Goal: Task Accomplishment & Management: Complete application form

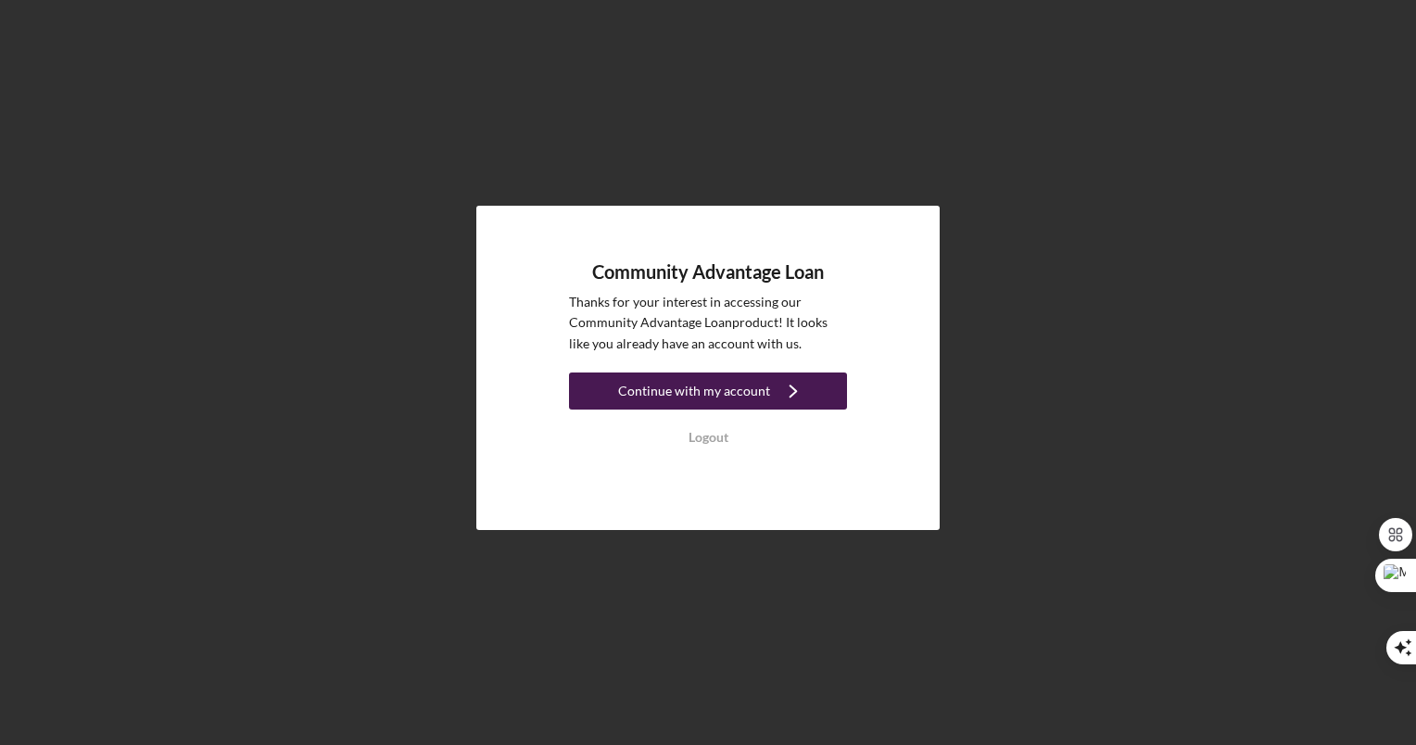
click at [706, 386] on div "Continue with my account" at bounding box center [694, 391] width 152 height 37
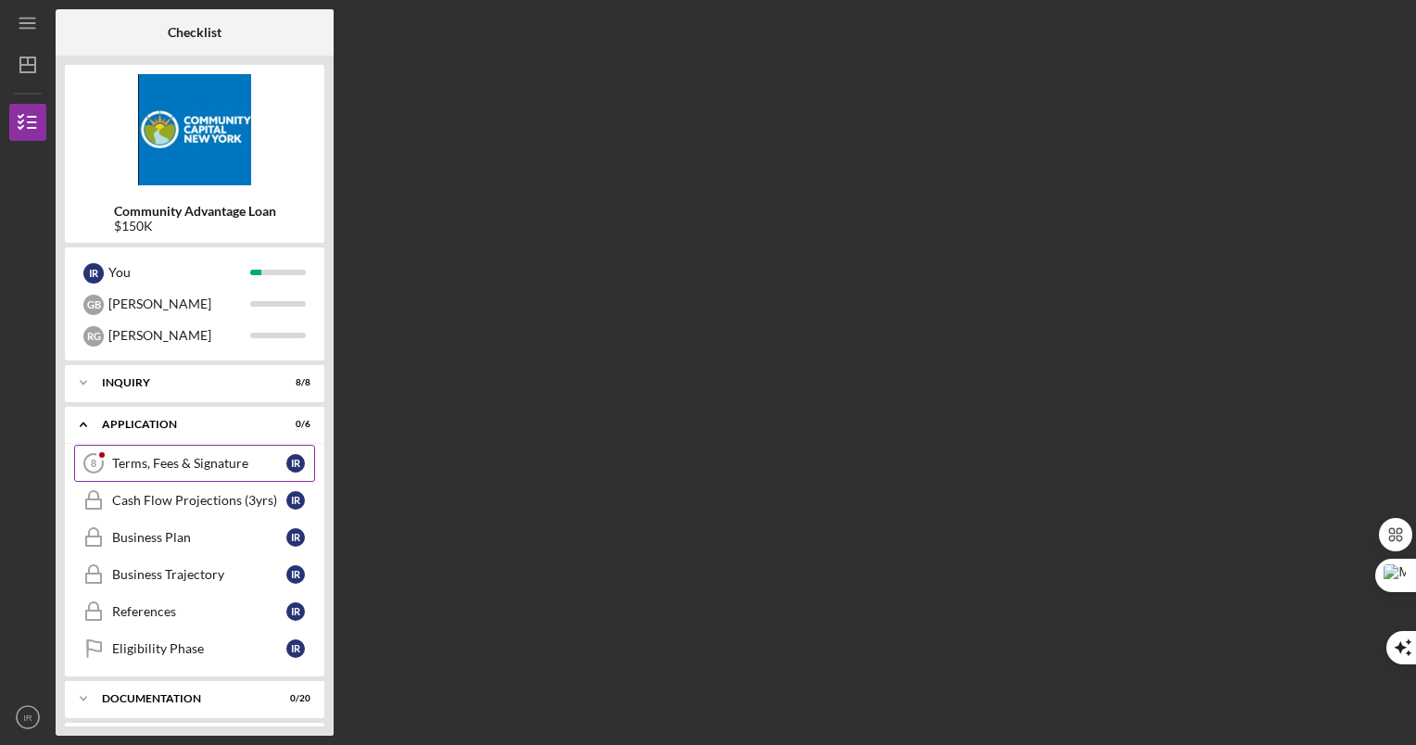
click at [207, 455] on link "Terms, Fees & Signature 8 Terms, Fees & Signature I R" at bounding box center [194, 463] width 241 height 37
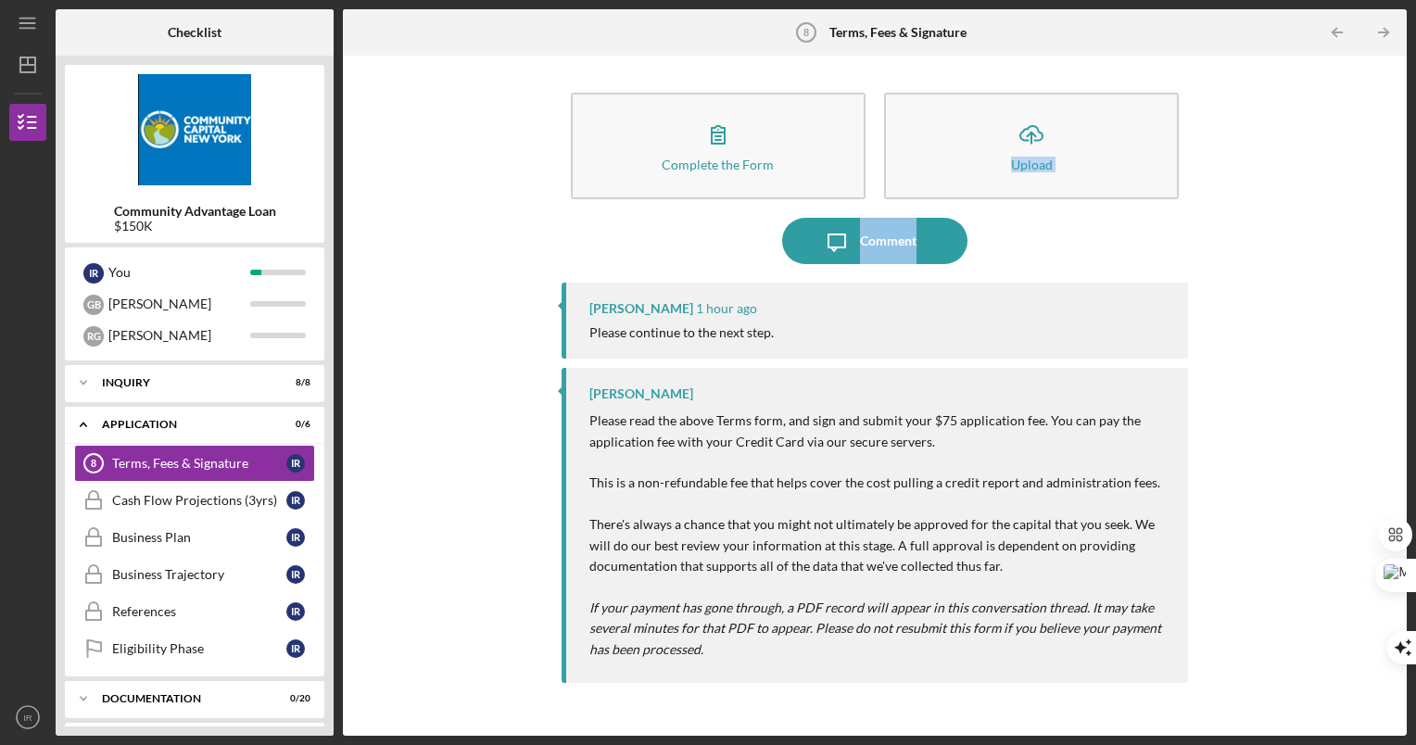
drag, startPoint x: 1408, startPoint y: 138, endPoint x: 1412, endPoint y: 222, distance: 83.5
click at [1412, 222] on div "Icon/Menu Terms, Fees & Signature 8 Terms, Fees & Signature Checklist Community…" at bounding box center [708, 372] width 1416 height 745
click at [1240, 389] on div "Complete the Form Form Icon/Upload Upload Icon/Message Comment Erika Fermin 1 h…" at bounding box center [875, 396] width 1046 height 662
click at [885, 421] on p "Please read the above Terms form, and sign and submit your $75 application fee.…" at bounding box center [880, 535] width 581 height 249
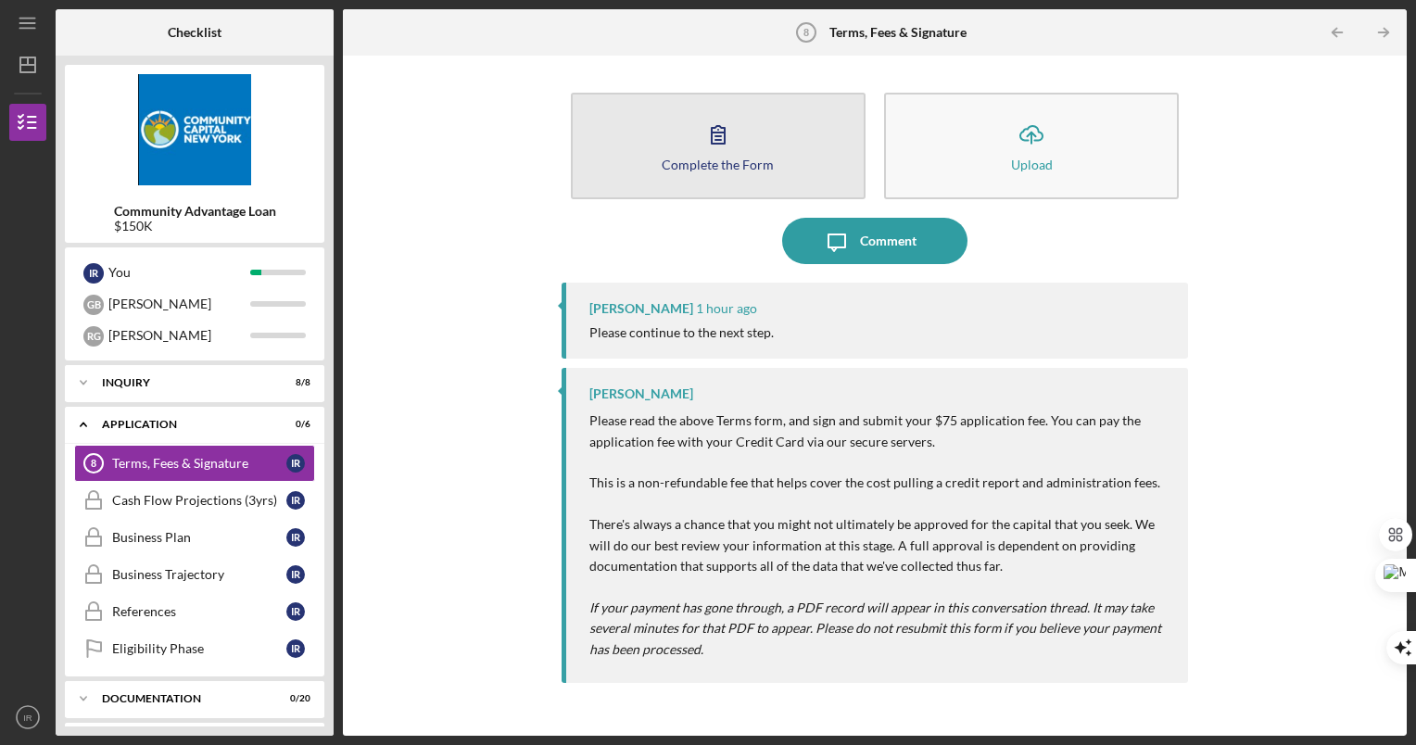
click at [722, 146] on icon "button" at bounding box center [718, 134] width 46 height 46
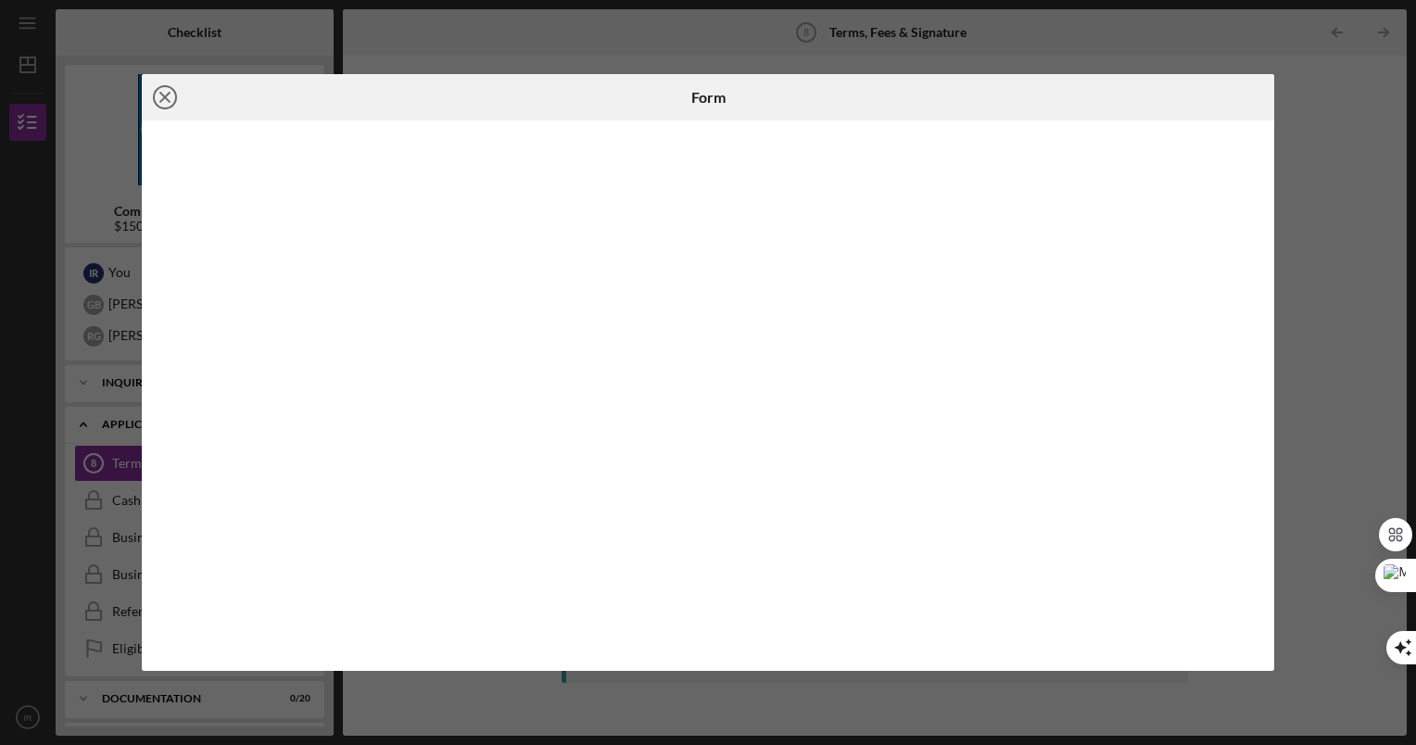
click at [172, 102] on icon "Icon/Close" at bounding box center [165, 97] width 46 height 46
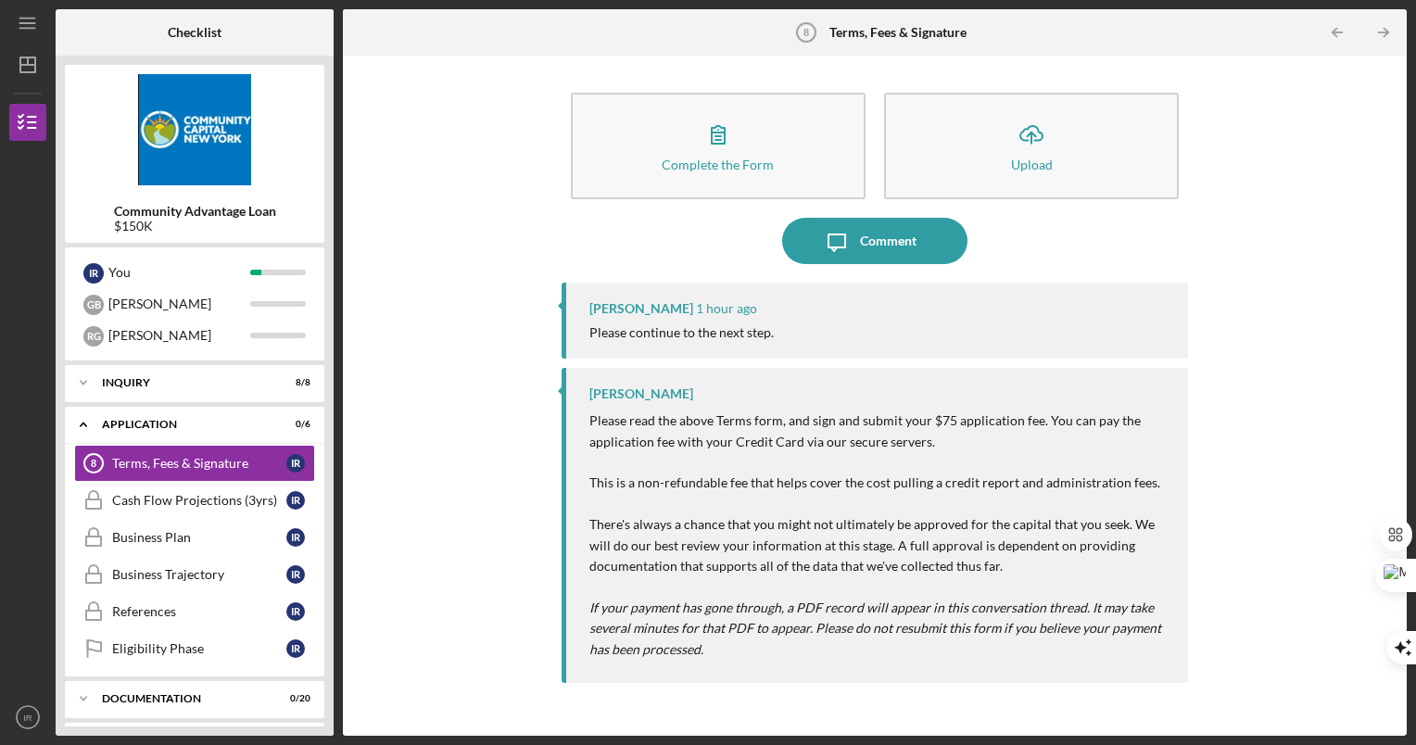
click at [1338, 249] on div "Complete the Form Form Icon/Upload Upload Icon/Message Comment Erika Fermin 1 h…" at bounding box center [875, 396] width 1046 height 662
drag, startPoint x: 936, startPoint y: 494, endPoint x: 975, endPoint y: 492, distance: 39.0
click at [975, 492] on p "Please read the above Terms form, and sign and submit your $75 application fee.…" at bounding box center [880, 535] width 581 height 249
click at [772, 570] on p "Please read the above Terms form, and sign and submit your $75 application fee.…" at bounding box center [880, 535] width 581 height 249
click at [1378, 35] on icon "Icon/Table Pagination Arrow" at bounding box center [1385, 33] width 42 height 42
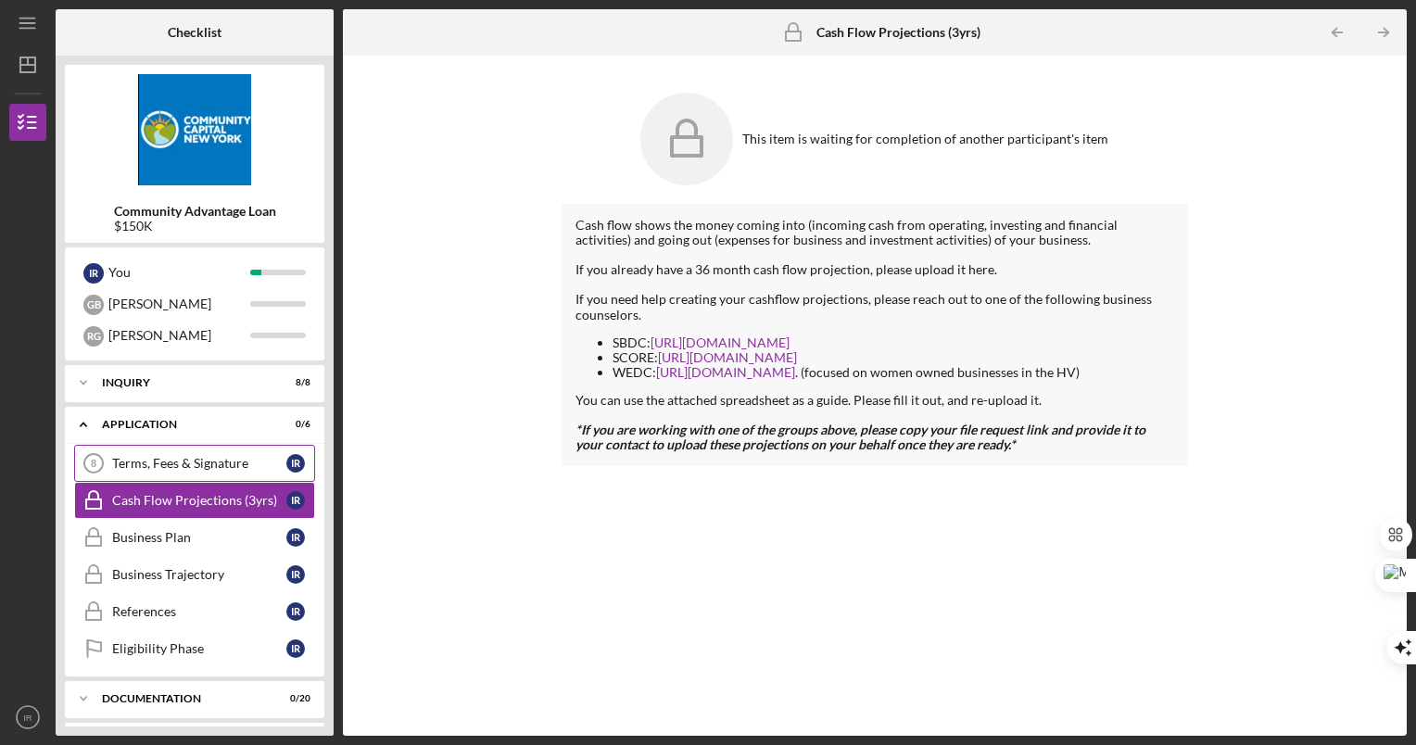
click at [221, 462] on div "Terms, Fees & Signature" at bounding box center [199, 463] width 174 height 15
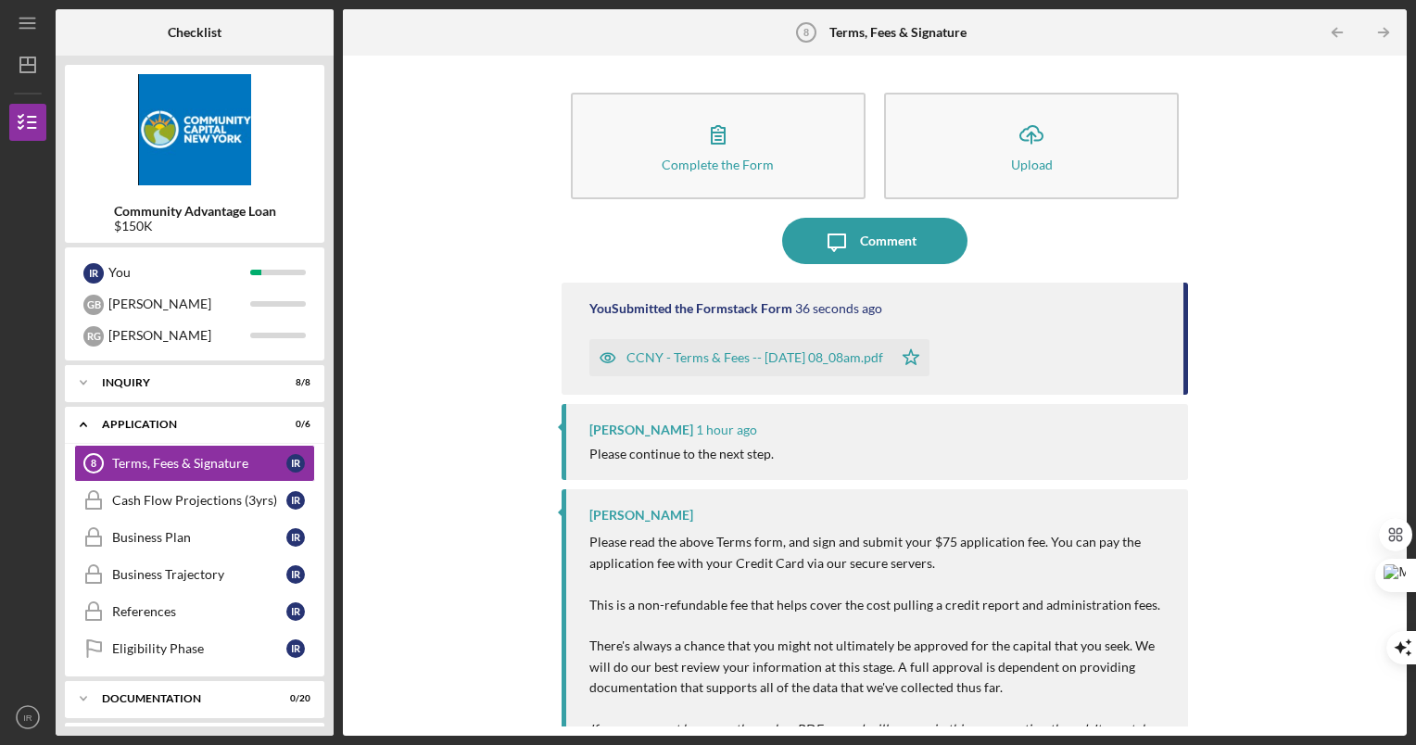
click at [822, 351] on div "CCNY - Terms & Fees -- [DATE] 08_08am.pdf" at bounding box center [755, 357] width 257 height 15
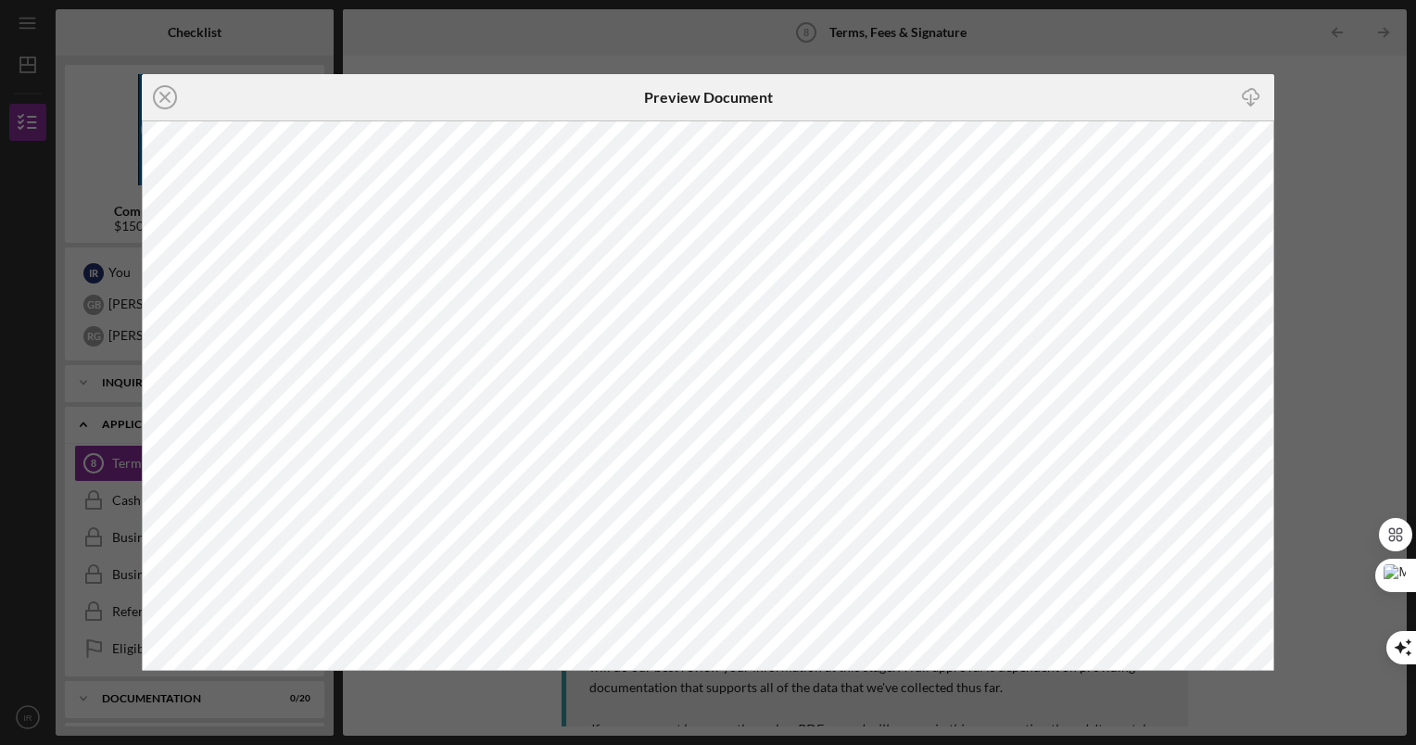
click at [1244, 100] on icon "Icon/Download" at bounding box center [1252, 98] width 42 height 42
click at [1177, 117] on div "Icon/Download" at bounding box center [1085, 97] width 377 height 46
click at [1315, 87] on div "Icon/Close Preview Document Icon/Download" at bounding box center [708, 372] width 1416 height 745
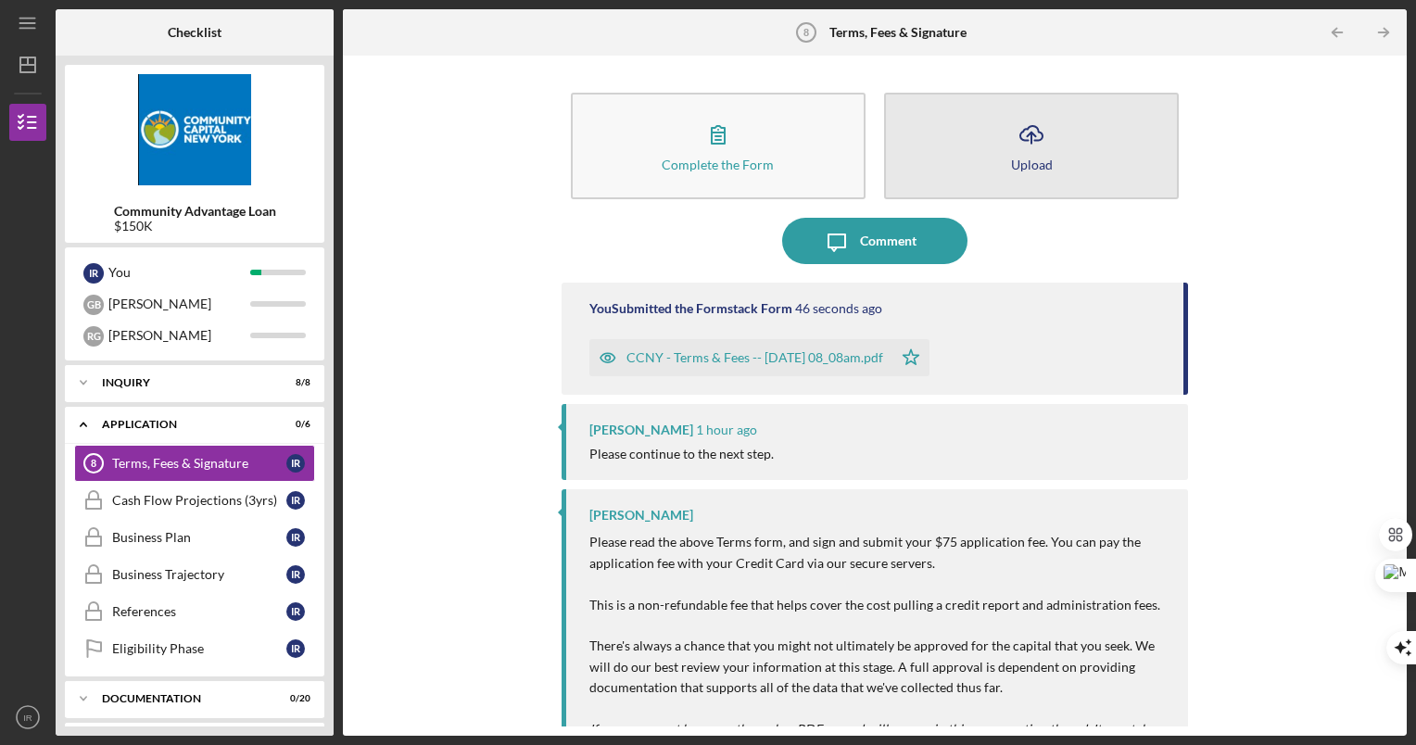
click at [1041, 133] on icon "Icon/Upload" at bounding box center [1031, 134] width 46 height 46
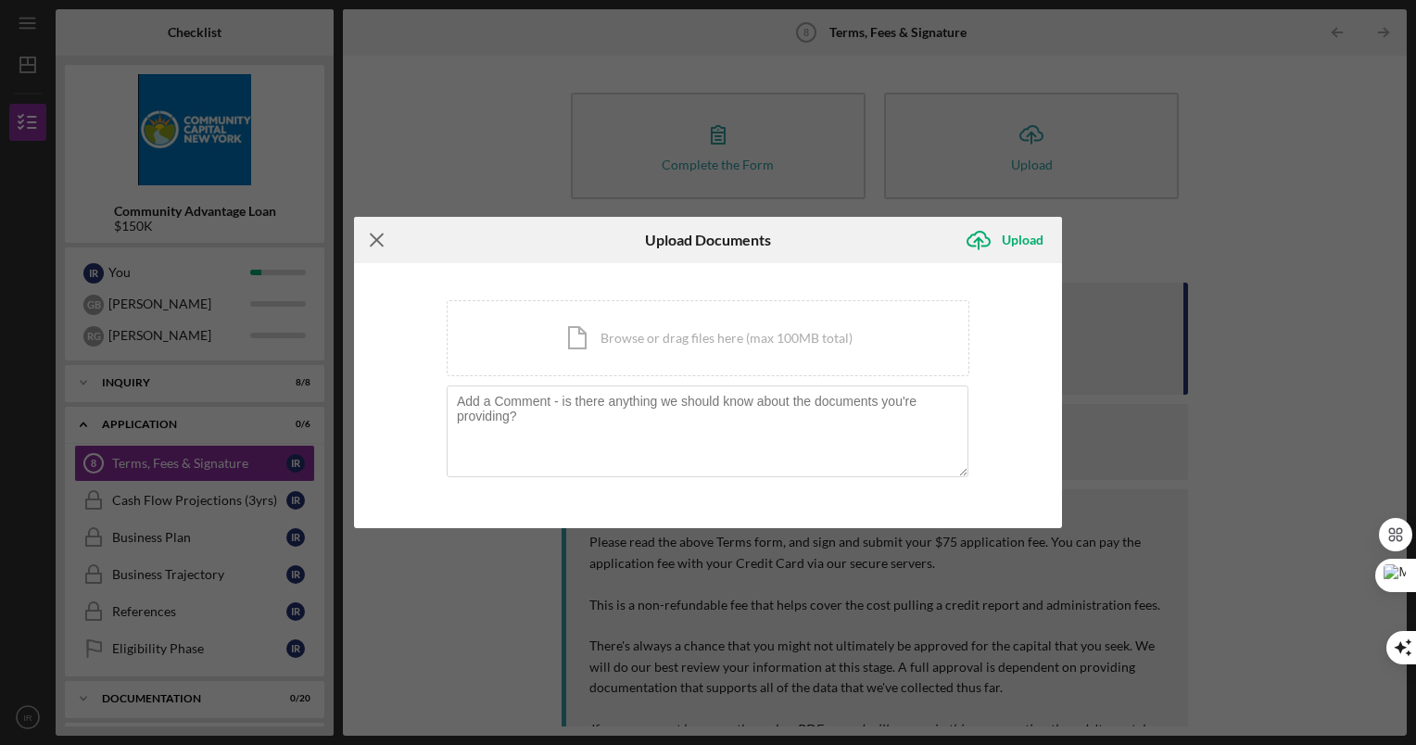
click at [374, 239] on icon "Icon/Menu Close" at bounding box center [377, 240] width 46 height 46
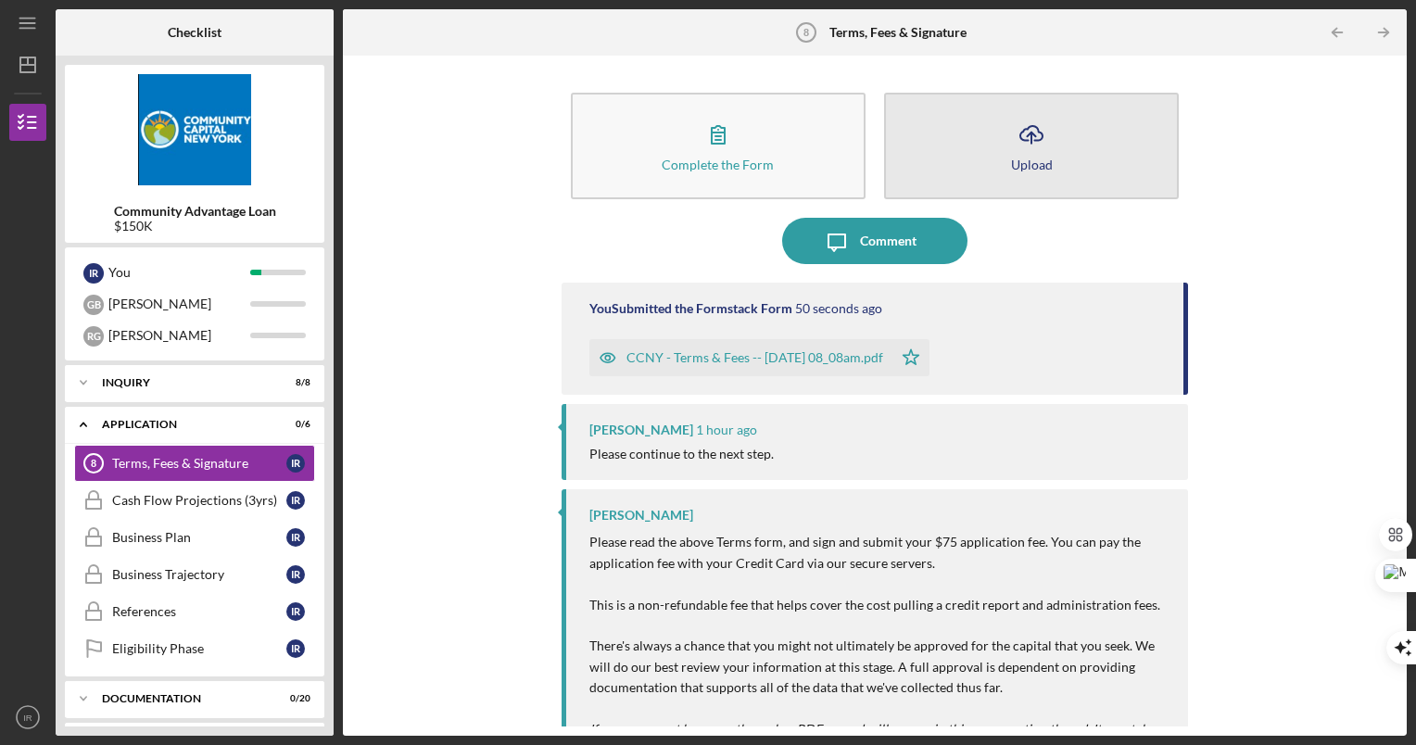
click at [990, 132] on button "Icon/Upload Upload" at bounding box center [1031, 146] width 295 height 107
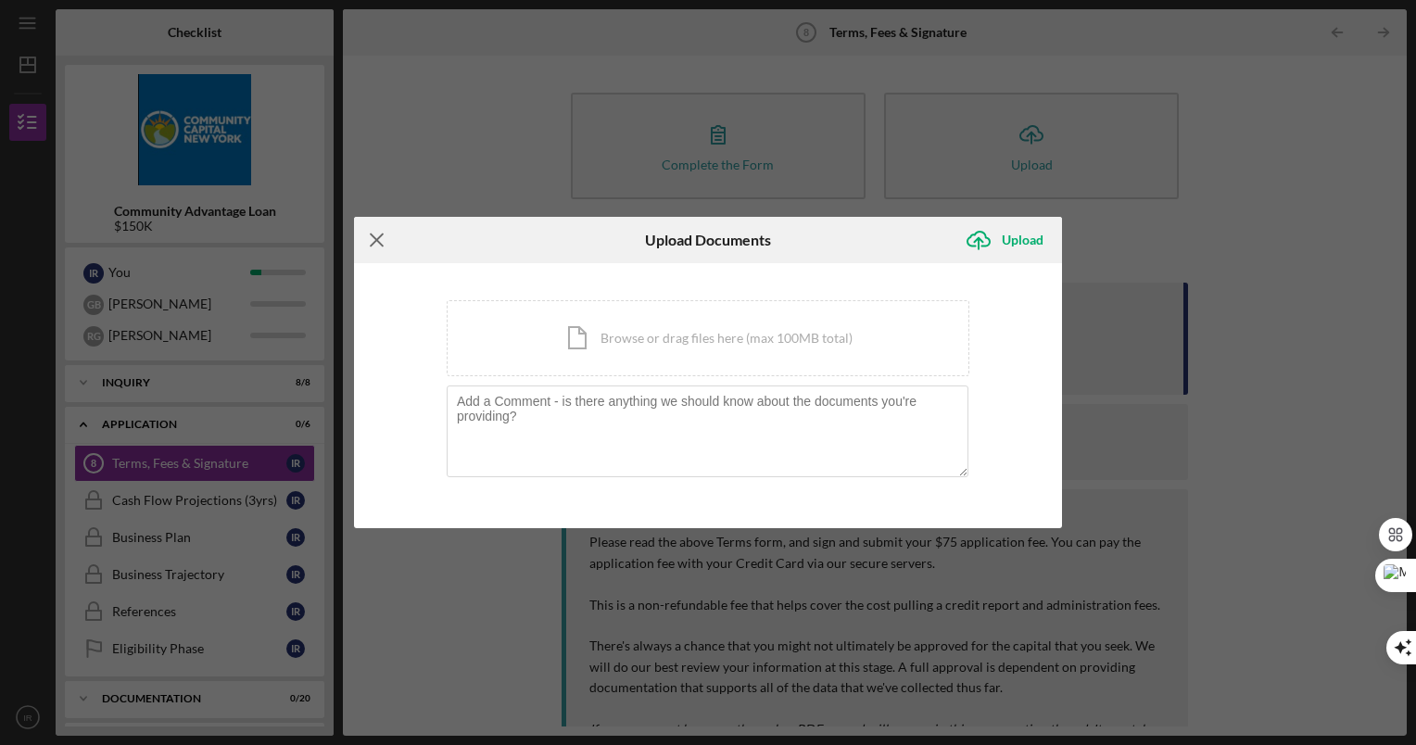
click at [380, 239] on icon "Icon/Menu Close" at bounding box center [377, 240] width 46 height 46
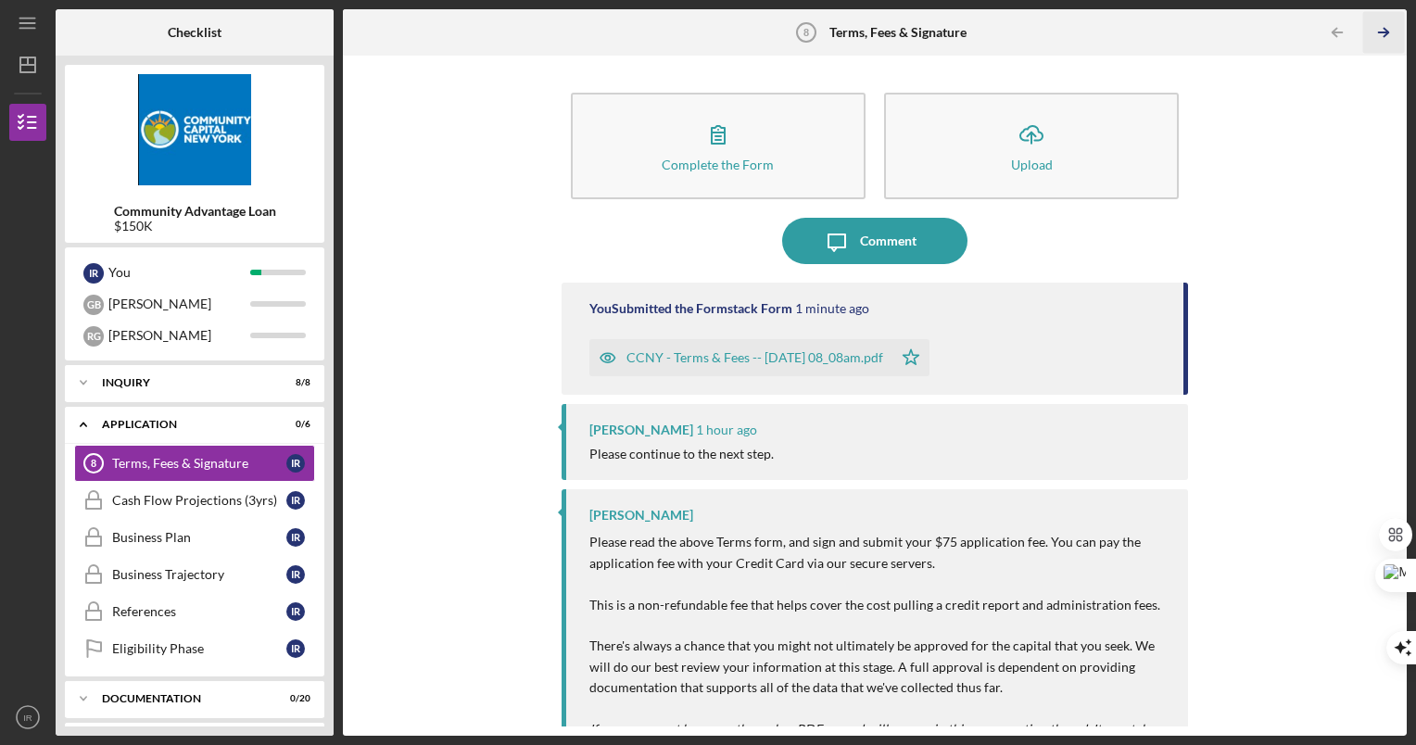
click at [1384, 29] on polyline "button" at bounding box center [1386, 33] width 5 height 8
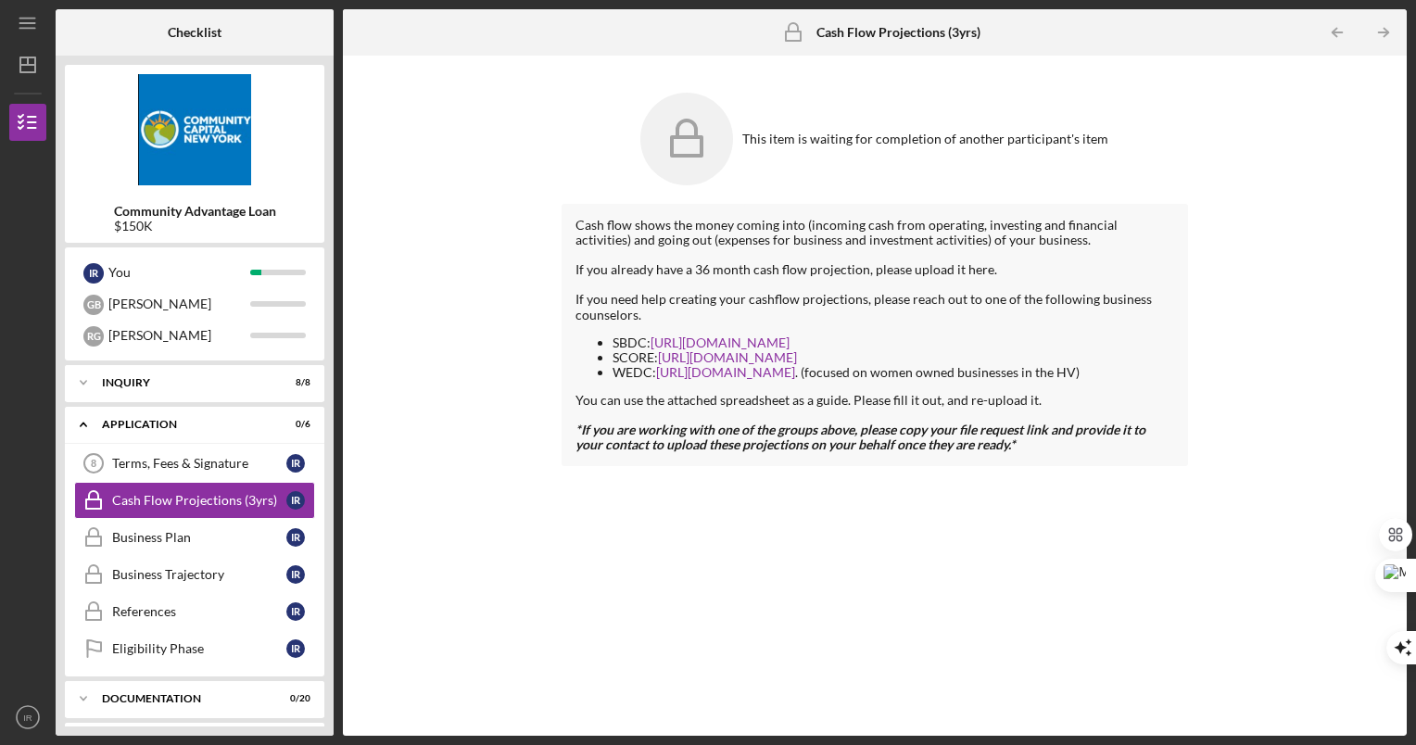
click at [684, 161] on icon at bounding box center [687, 139] width 93 height 93
click at [197, 464] on div "Terms, Fees & Signature" at bounding box center [199, 463] width 174 height 15
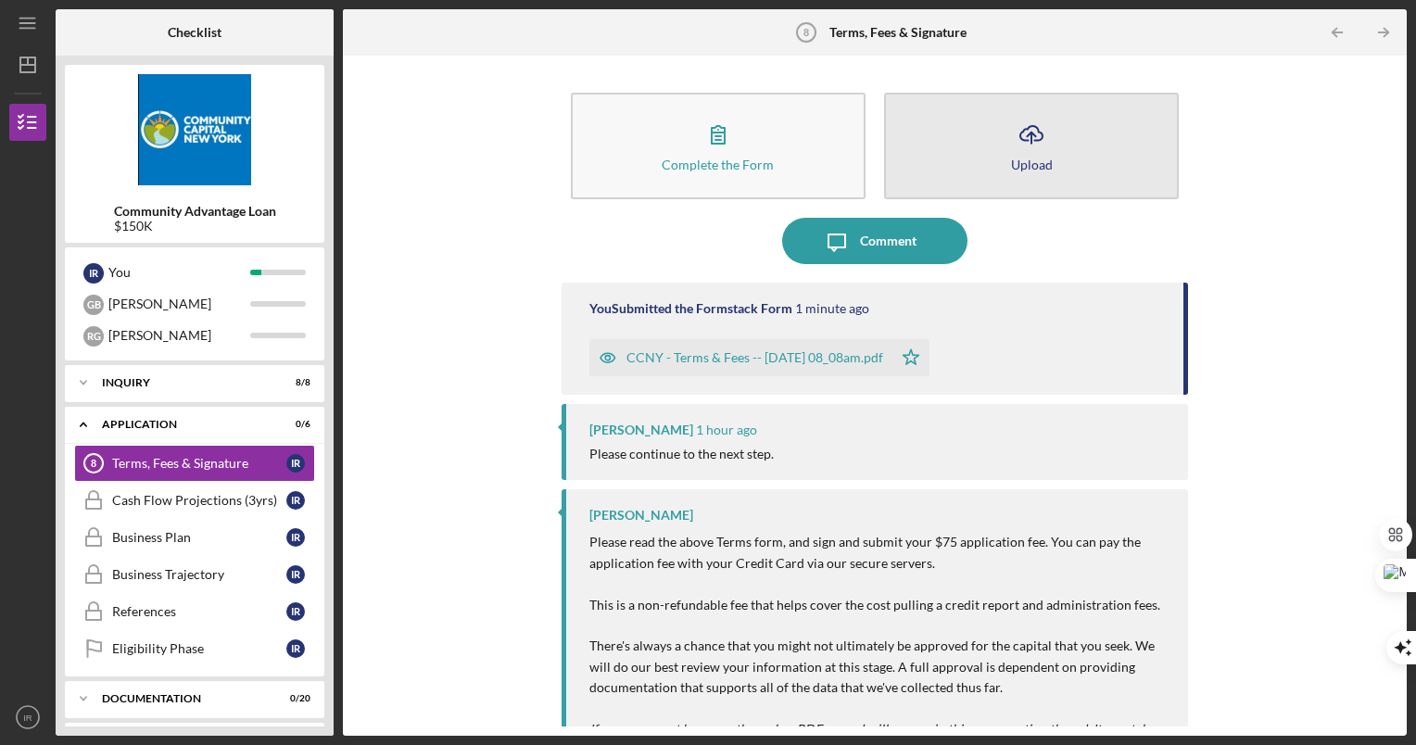
click at [1025, 139] on icon "Icon/Upload" at bounding box center [1031, 134] width 46 height 46
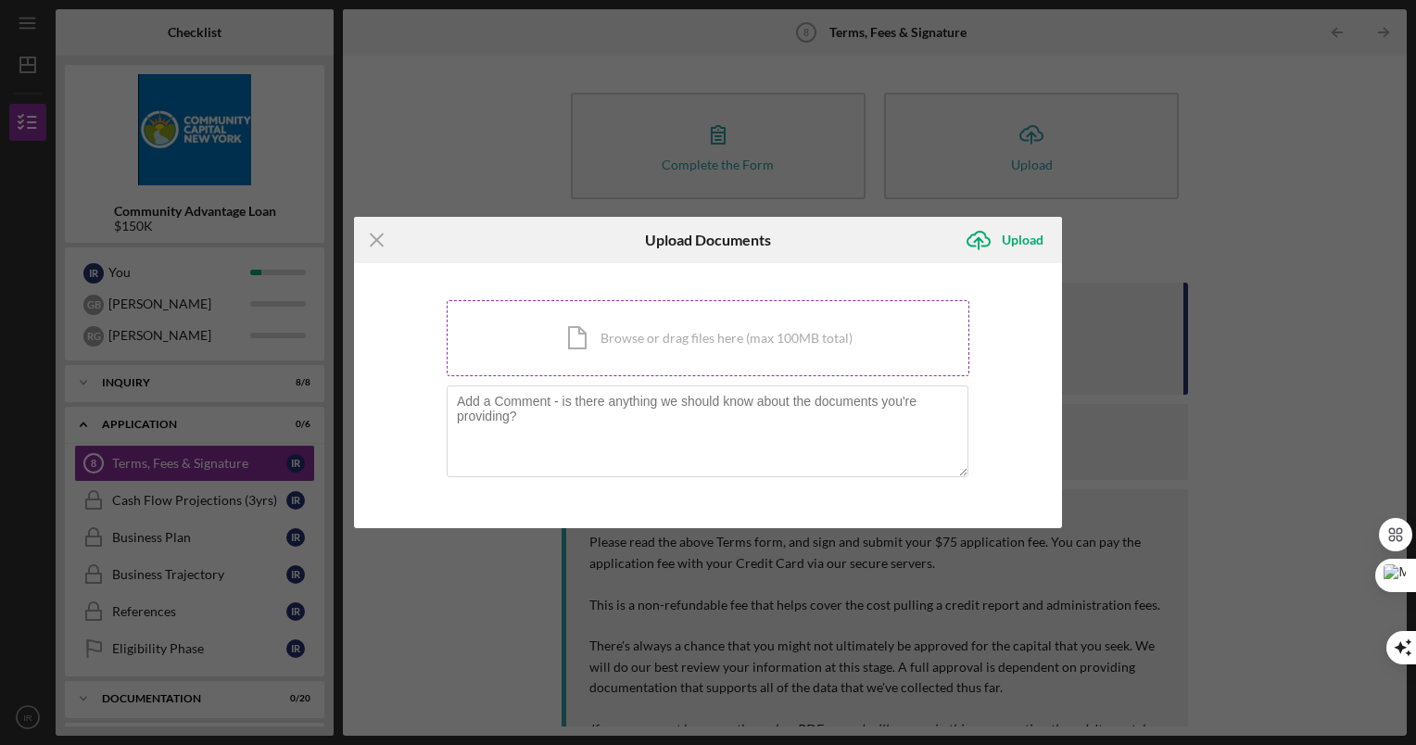
click at [648, 355] on div "Icon/Document Browse or drag files here (max 100MB total) Tap to choose files o…" at bounding box center [708, 338] width 523 height 76
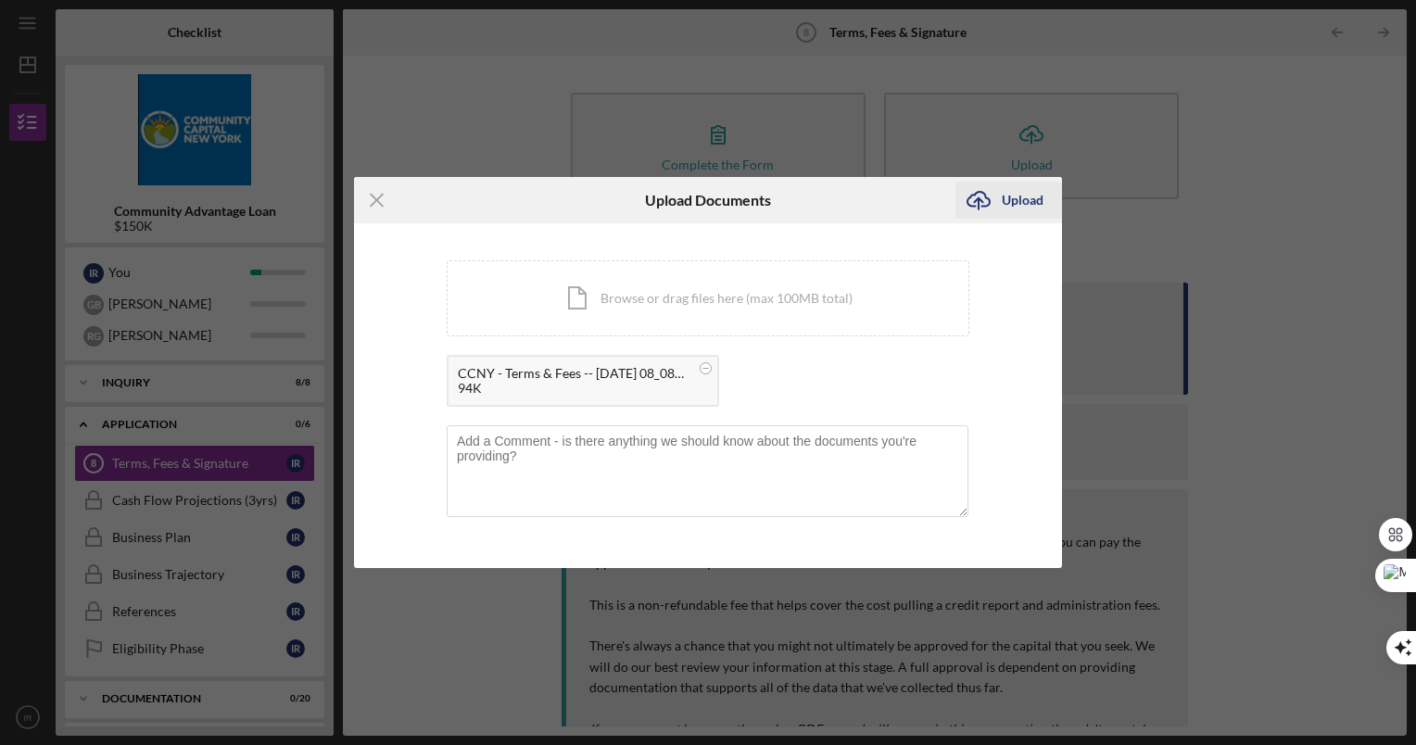
click at [1033, 197] on div "Upload" at bounding box center [1023, 200] width 42 height 37
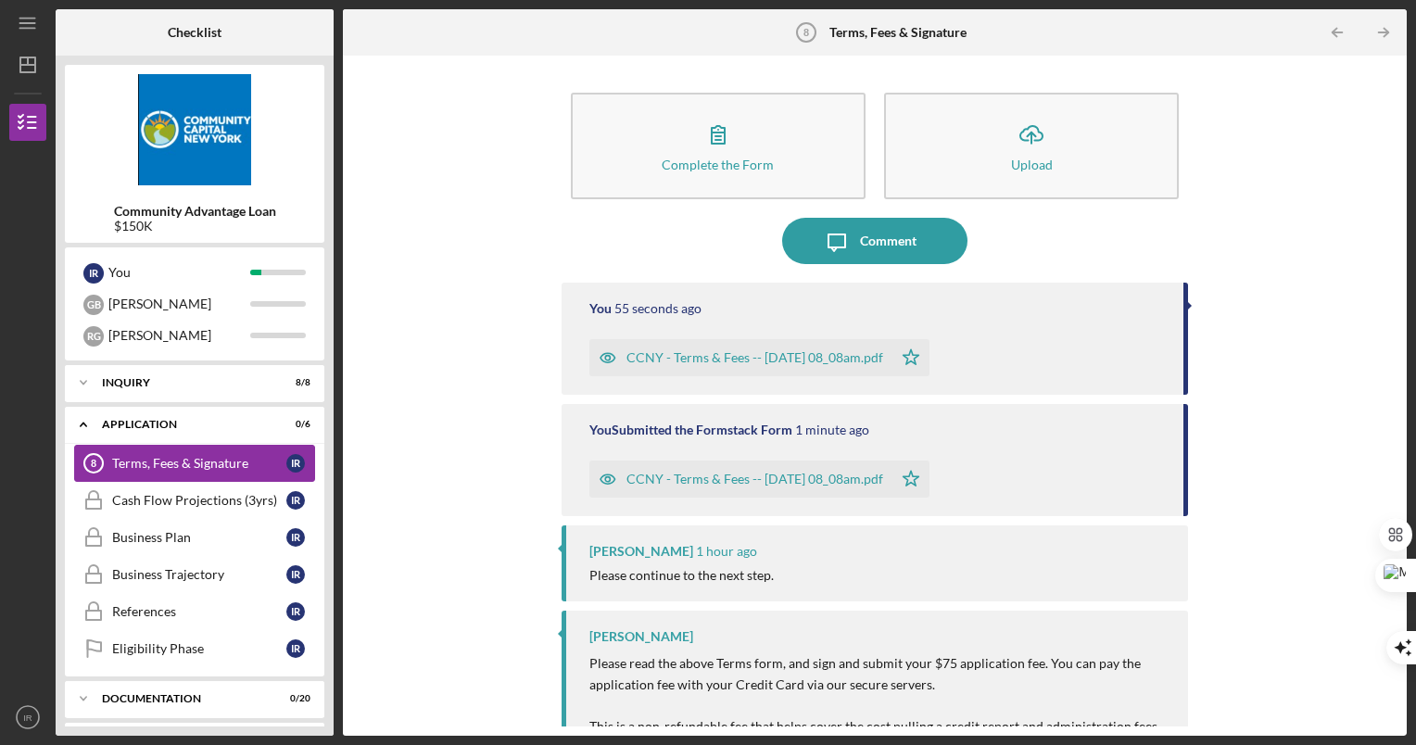
click at [190, 450] on link "Terms, Fees & Signature 8 Terms, Fees & Signature I R" at bounding box center [194, 463] width 241 height 37
click at [1270, 215] on div "Complete the Form Form Icon/Upload Upload Icon/Message Comment You 57 seconds a…" at bounding box center [875, 396] width 1046 height 662
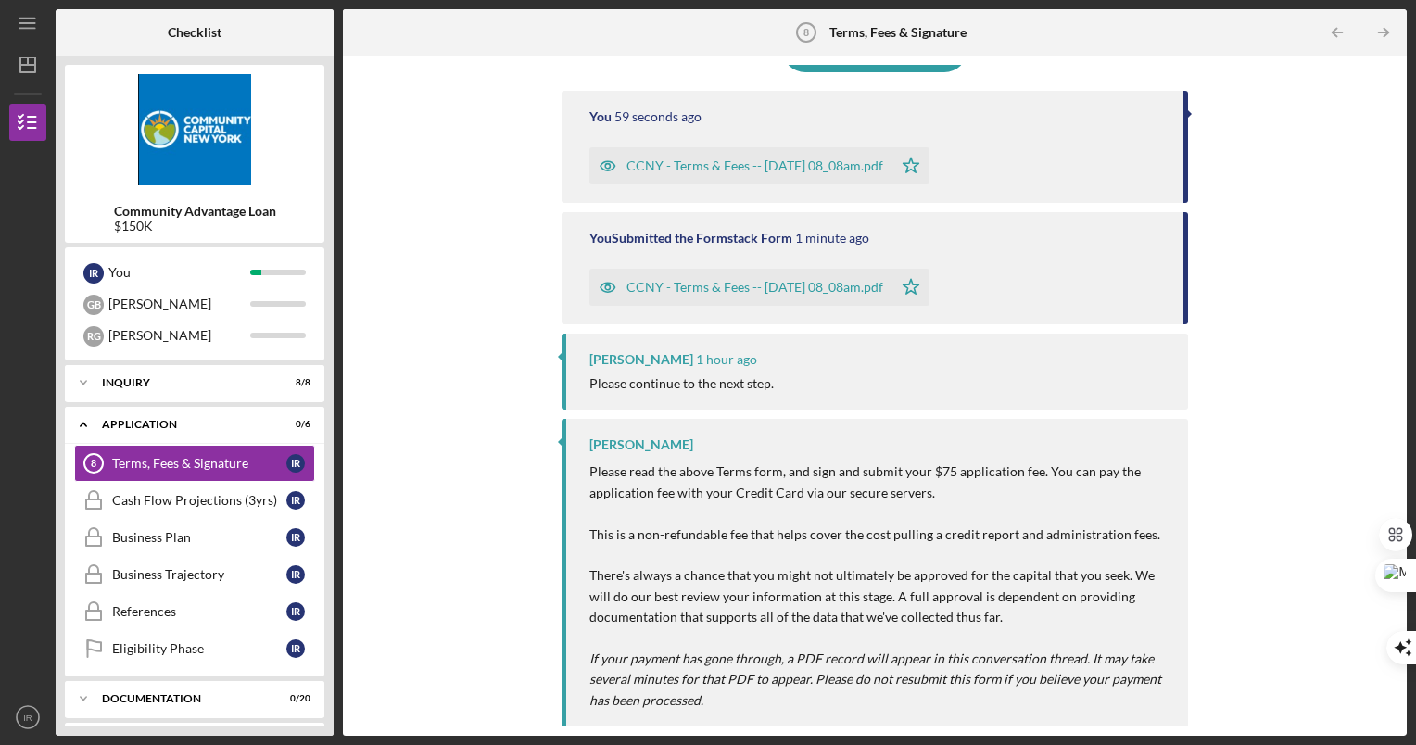
scroll to position [199, 0]
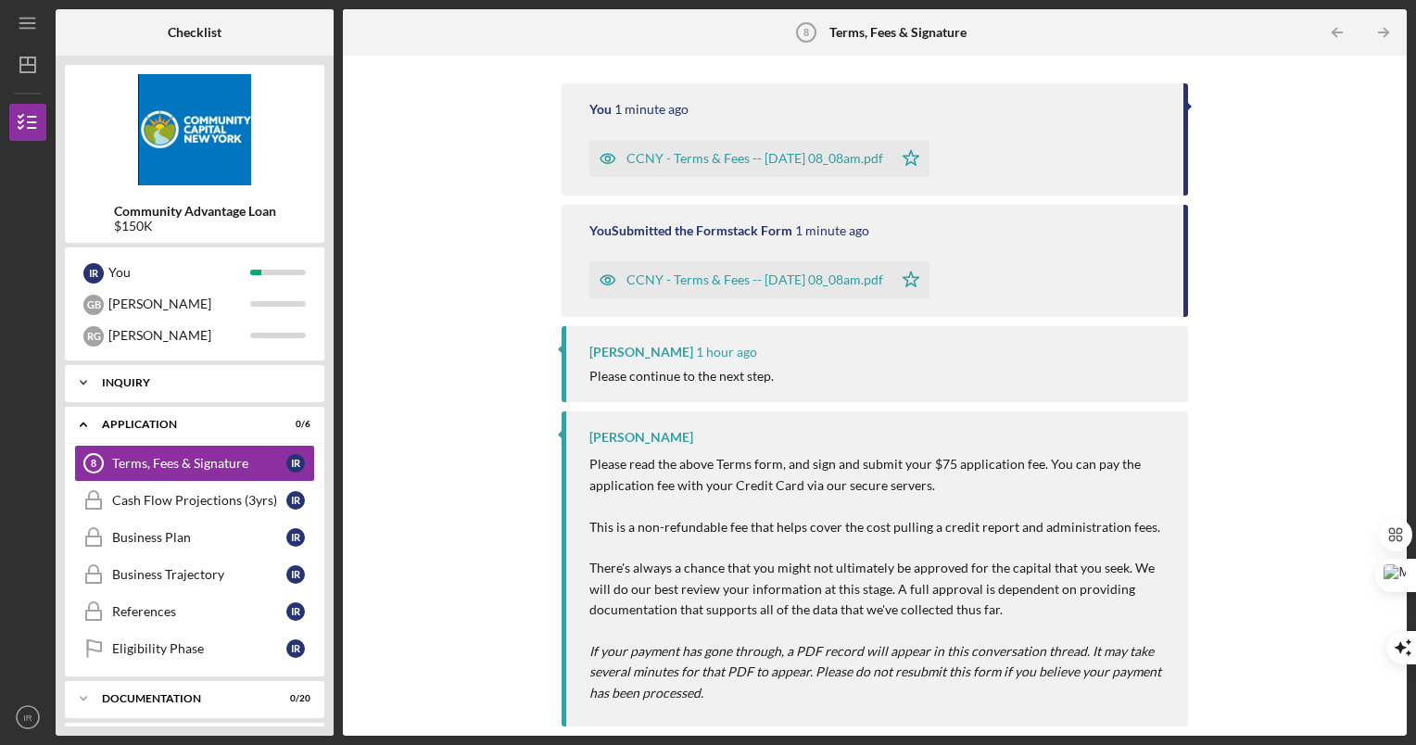
click at [218, 385] on div "Inquiry" at bounding box center [201, 382] width 199 height 11
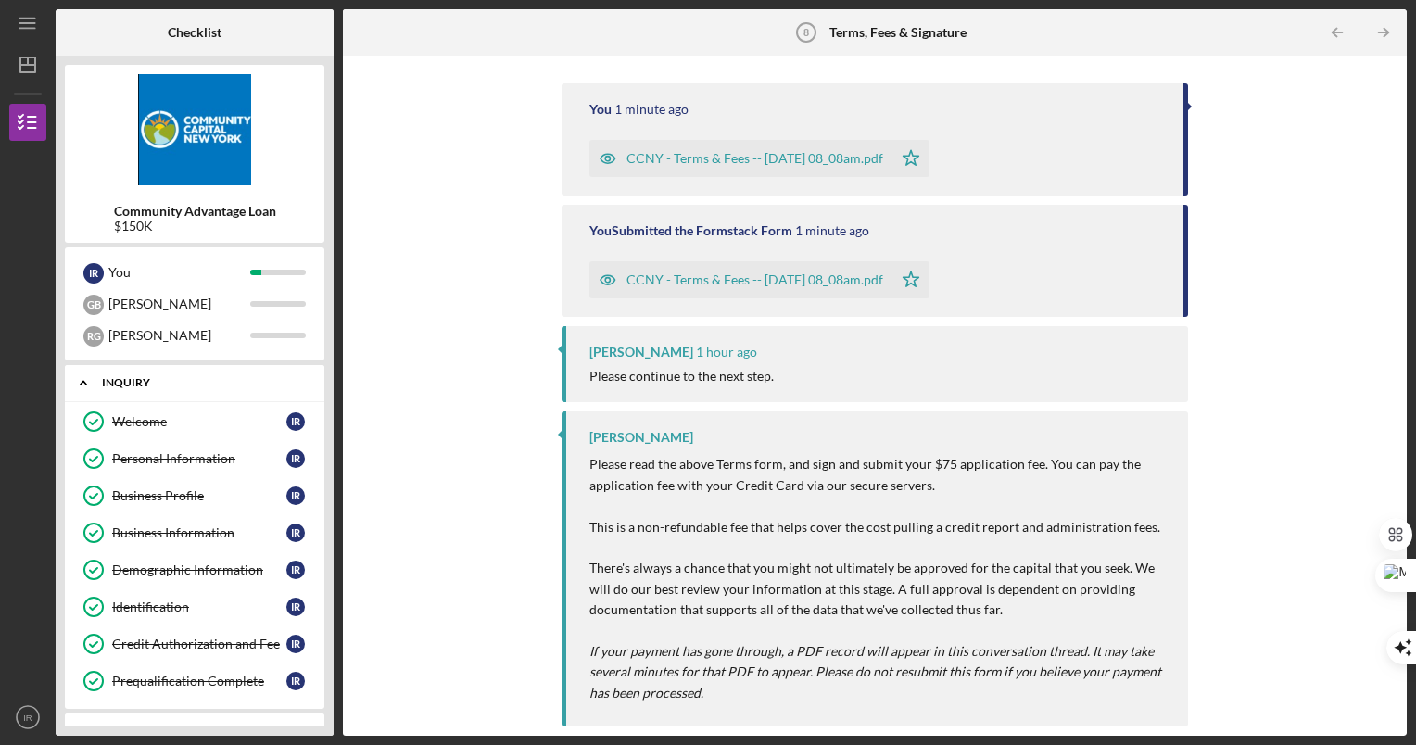
click at [218, 387] on div "Inquiry" at bounding box center [201, 382] width 199 height 11
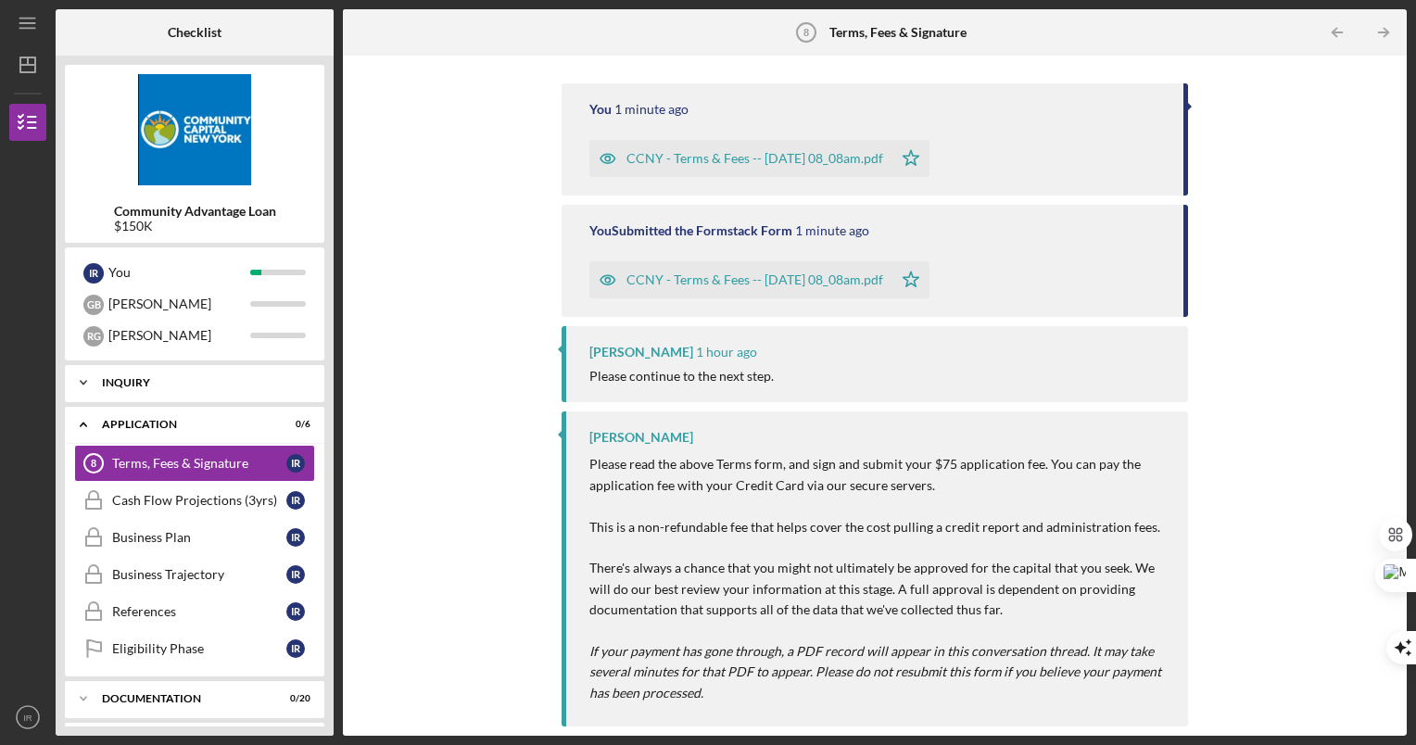
click at [219, 387] on div "Inquiry" at bounding box center [201, 382] width 199 height 11
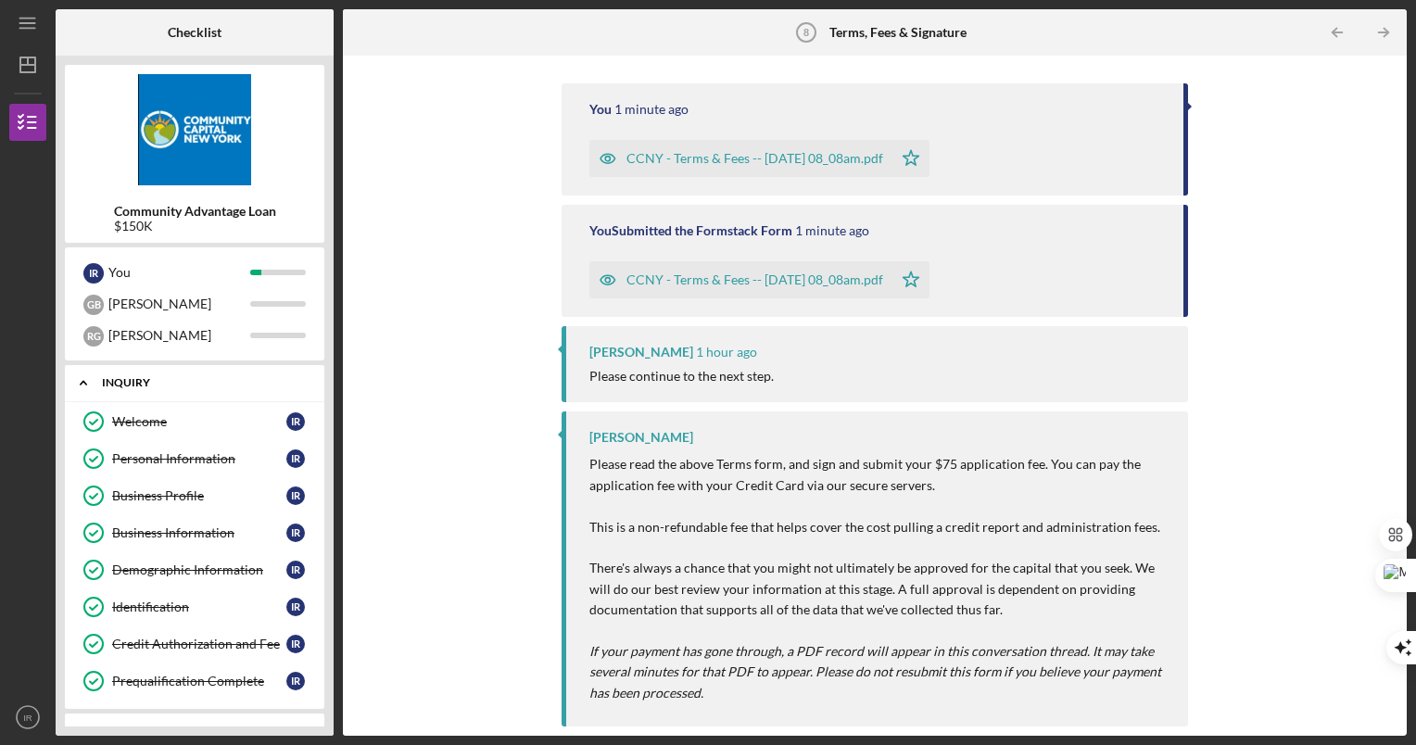
click at [219, 388] on div "Icon/Expander Inquiry 8 / 8" at bounding box center [195, 383] width 260 height 38
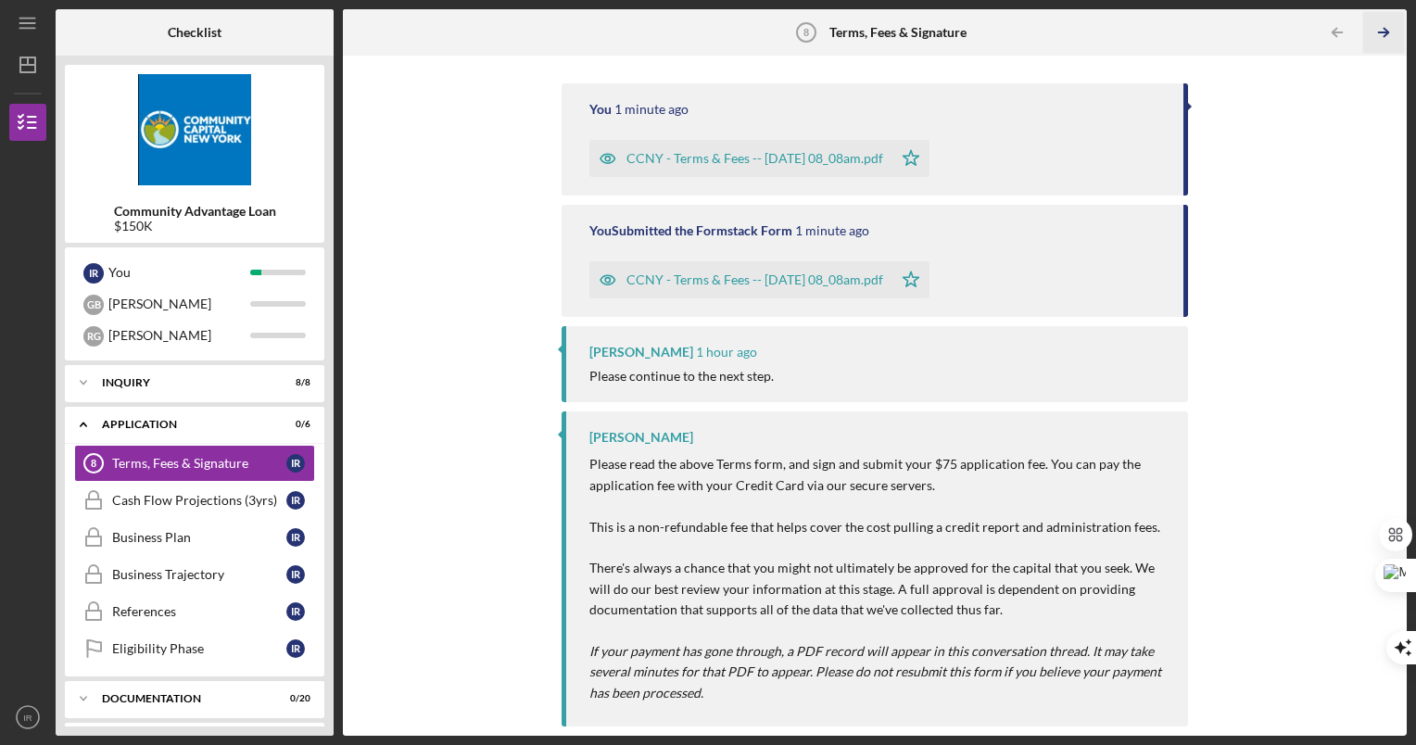
click at [1376, 37] on icon "Icon/Table Pagination Arrow" at bounding box center [1385, 33] width 42 height 42
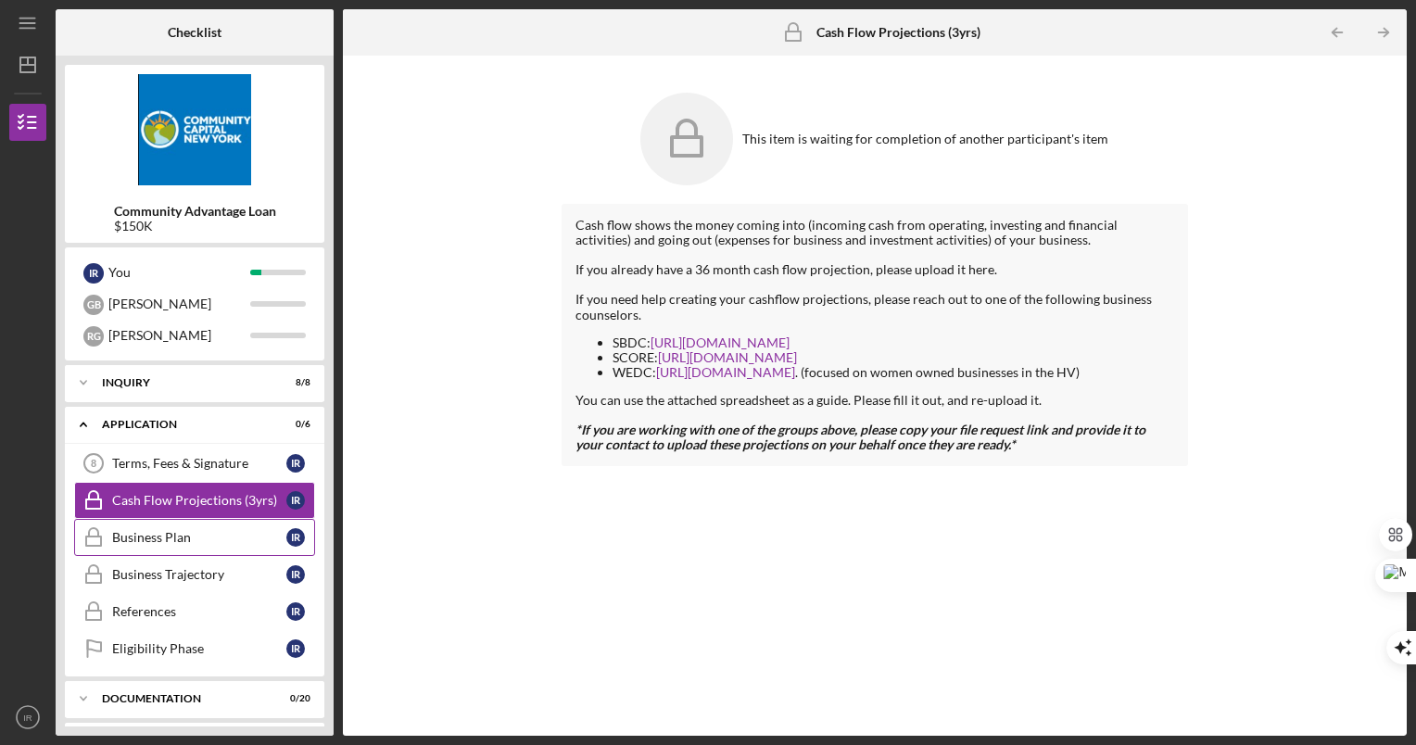
click at [184, 530] on div "Business Plan" at bounding box center [199, 537] width 174 height 15
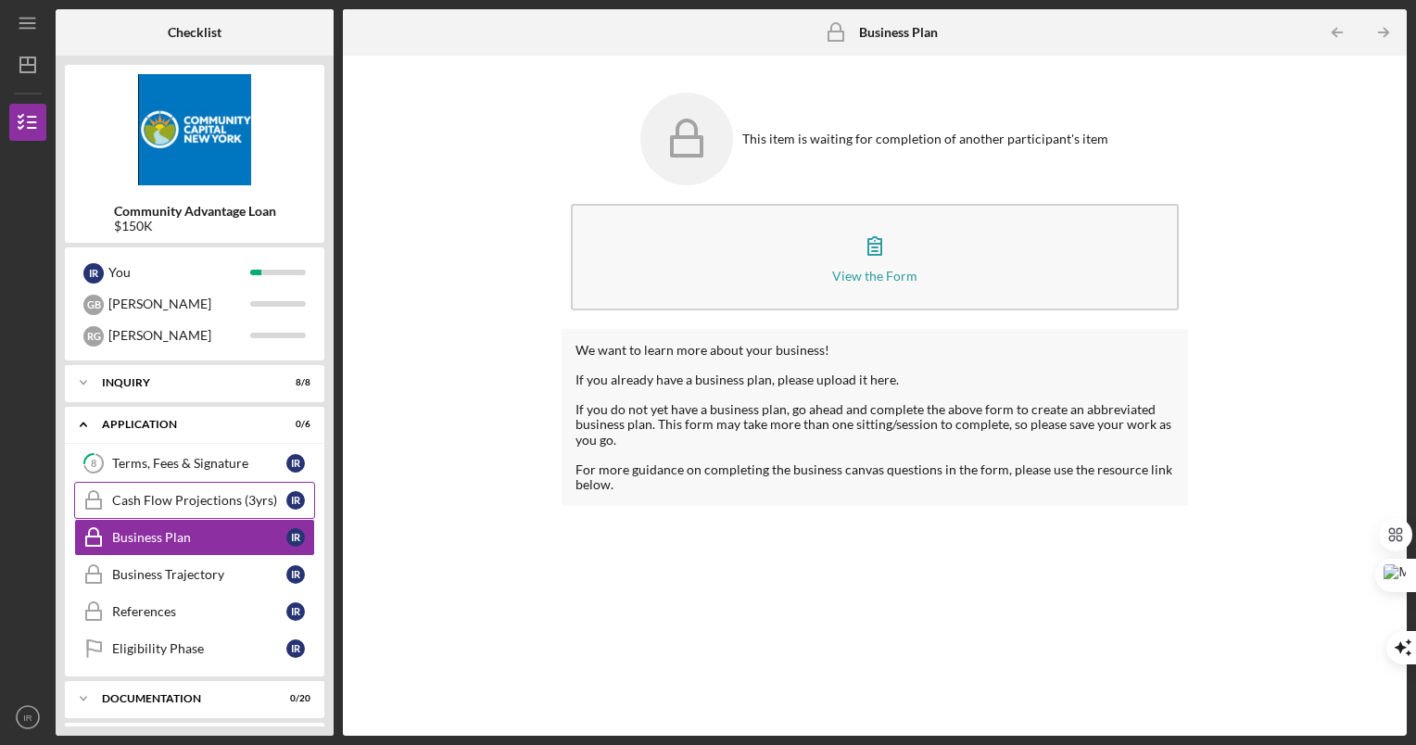
click at [188, 501] on div "Cash Flow Projections (3yrs)" at bounding box center [199, 500] width 174 height 15
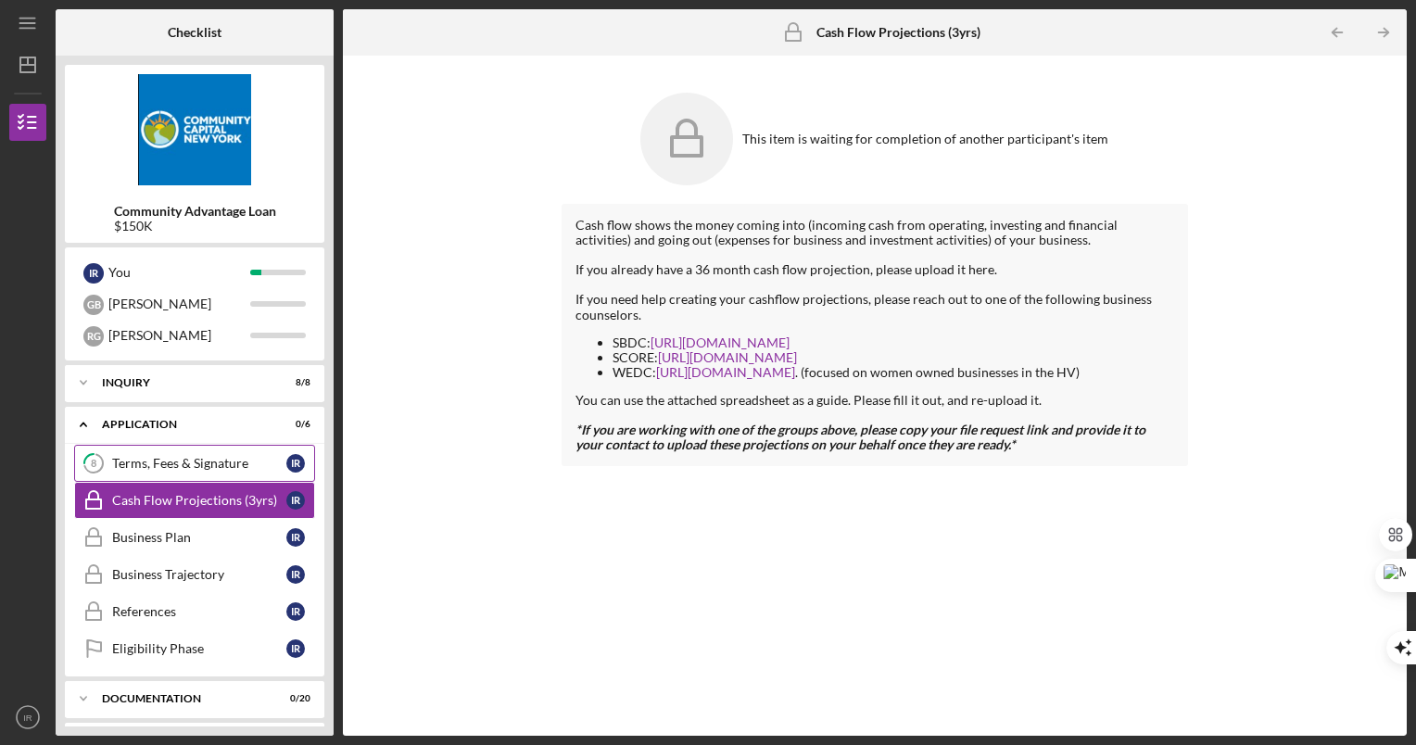
click at [215, 466] on div "Terms, Fees & Signature" at bounding box center [199, 463] width 174 height 15
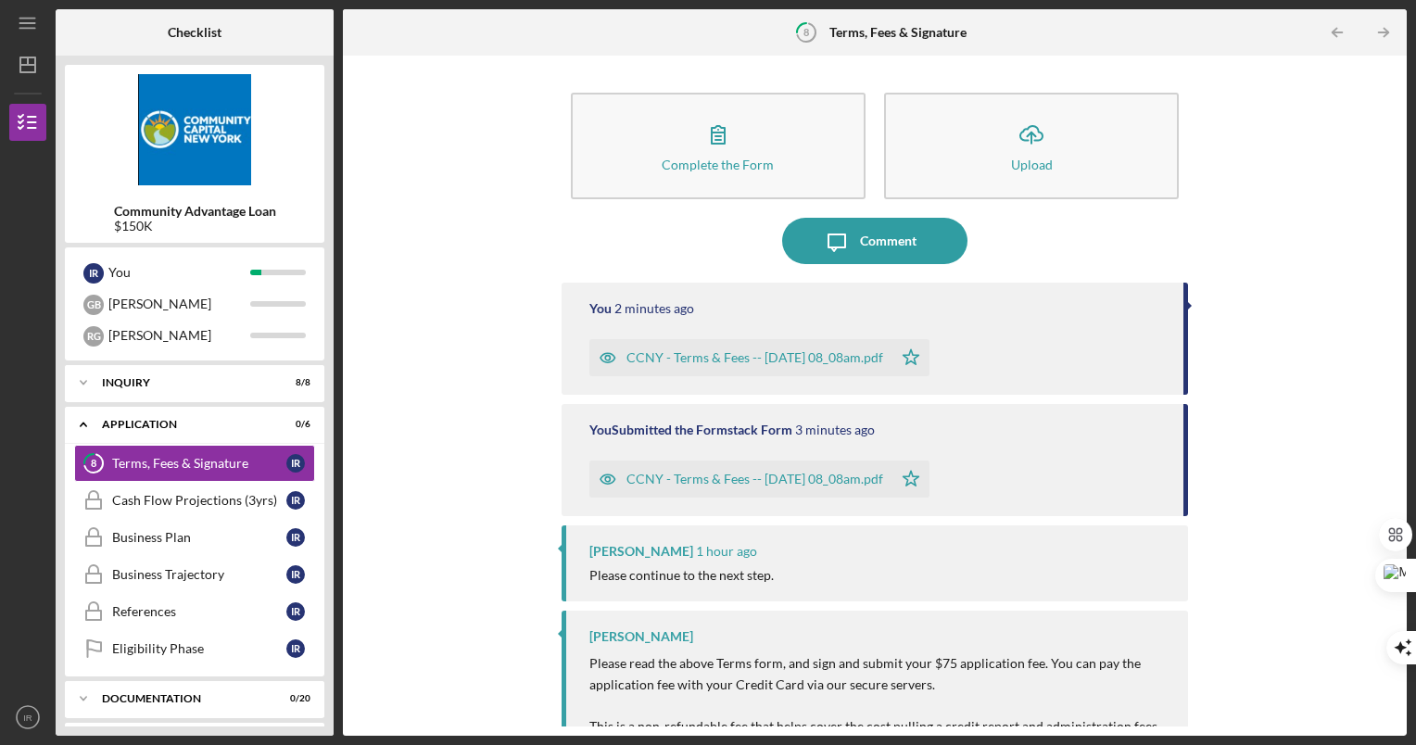
drag, startPoint x: 1389, startPoint y: 266, endPoint x: 1384, endPoint y: 396, distance: 129.9
click at [1384, 396] on div "Complete the Form Form Icon/Upload Upload Icon/Message Comment You 2 minutes ag…" at bounding box center [875, 396] width 1046 height 662
drag, startPoint x: 1384, startPoint y: 396, endPoint x: 1280, endPoint y: 499, distance: 146.2
click at [1280, 499] on div "Complete the Form Form Icon/Upload Upload Icon/Message Comment You 2 minutes ag…" at bounding box center [875, 396] width 1046 height 662
click at [1377, 36] on icon "Icon/Table Pagination Arrow" at bounding box center [1385, 33] width 42 height 42
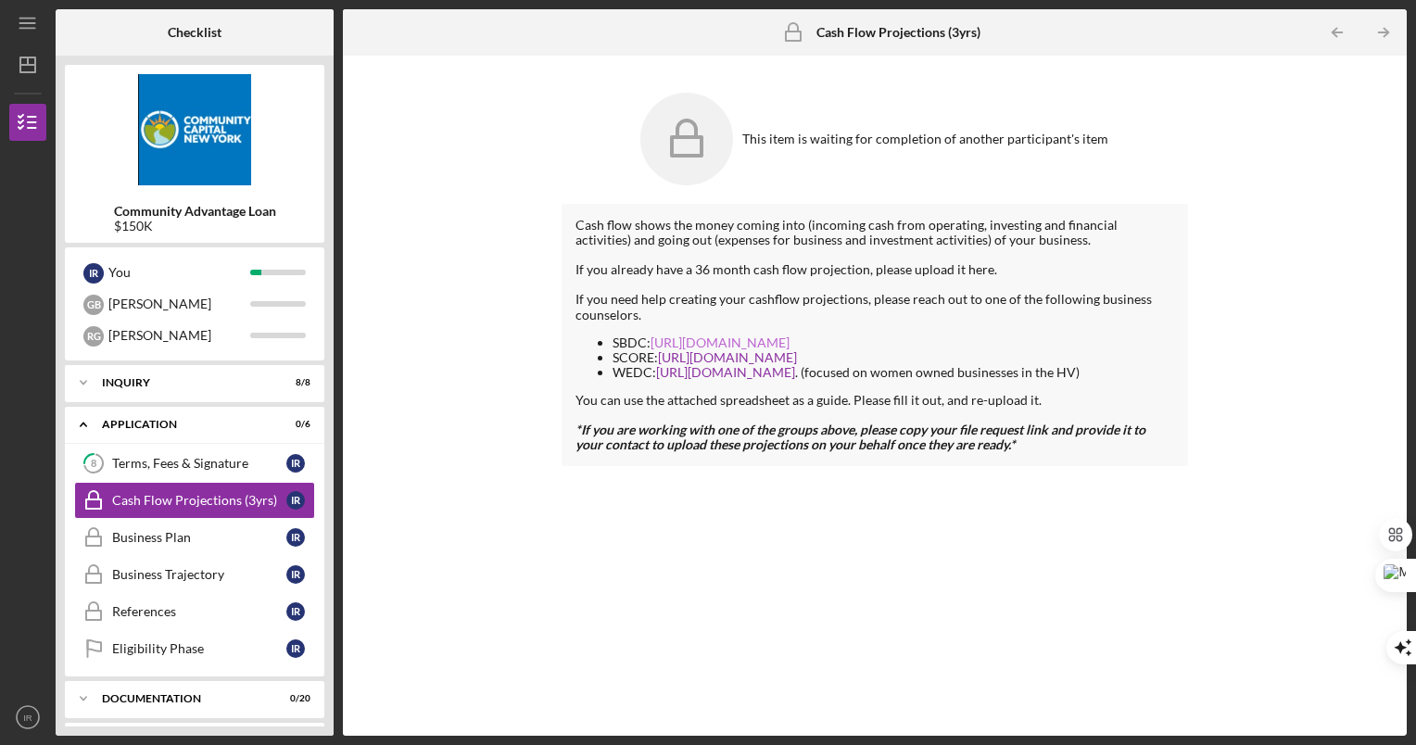
click at [743, 345] on link "[URL][DOMAIN_NAME]" at bounding box center [720, 343] width 139 height 16
click at [732, 354] on link "[URL][DOMAIN_NAME]" at bounding box center [727, 357] width 139 height 16
click at [714, 368] on link "[URL][DOMAIN_NAME]" at bounding box center [725, 372] width 139 height 16
click at [693, 133] on icon at bounding box center [687, 139] width 93 height 93
click at [214, 457] on div "Terms, Fees & Signature" at bounding box center [199, 463] width 174 height 15
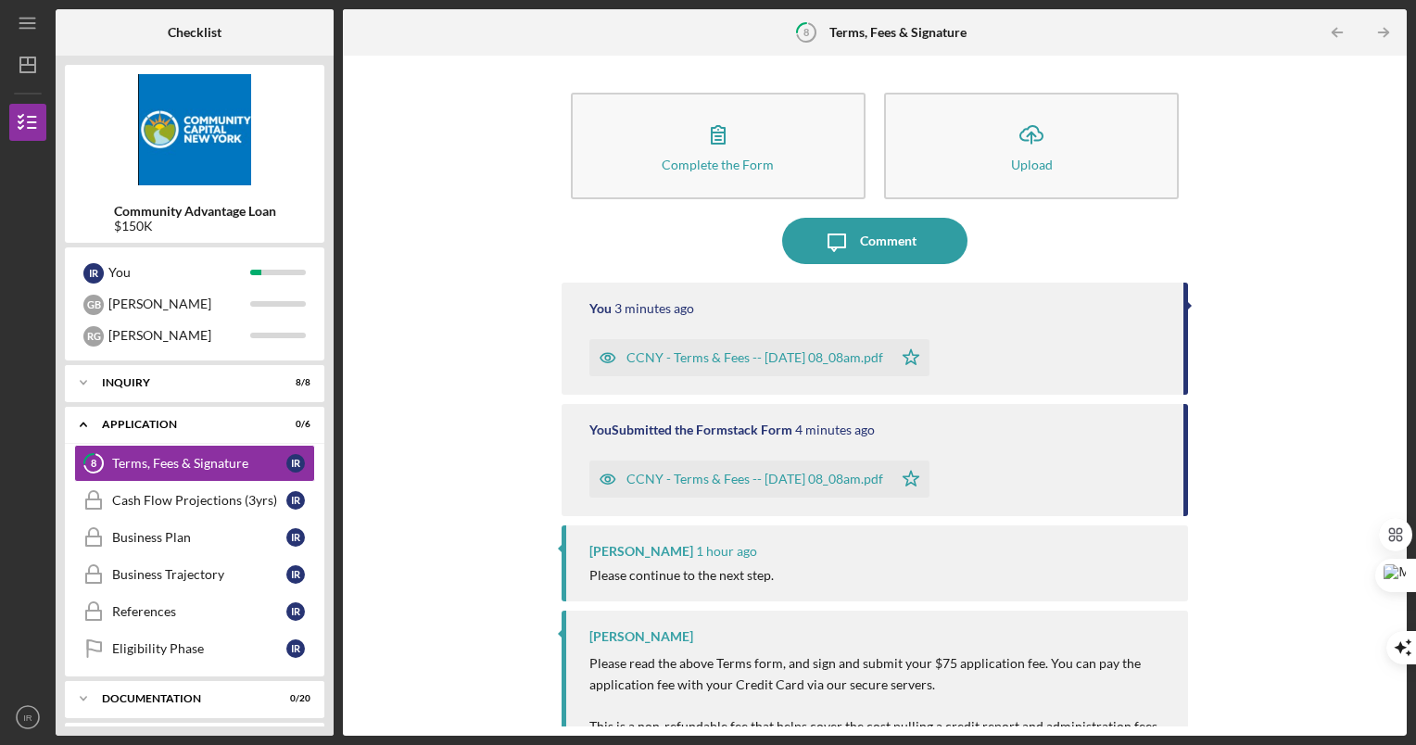
drag, startPoint x: 1391, startPoint y: 265, endPoint x: 1403, endPoint y: 356, distance: 91.6
click at [1403, 356] on div "Complete the Form Form Icon/Upload Upload Icon/Message Comment You 3 minutes ag…" at bounding box center [875, 396] width 1064 height 680
drag, startPoint x: 1403, startPoint y: 356, endPoint x: 1240, endPoint y: 262, distance: 188.1
click at [1240, 262] on div "Complete the Form Form Icon/Upload Upload Icon/Message Comment You 3 minutes ag…" at bounding box center [875, 396] width 1046 height 662
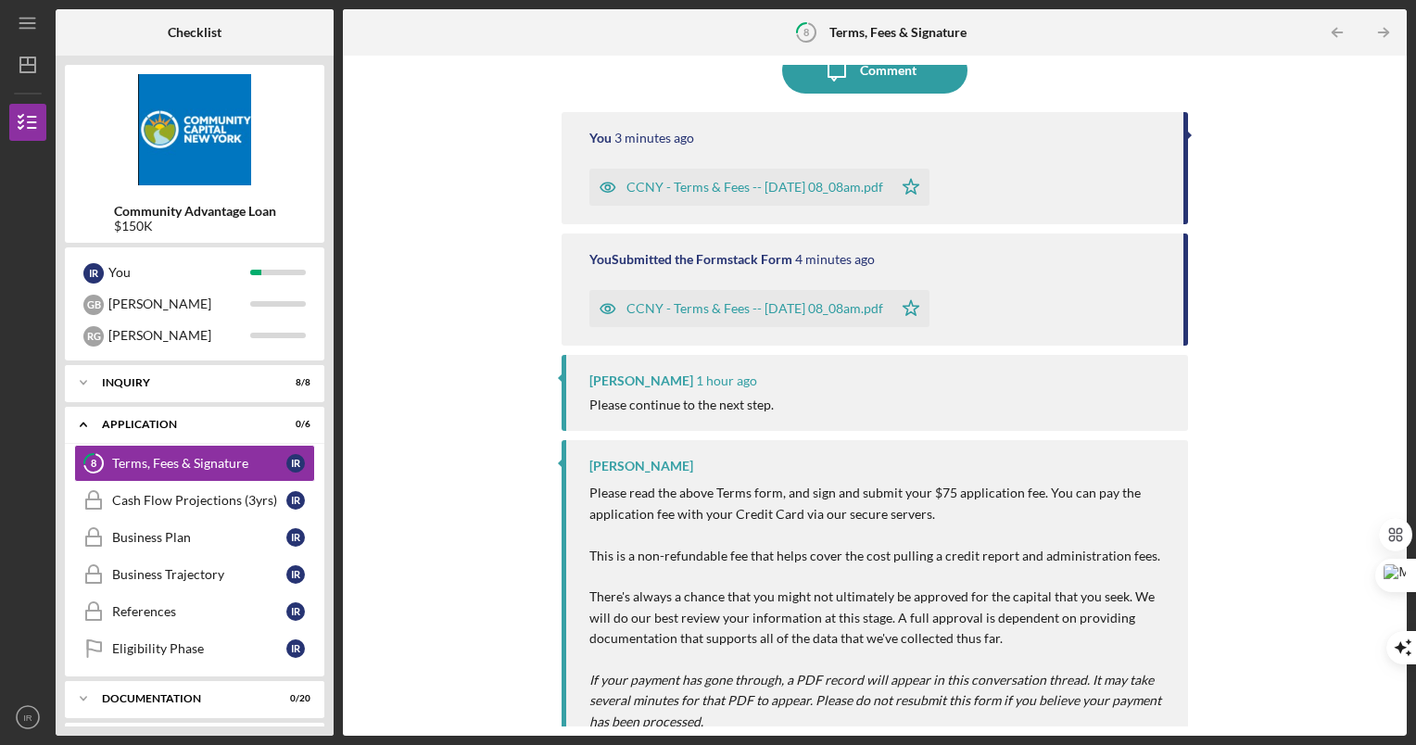
scroll to position [199, 0]
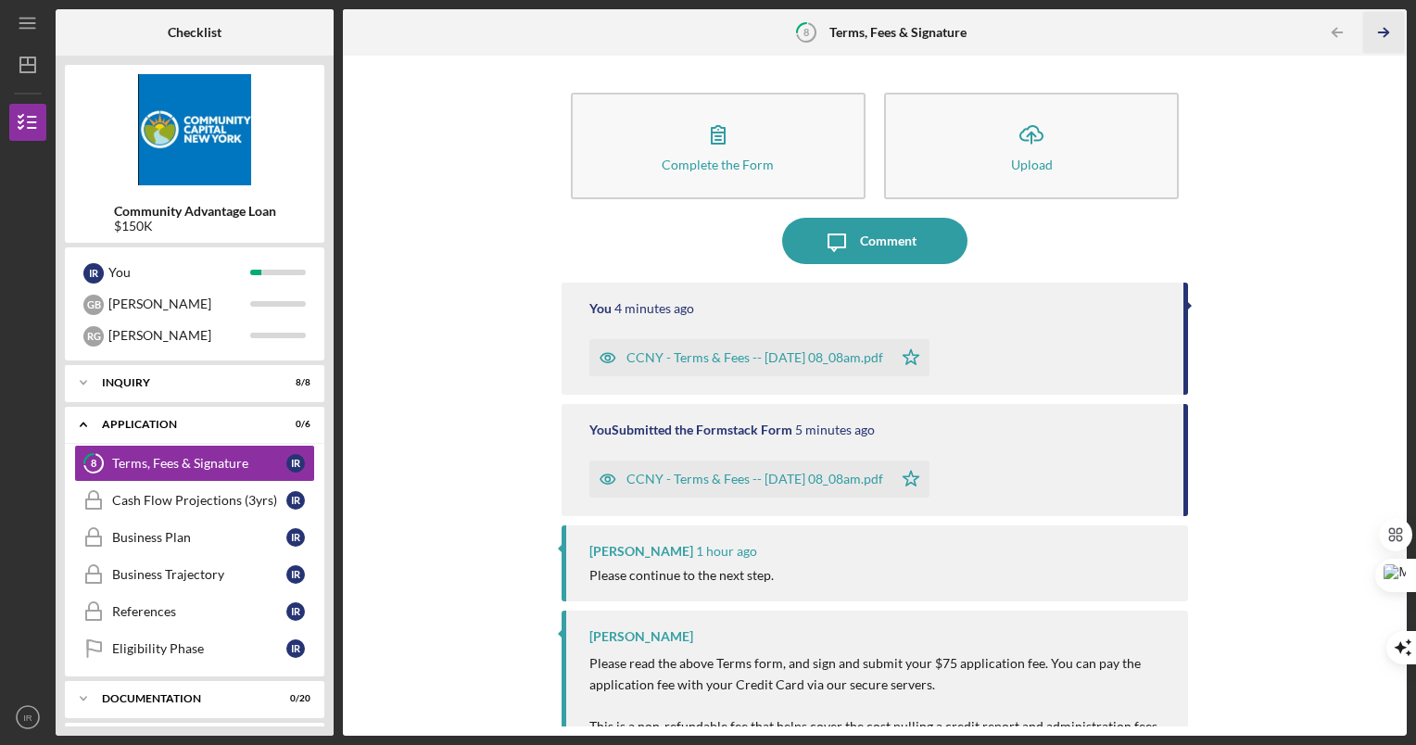
click at [1380, 27] on icon "Icon/Table Pagination Arrow" at bounding box center [1385, 33] width 42 height 42
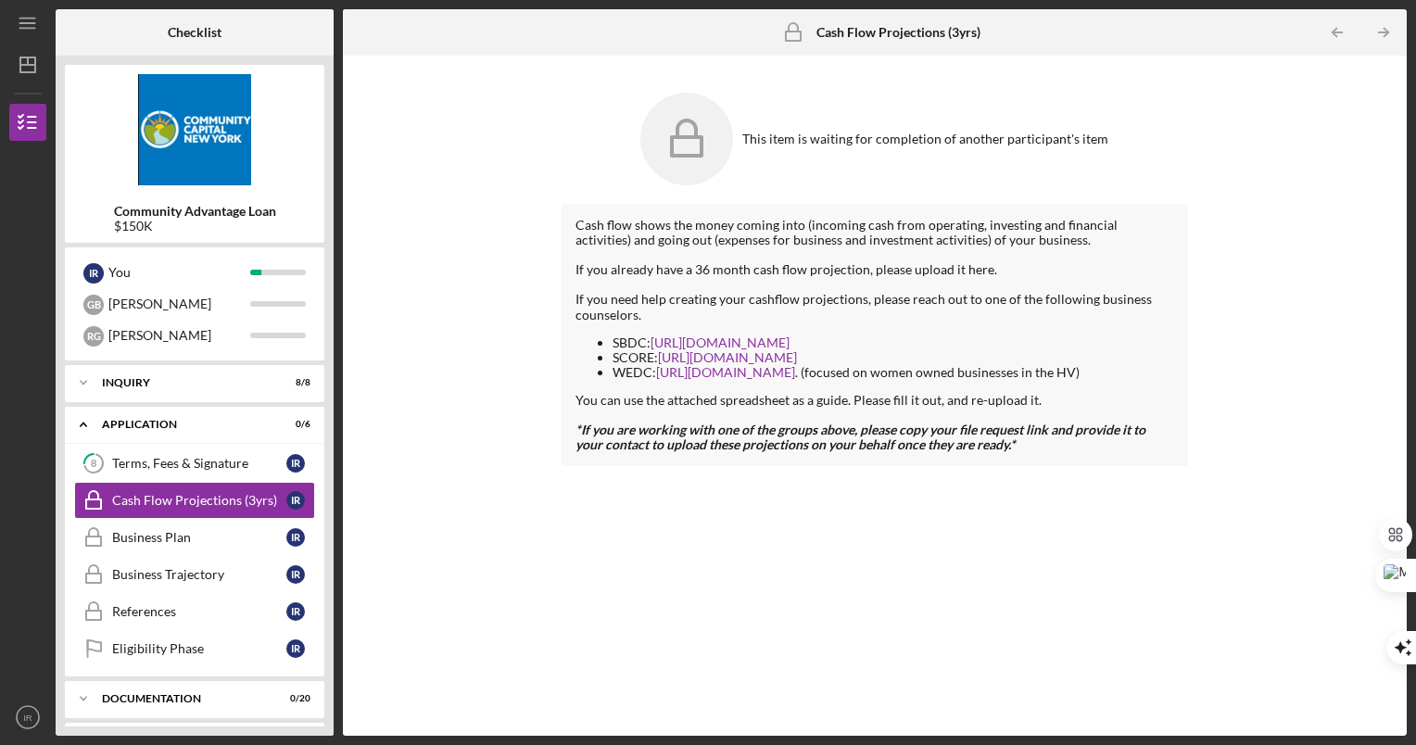
click at [373, 244] on div "This item is waiting for completion of another participant's item Cash flow sho…" at bounding box center [875, 396] width 1046 height 662
click at [725, 276] on div "If you already have a 36 month cash flow projection, please upload it here." at bounding box center [876, 269] width 600 height 15
click at [945, 273] on div "If you already have a 36 month cash flow projection, please upload it here." at bounding box center [876, 269] width 600 height 15
click at [732, 128] on icon at bounding box center [687, 139] width 93 height 93
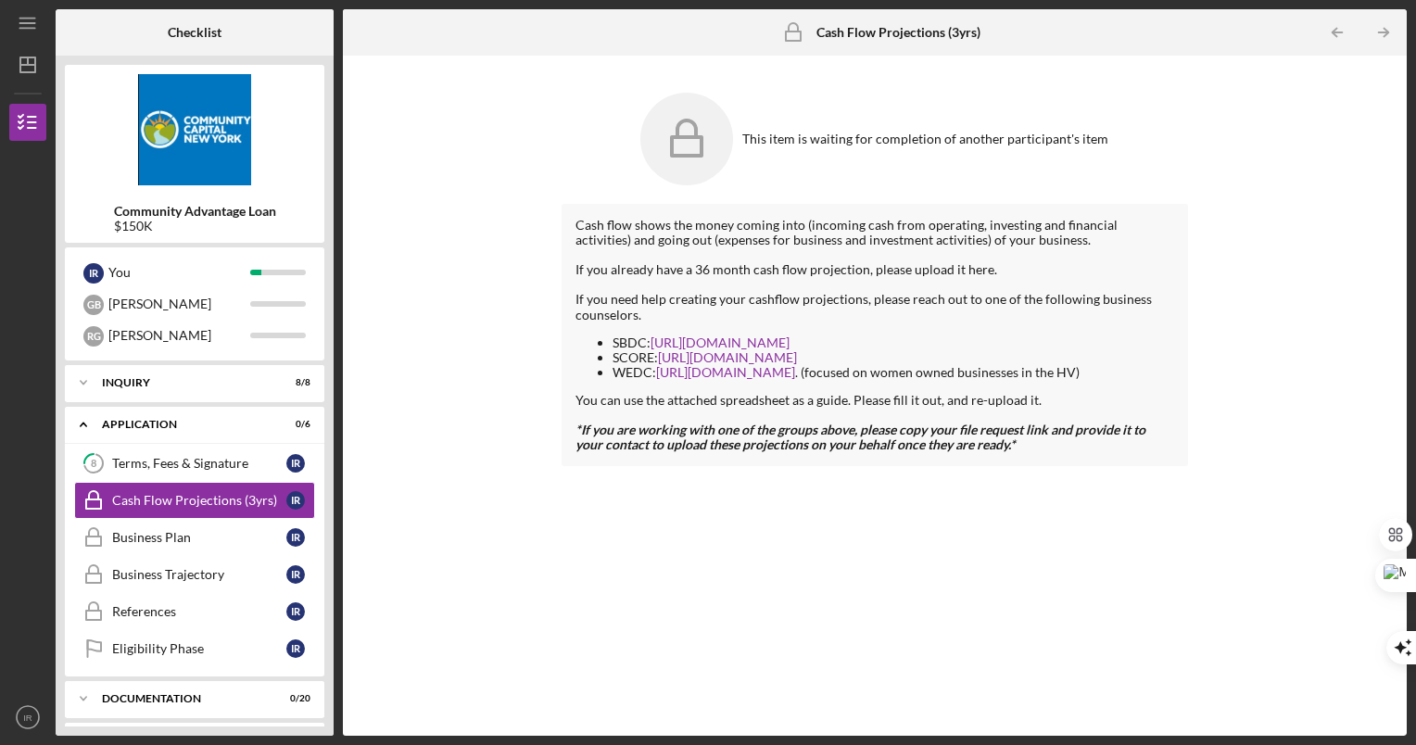
click at [687, 146] on icon at bounding box center [687, 139] width 93 height 93
click at [923, 301] on div "If you need help creating your cashflow projections, please reach out to one of…" at bounding box center [876, 307] width 600 height 30
click at [941, 436] on strong "*If you are working with one of the groups above, please copy your file request…" at bounding box center [861, 437] width 570 height 31
click at [952, 357] on li "SCORE: https://scoreny.org/" at bounding box center [894, 357] width 563 height 15
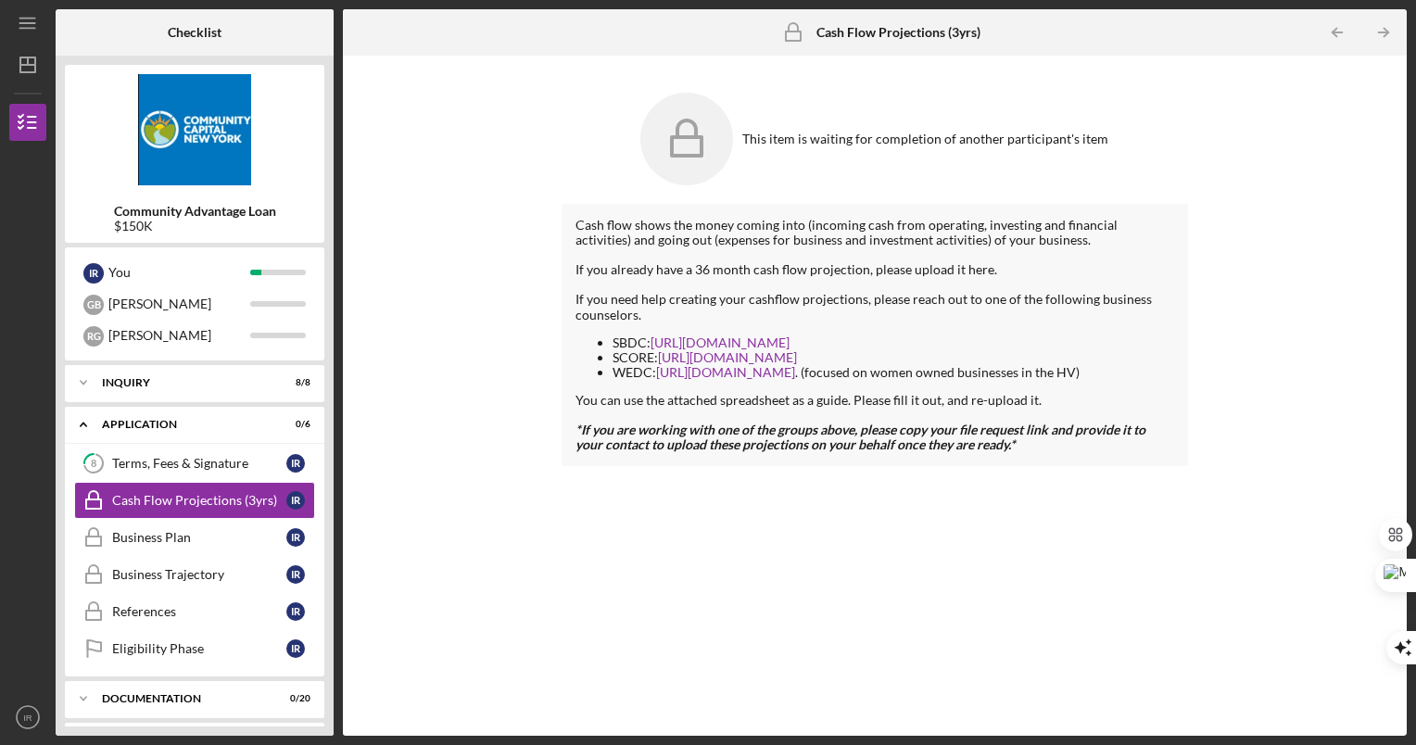
click at [831, 463] on div "Cash flow shows the money coming into (incoming cash from operating, investing …" at bounding box center [876, 335] width 628 height 262
click at [235, 454] on link "8 Terms, Fees & Signature I R" at bounding box center [194, 463] width 241 height 37
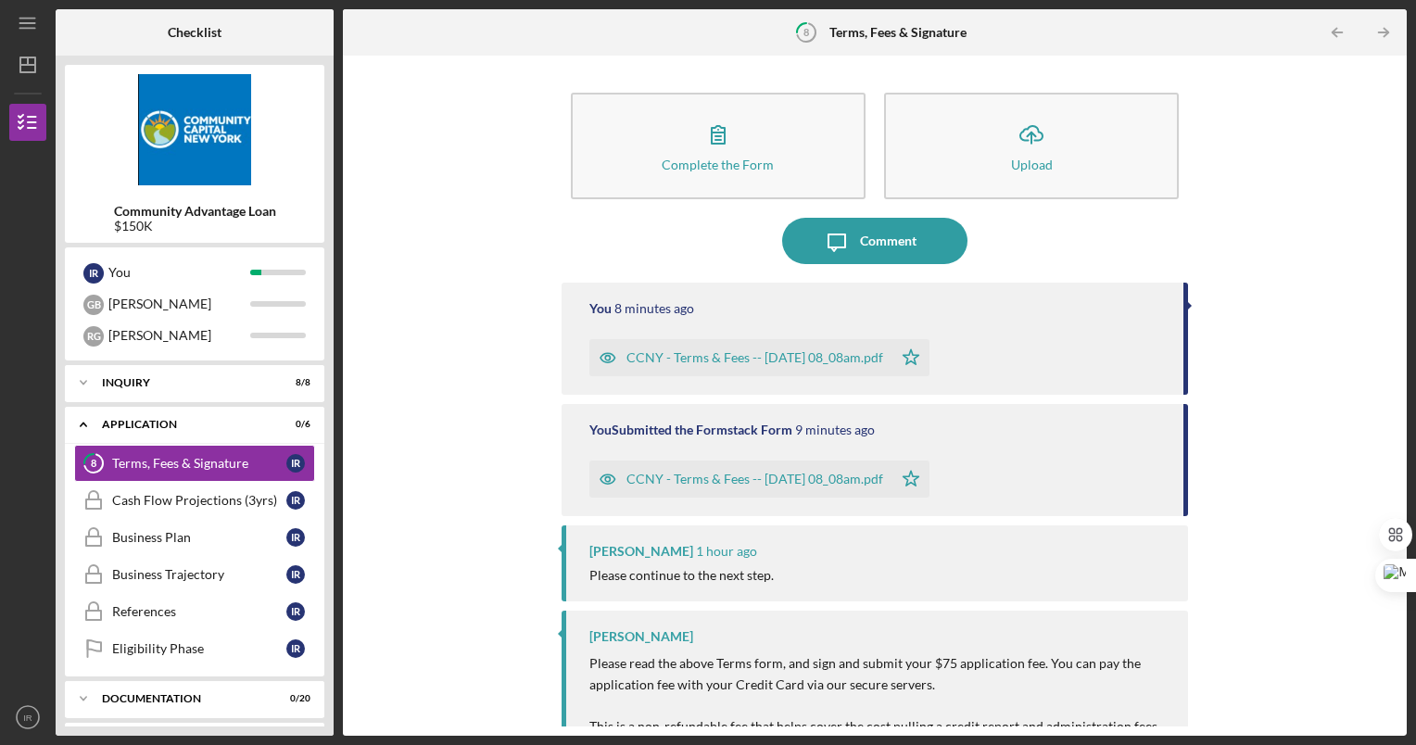
click at [793, 468] on div "CCNY - Terms & Fees -- [DATE] 08_08am.pdf" at bounding box center [741, 479] width 303 height 37
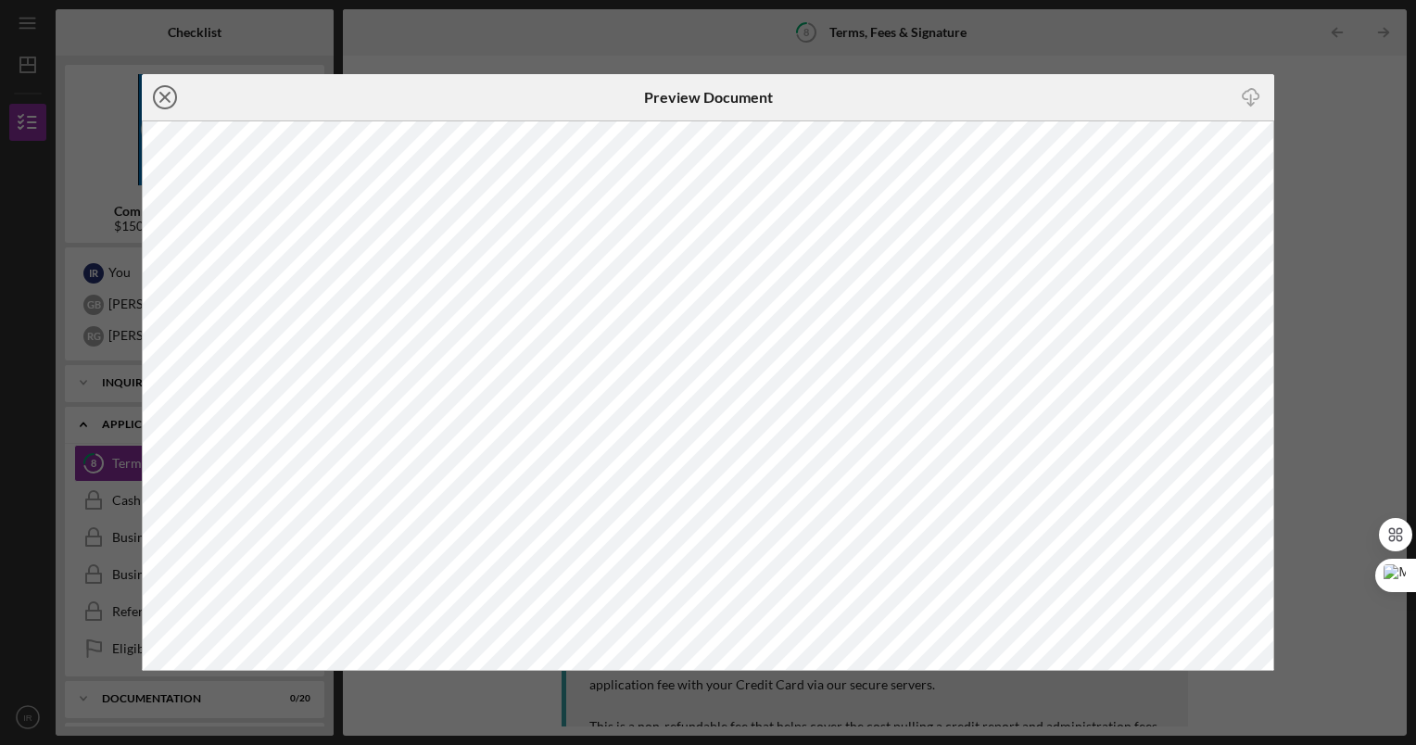
click at [166, 97] on line at bounding box center [164, 97] width 9 height 9
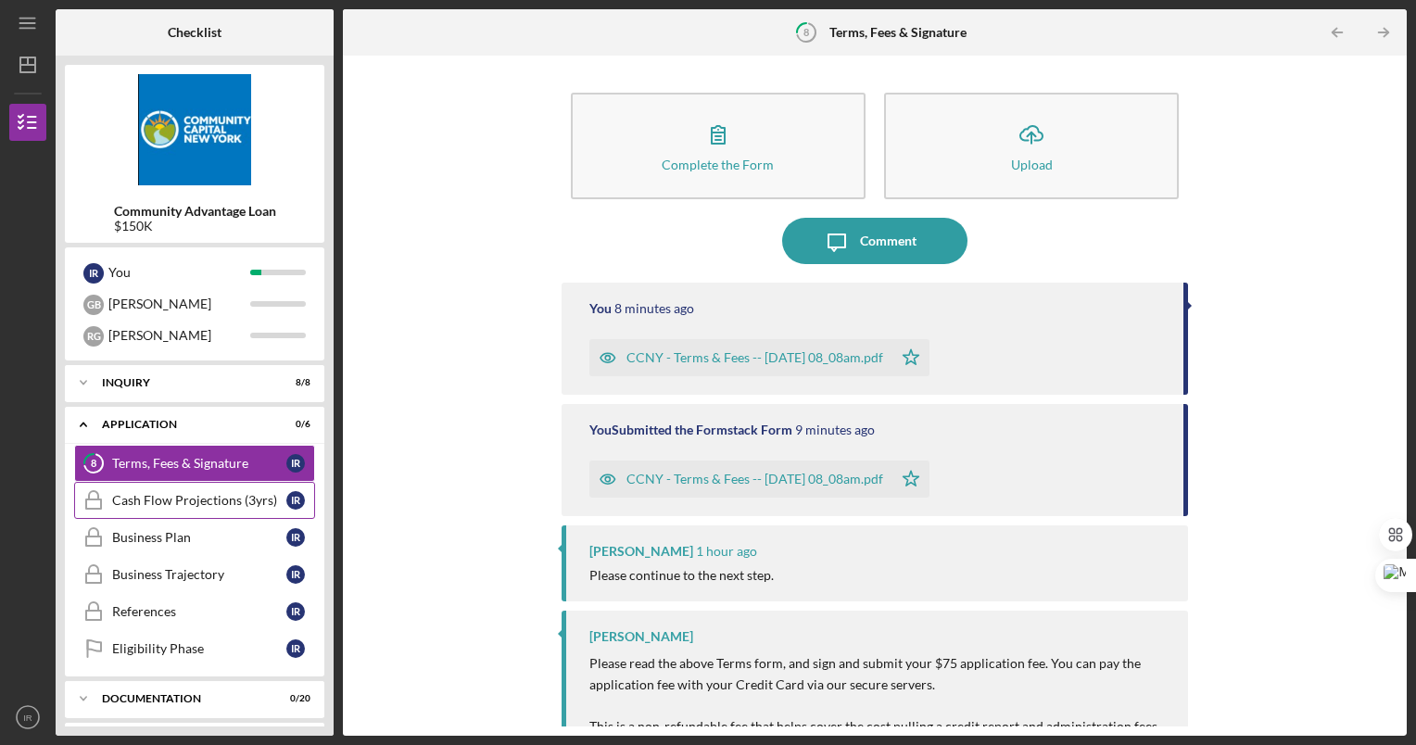
click at [208, 497] on div "Cash Flow Projections (3yrs)" at bounding box center [199, 500] width 174 height 15
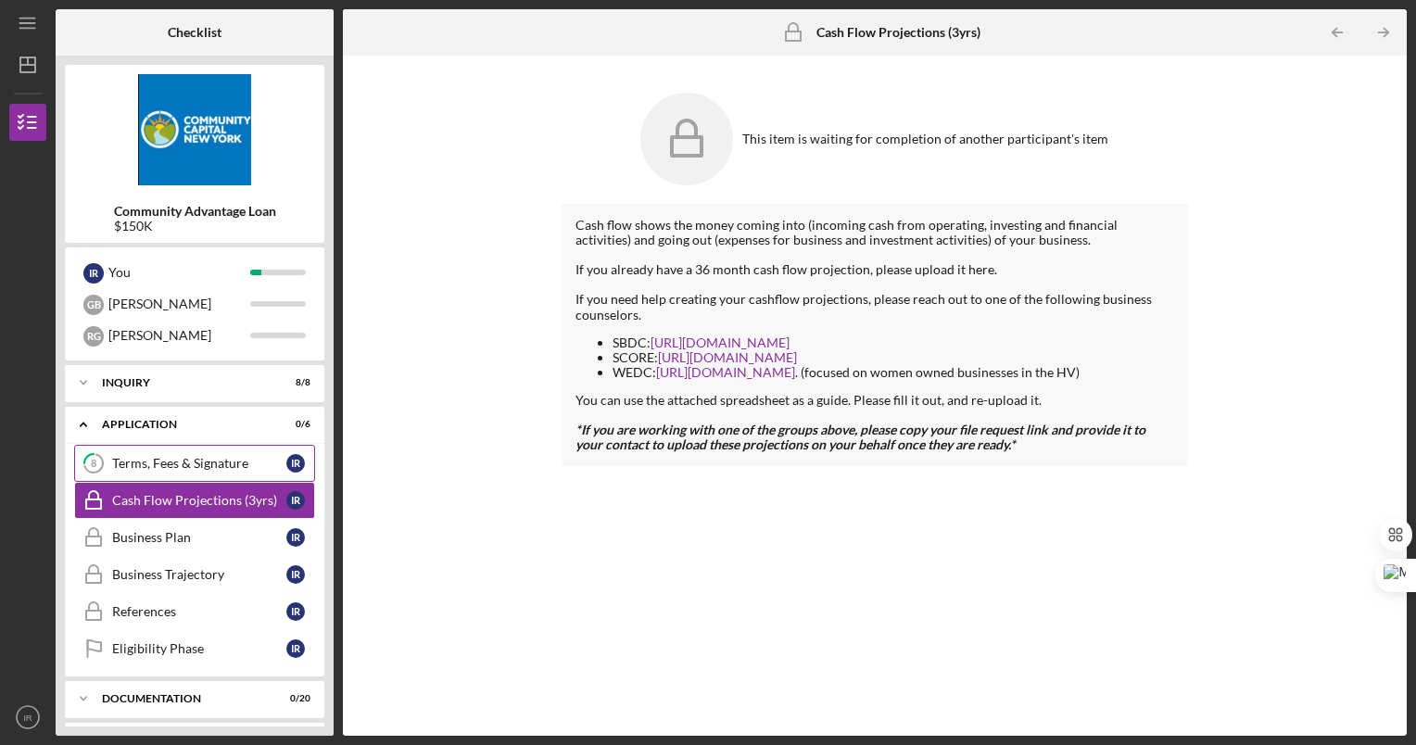
click at [202, 449] on link "8 Terms, Fees & Signature I R" at bounding box center [194, 463] width 241 height 37
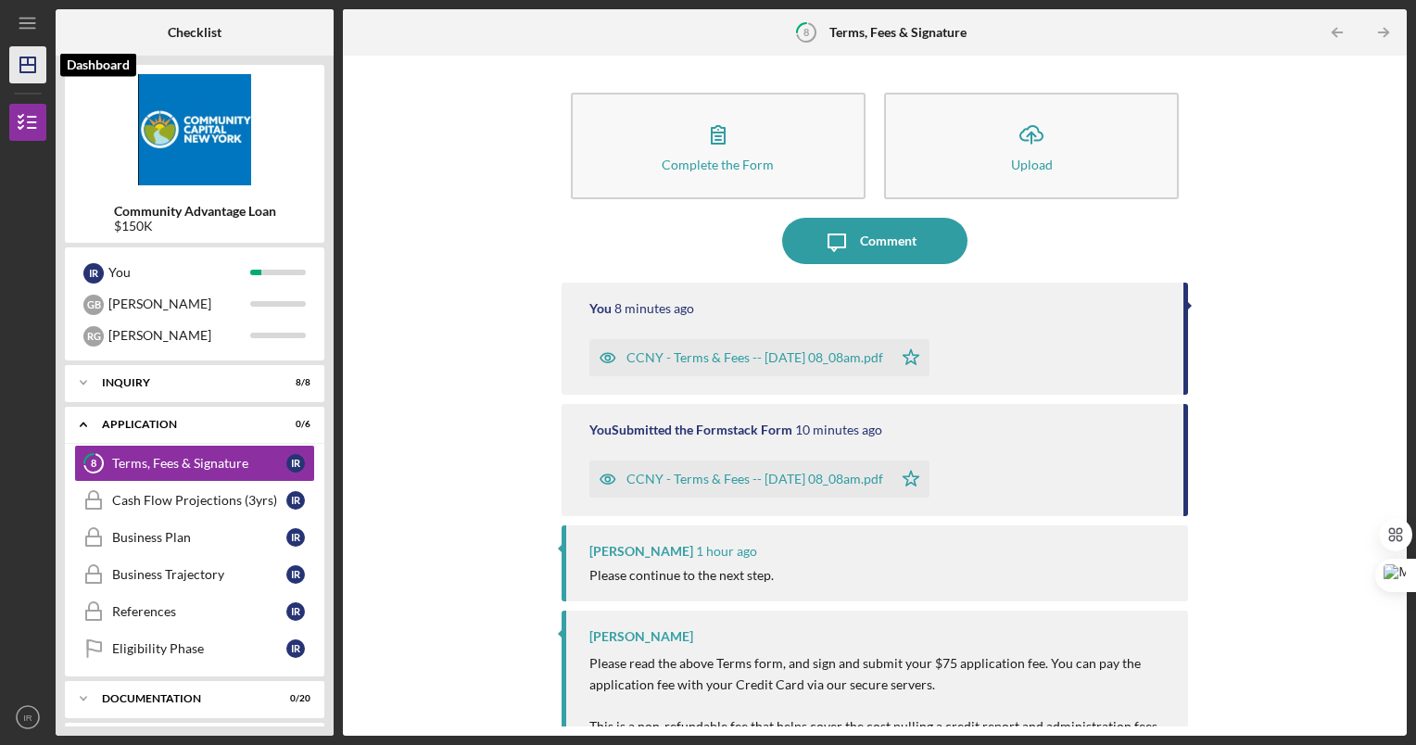
click at [36, 74] on icon "Icon/Dashboard" at bounding box center [28, 65] width 46 height 46
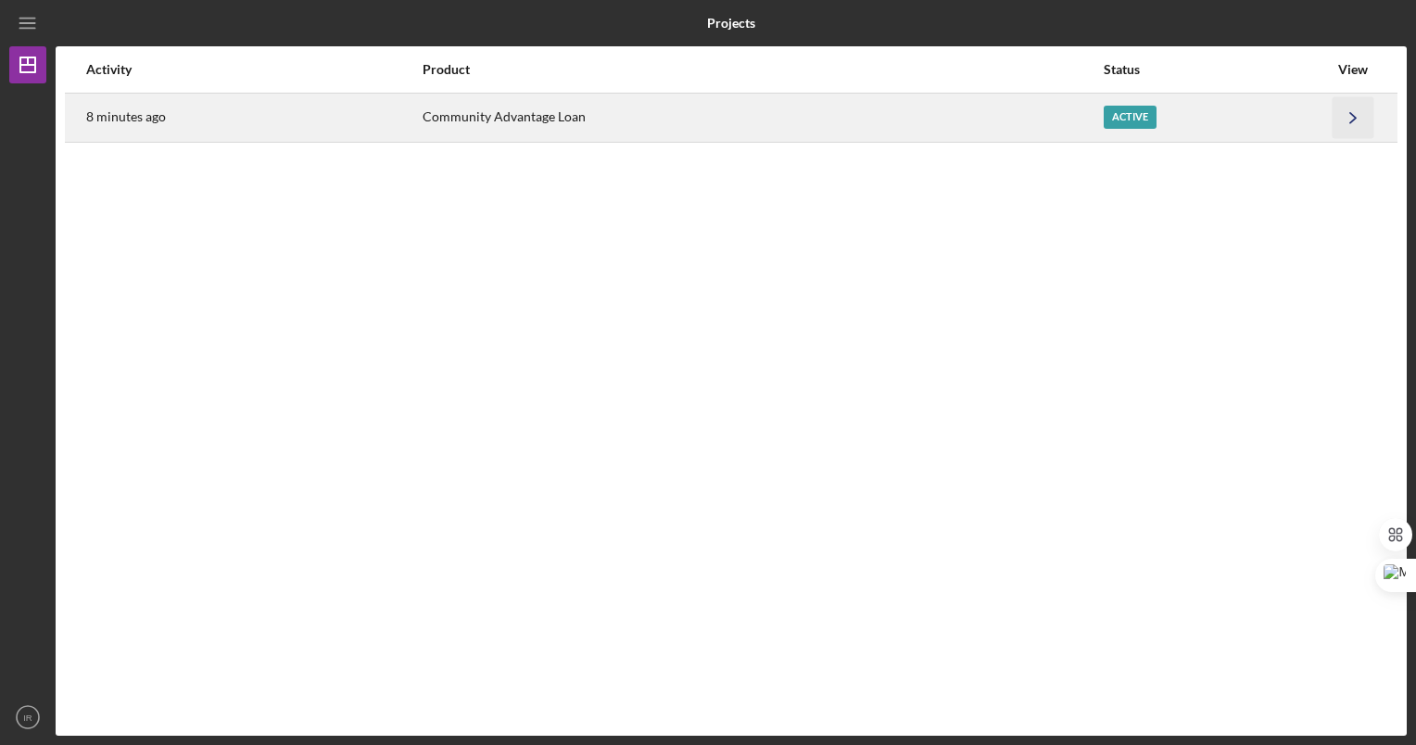
click at [1354, 117] on icon "Icon/Navigate" at bounding box center [1354, 117] width 42 height 42
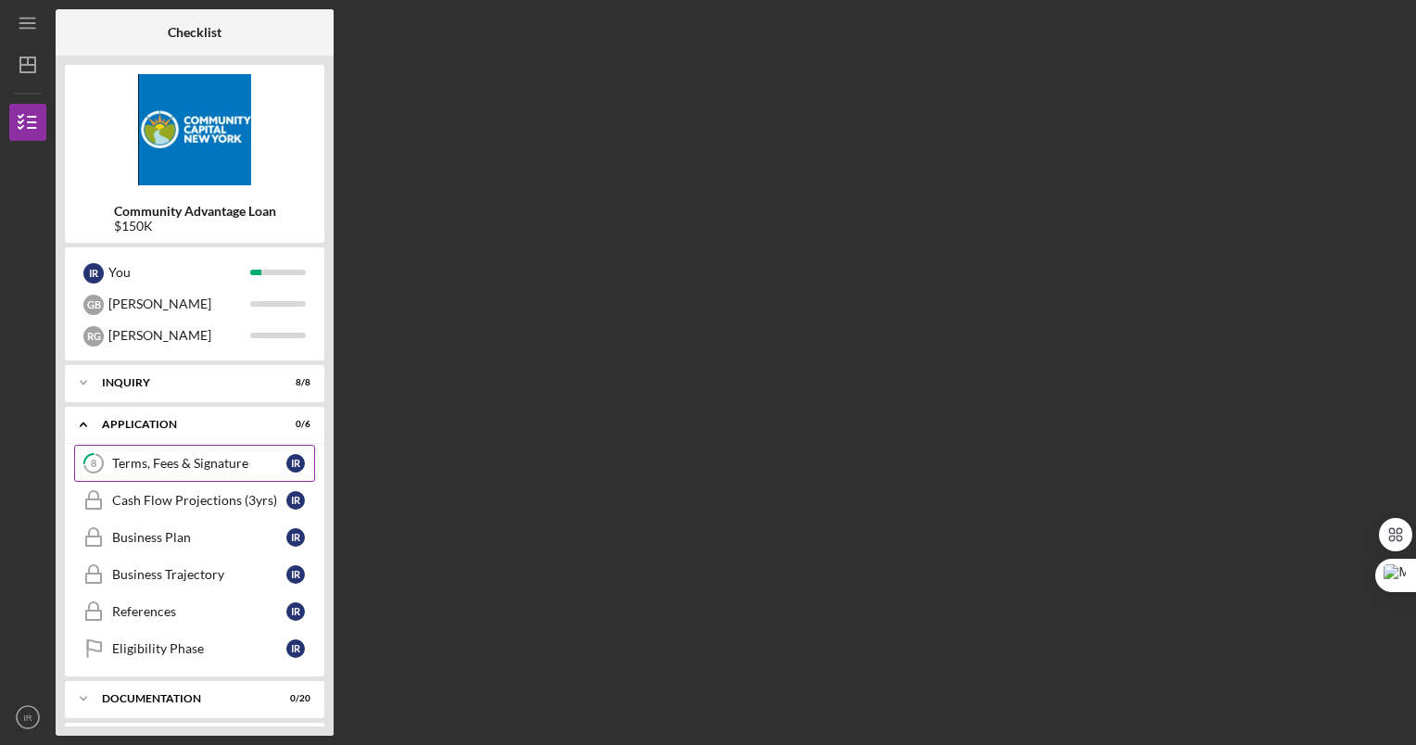
click at [238, 448] on link "8 Terms, Fees & Signature I R" at bounding box center [194, 463] width 241 height 37
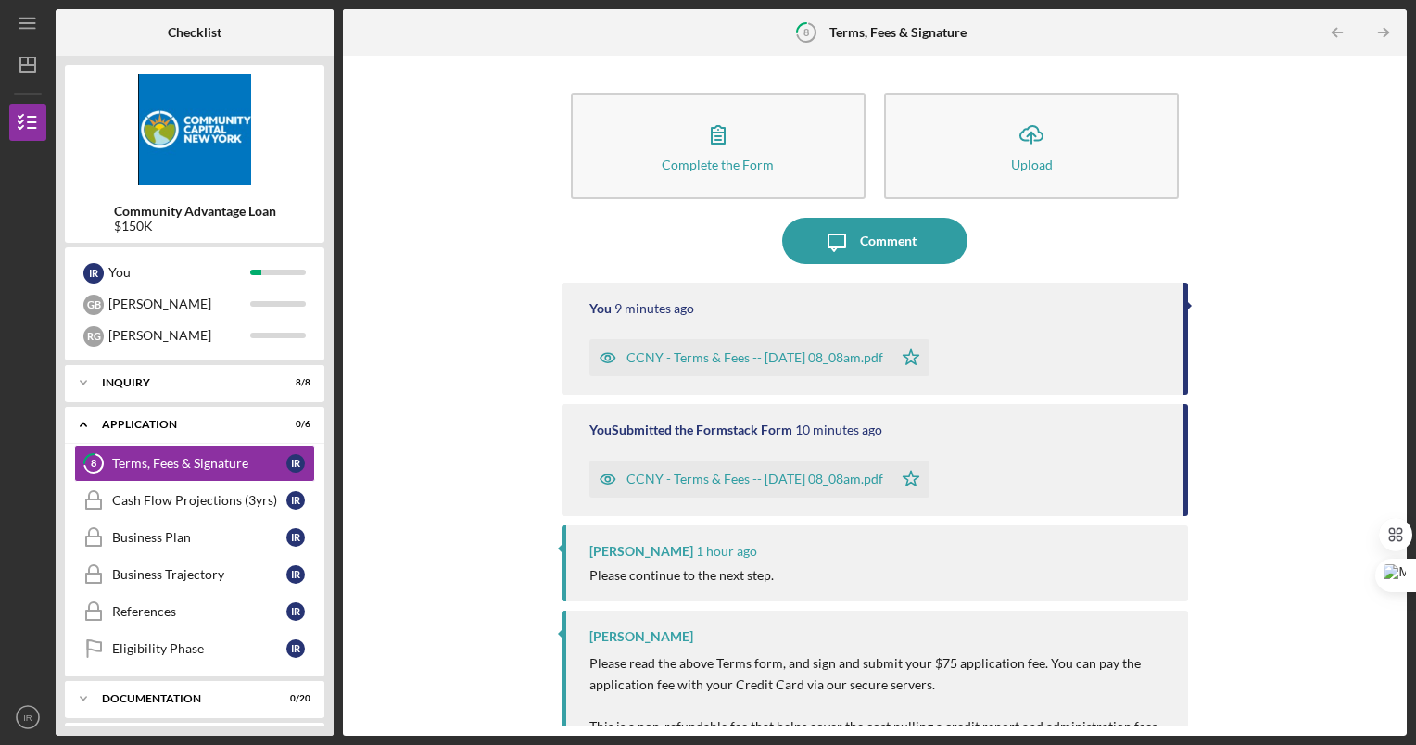
drag, startPoint x: 1388, startPoint y: 194, endPoint x: 1381, endPoint y: 381, distance: 187.4
click at [1381, 381] on div "Complete the Form Form Icon/Upload Upload Icon/Message Comment You 9 minutes ag…" at bounding box center [875, 396] width 1046 height 662
drag, startPoint x: 1381, startPoint y: 381, endPoint x: 1275, endPoint y: 258, distance: 163.0
click at [1275, 258] on div "Complete the Form Form Icon/Upload Upload Icon/Message Comment You 9 minutes ag…" at bounding box center [875, 396] width 1046 height 662
drag, startPoint x: 1390, startPoint y: 207, endPoint x: 1386, endPoint y: 354, distance: 147.5
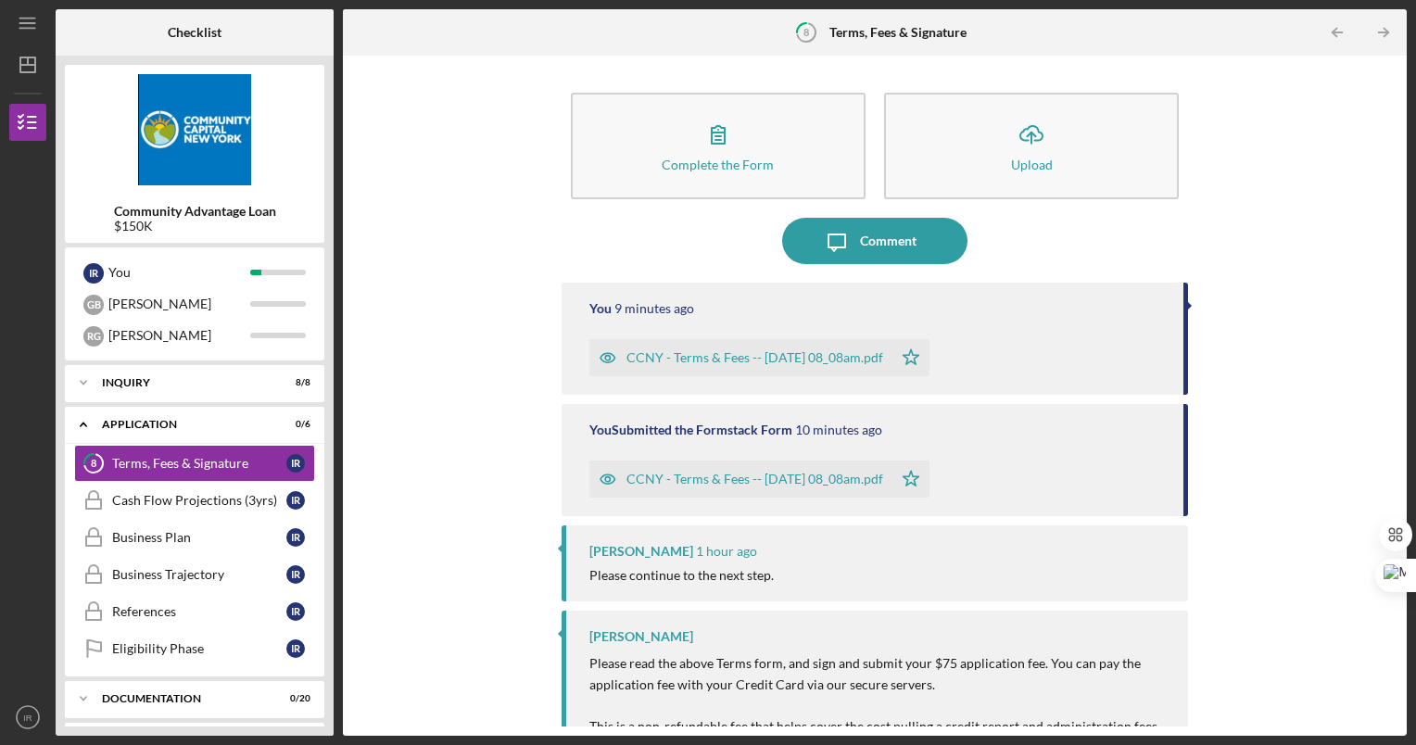
click at [1386, 354] on div "Complete the Form Form Icon/Upload Upload Icon/Message Comment You 9 minutes ag…" at bounding box center [875, 396] width 1046 height 662
drag, startPoint x: 1386, startPoint y: 354, endPoint x: 1291, endPoint y: 217, distance: 166.6
click at [1291, 217] on div "Complete the Form Form Icon/Upload Upload Icon/Message Comment You 9 minutes ag…" at bounding box center [875, 396] width 1046 height 662
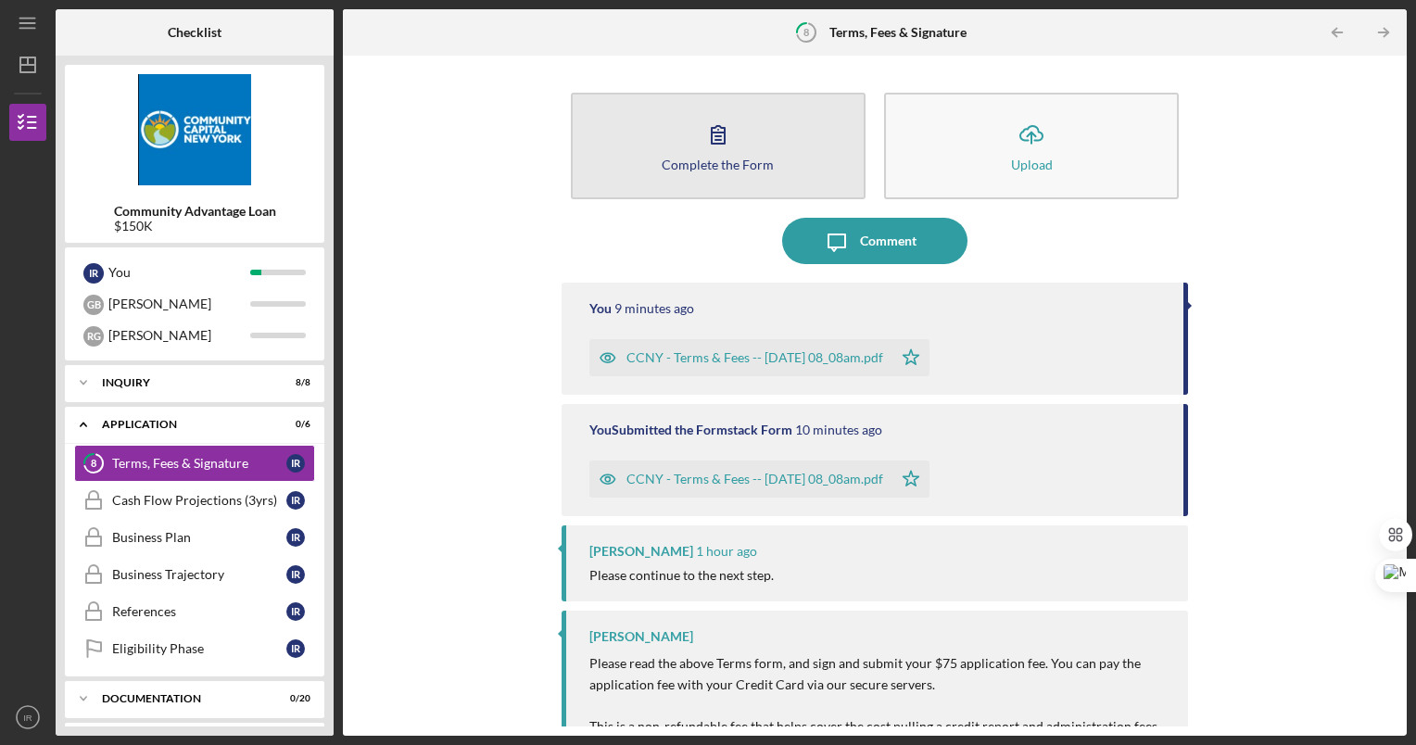
click at [715, 171] on div "Complete the Form" at bounding box center [718, 165] width 112 height 14
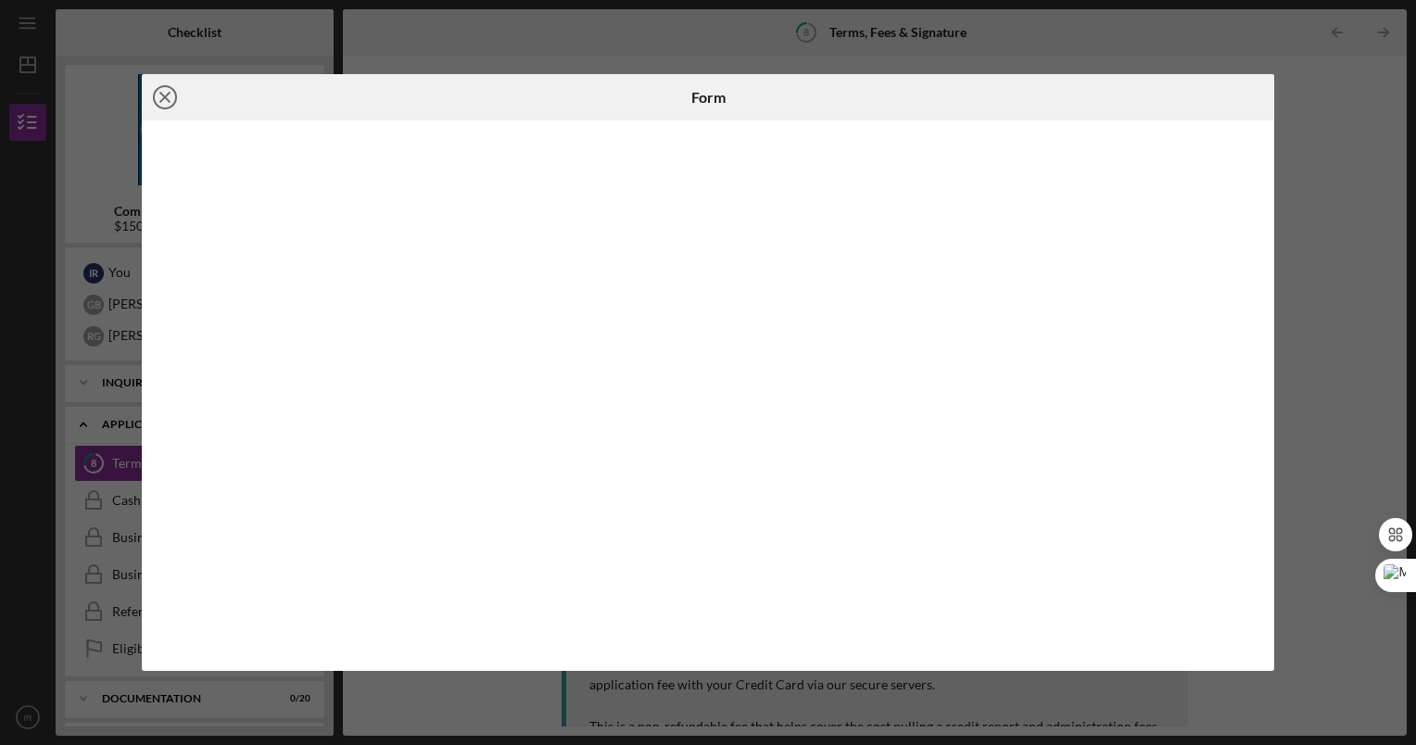
click at [156, 88] on icon "Icon/Close" at bounding box center [165, 97] width 46 height 46
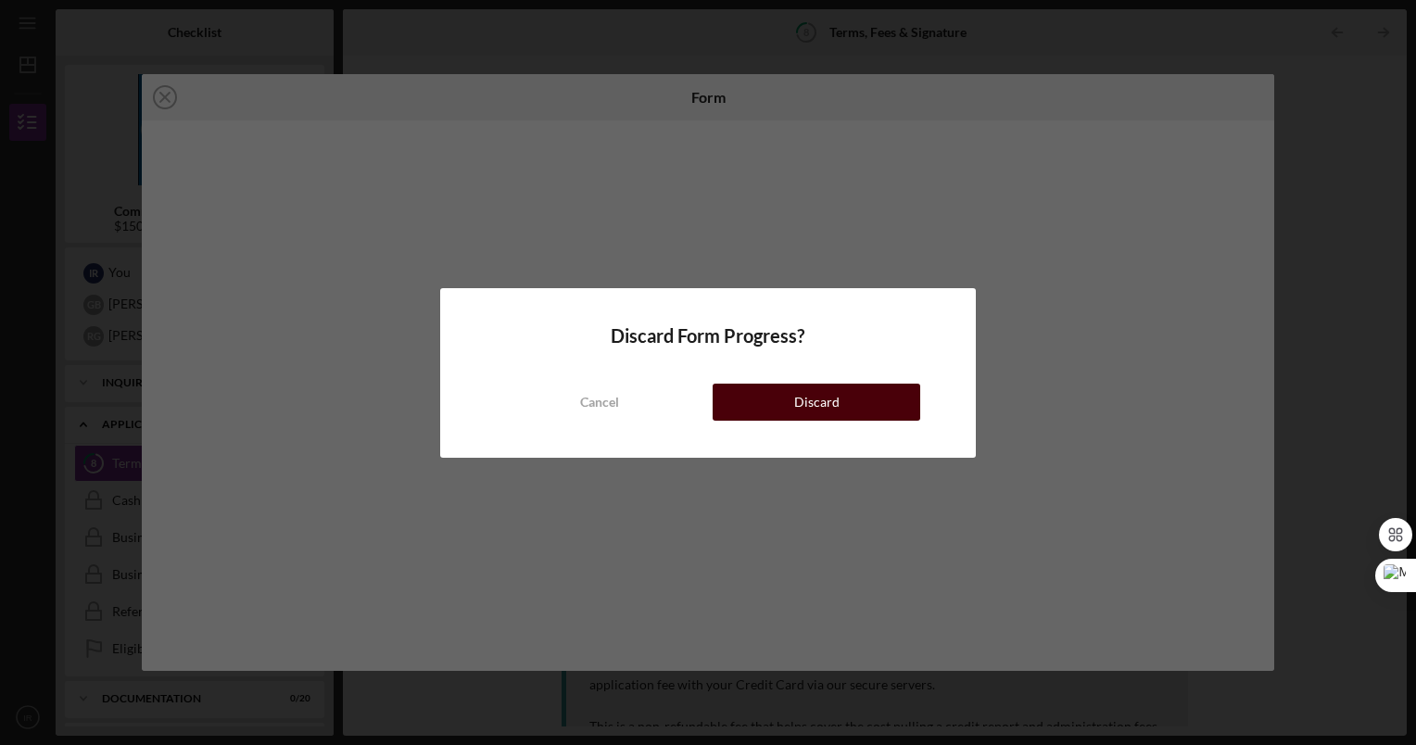
click at [738, 394] on button "Discard" at bounding box center [817, 402] width 208 height 37
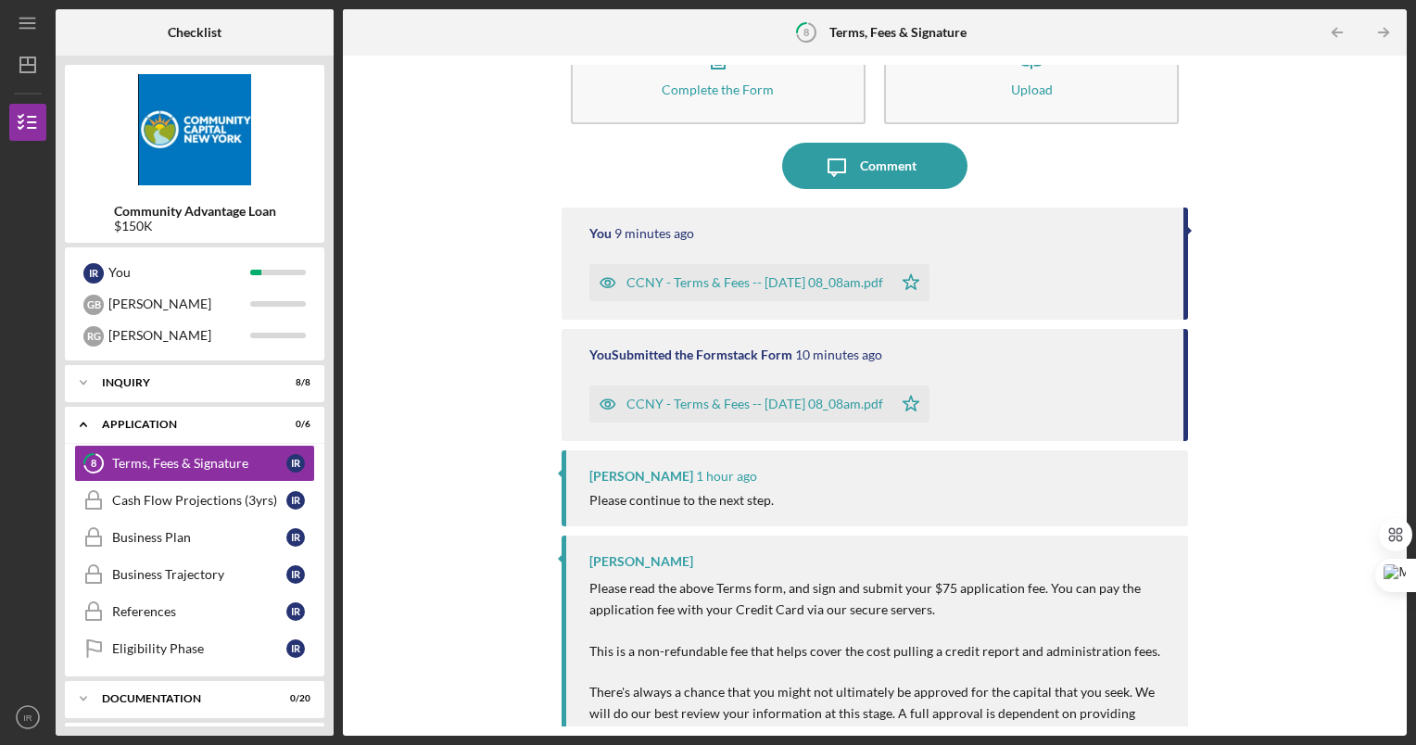
scroll to position [199, 0]
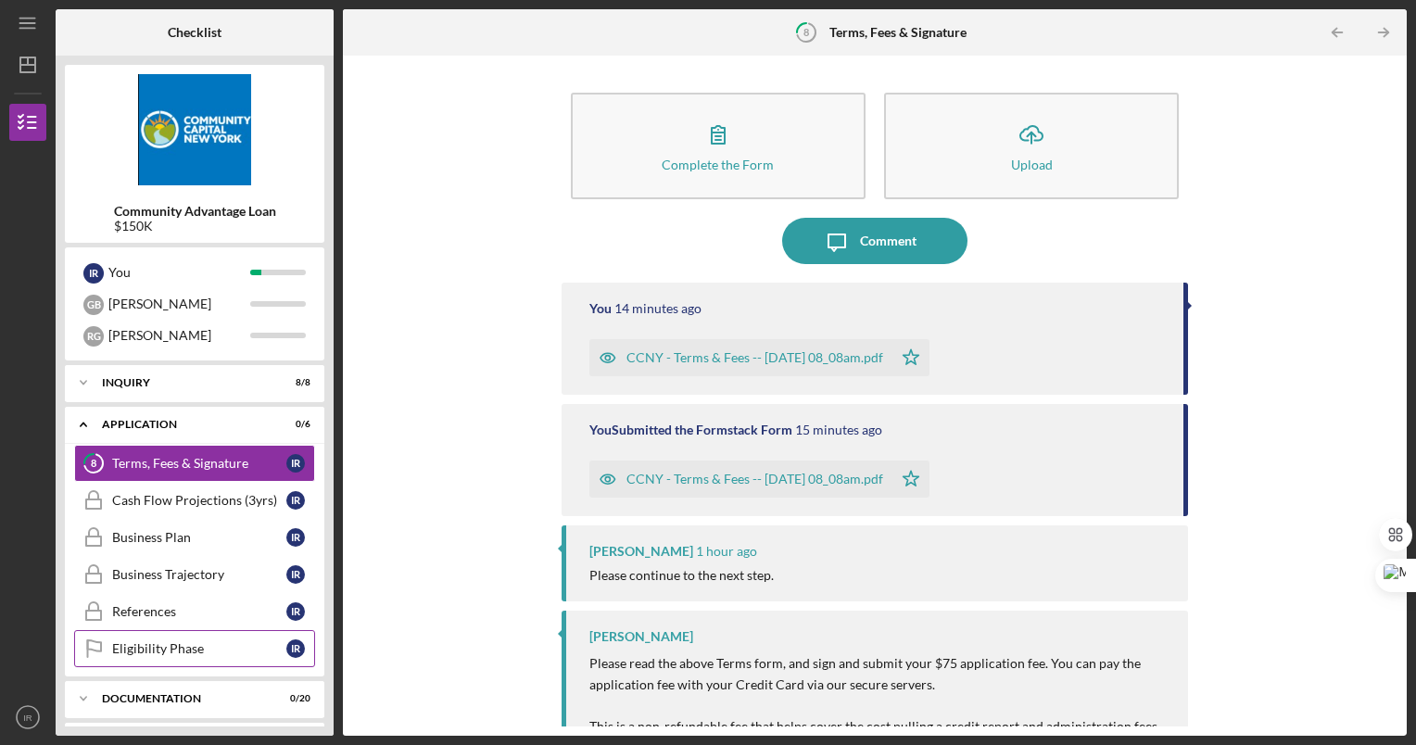
click at [190, 644] on div "Eligibility Phase" at bounding box center [199, 648] width 174 height 15
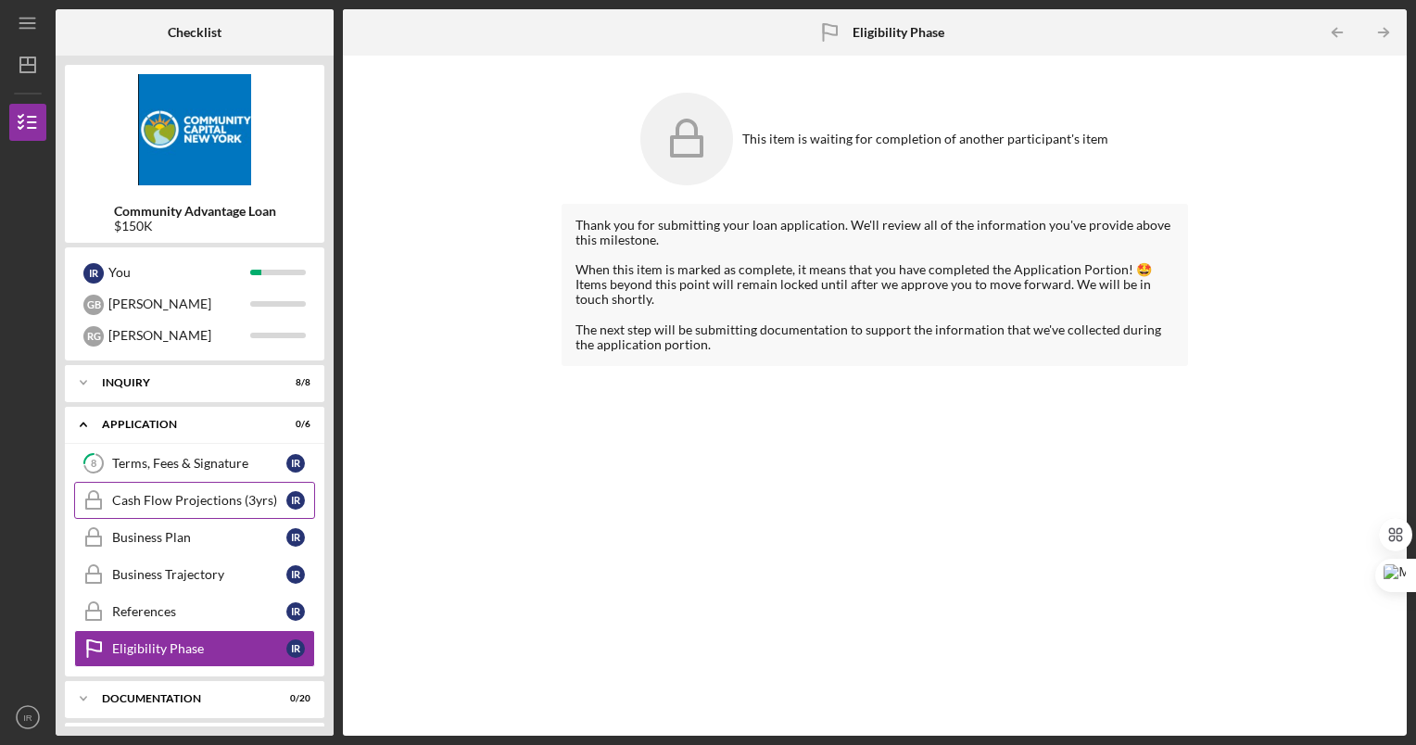
click at [201, 492] on link "Cash Flow Projections (3yrs) Cash Flow Projections (3yrs) I R" at bounding box center [194, 500] width 241 height 37
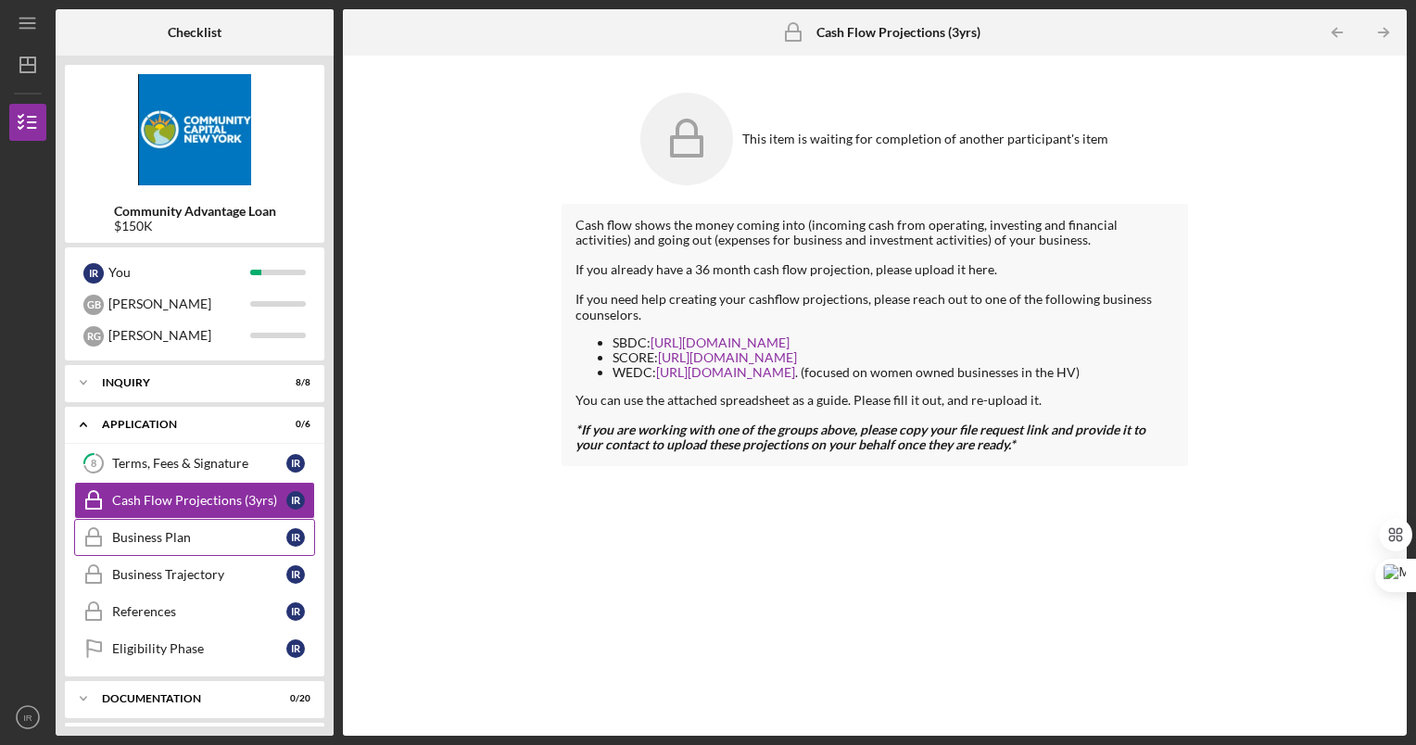
click at [184, 546] on link "Business Plan Business Plan I R" at bounding box center [194, 537] width 241 height 37
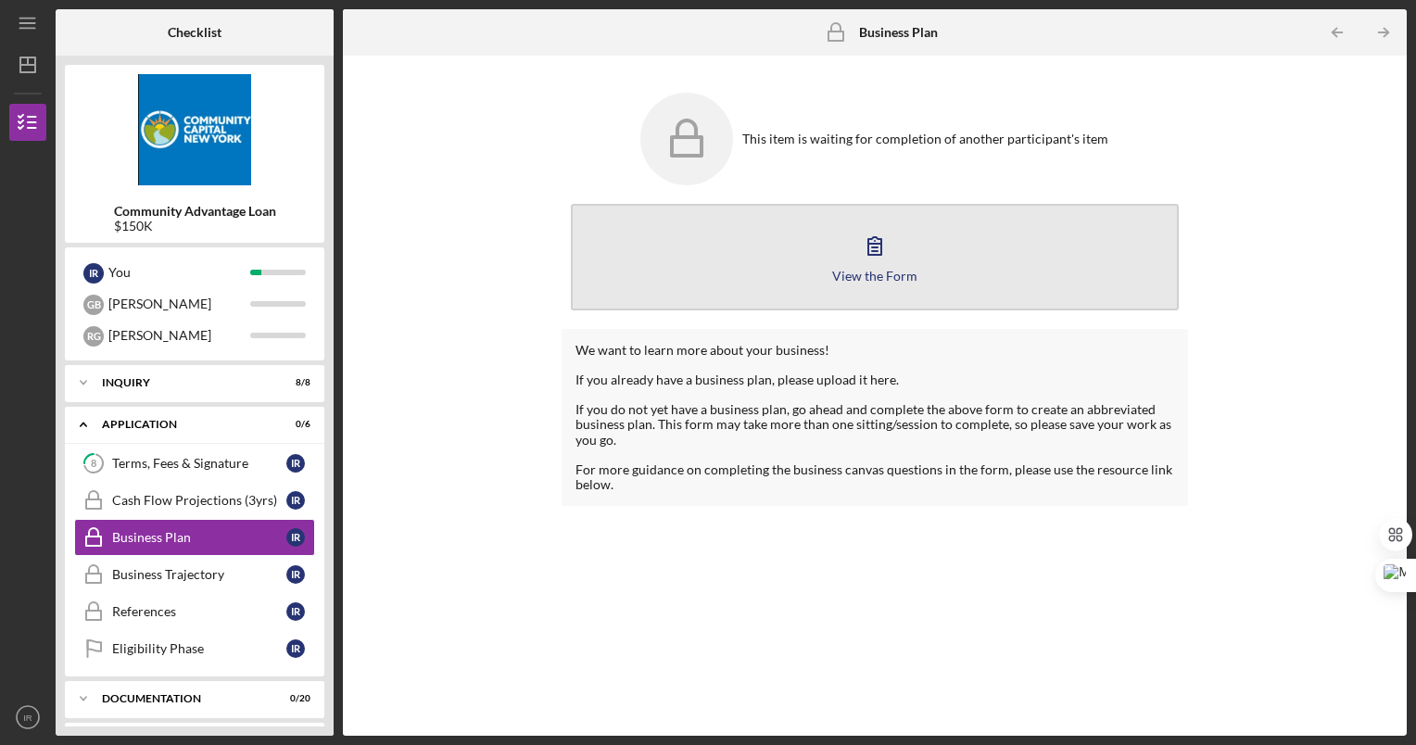
click at [882, 265] on icon "button" at bounding box center [875, 245] width 46 height 46
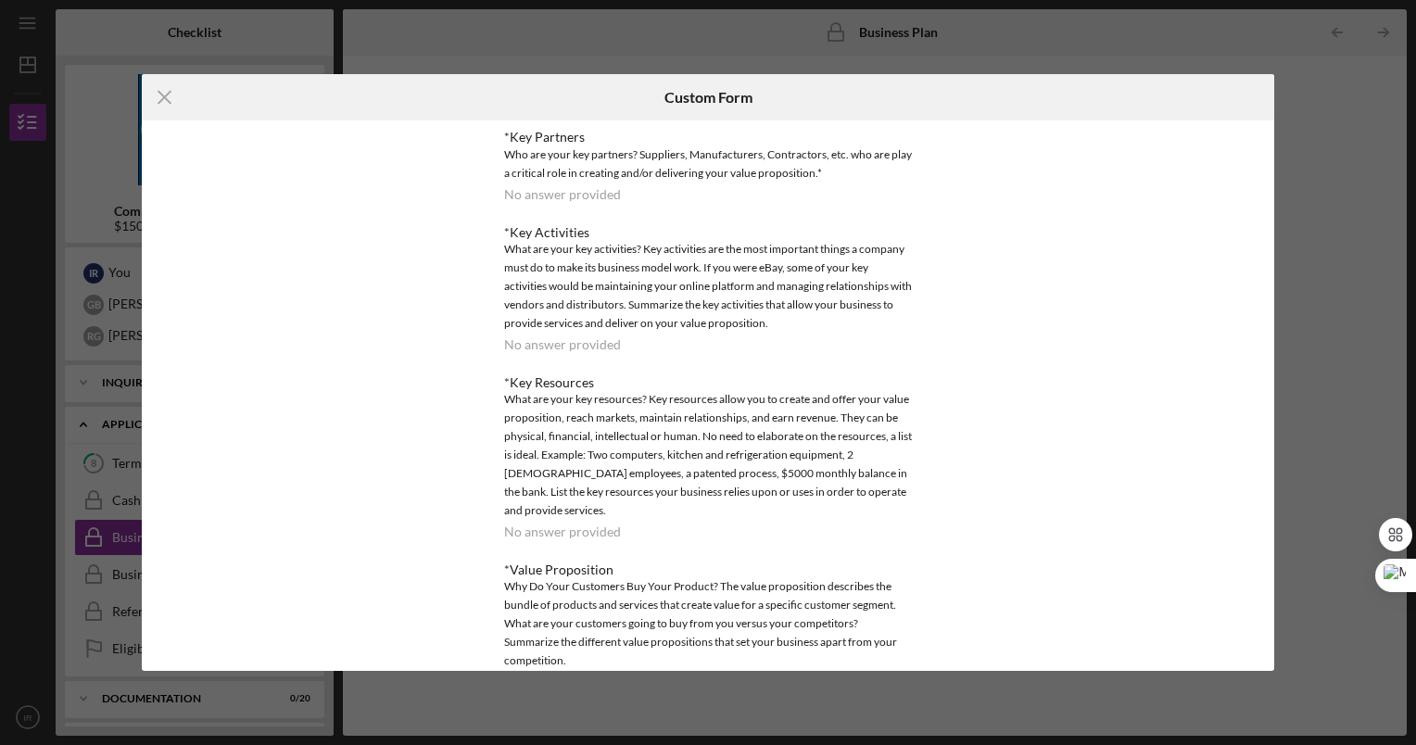
drag, startPoint x: 955, startPoint y: 164, endPoint x: 939, endPoint y: 297, distance: 133.5
click at [939, 297] on div "*Key Partners Who are your key partners? Suppliers, Manufacturers, Contractors,…" at bounding box center [708, 396] width 510 height 550
click at [768, 392] on div "What are your key resources? Key resources allow you to create and offer your v…" at bounding box center [708, 455] width 408 height 130
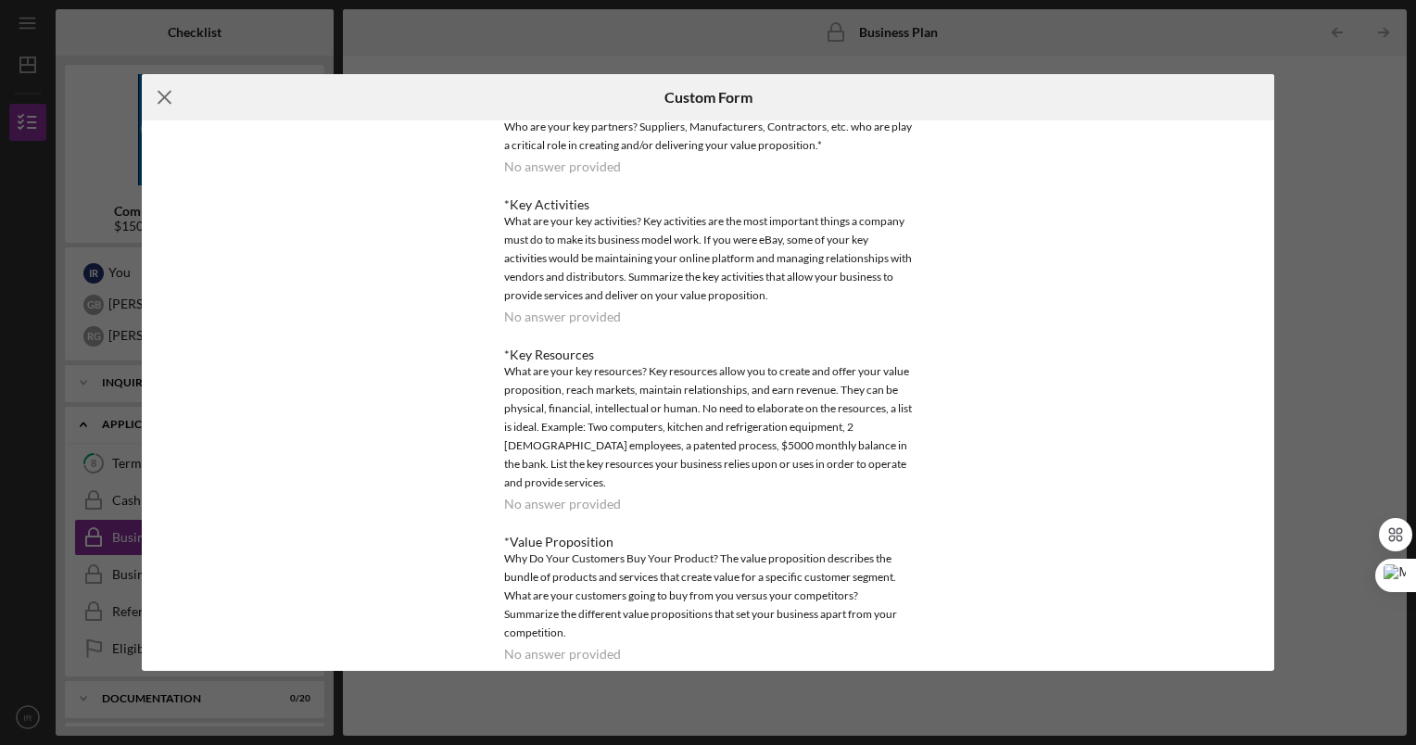
click at [166, 89] on icon "Icon/Menu Close" at bounding box center [165, 97] width 46 height 46
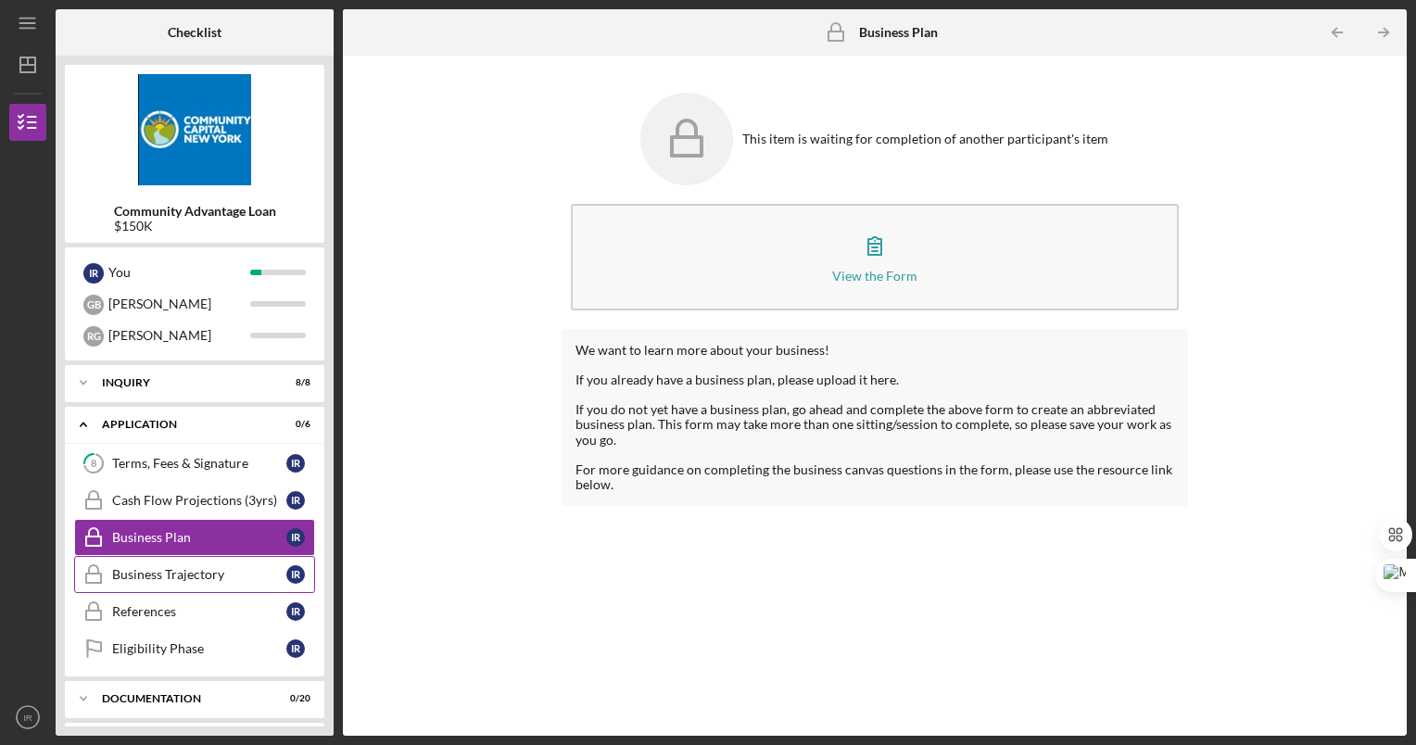
click at [196, 573] on div "Business Trajectory" at bounding box center [199, 574] width 174 height 15
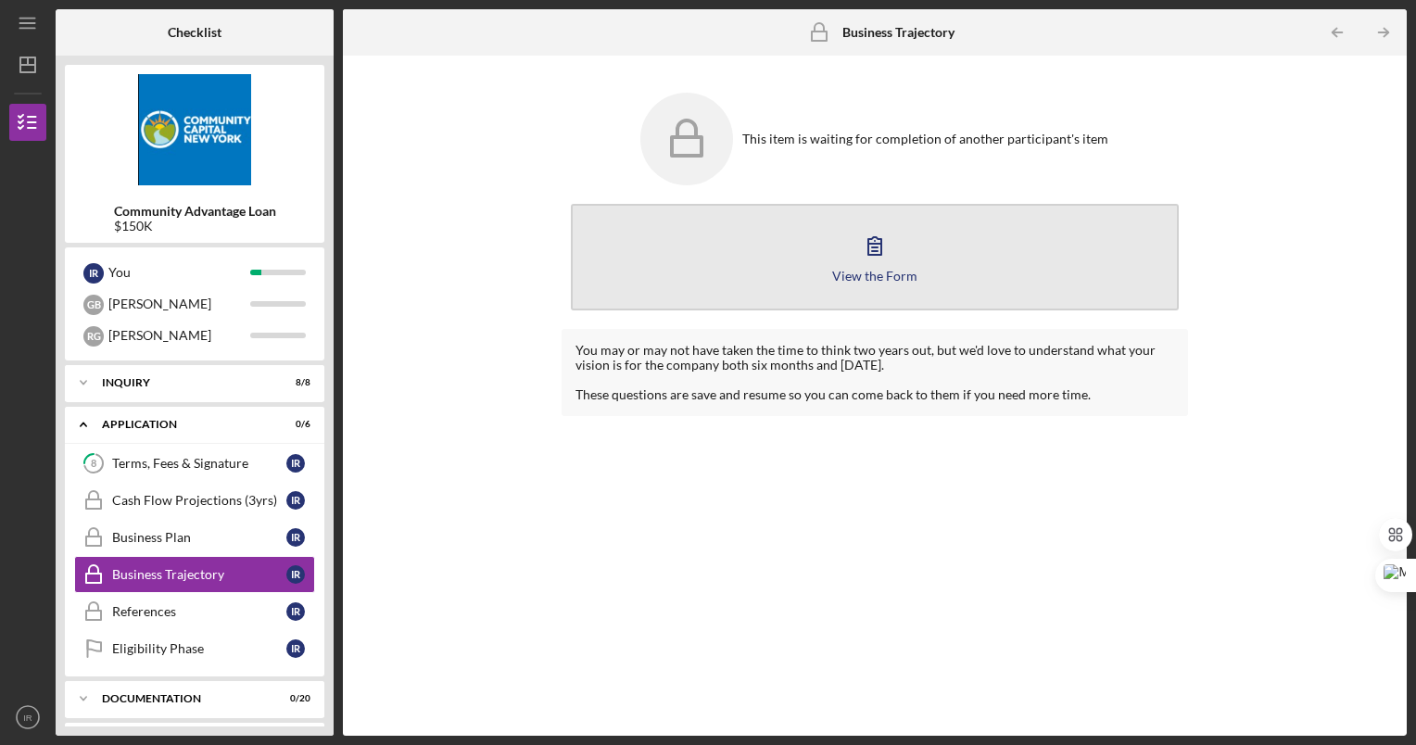
click at [873, 256] on icon "button" at bounding box center [875, 245] width 46 height 46
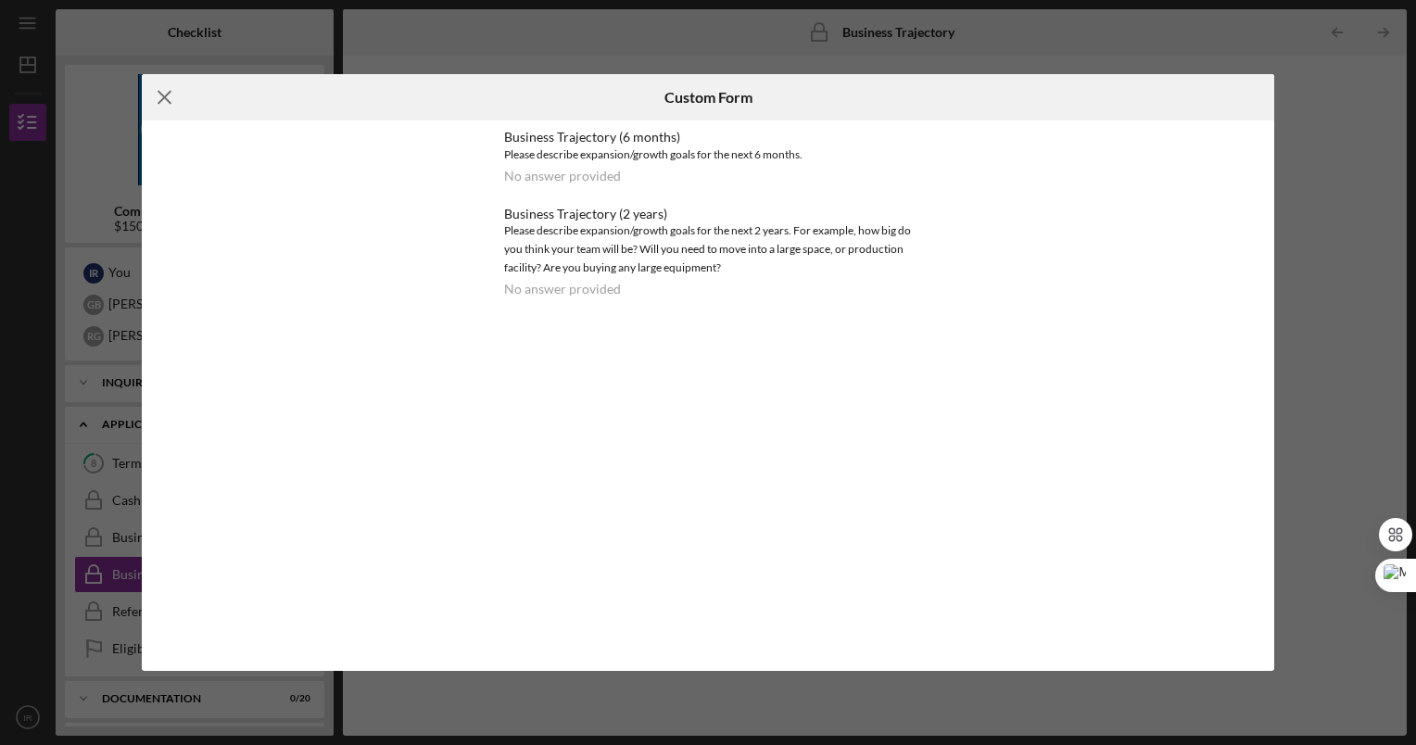
click at [165, 97] on line at bounding box center [165, 98] width 12 height 12
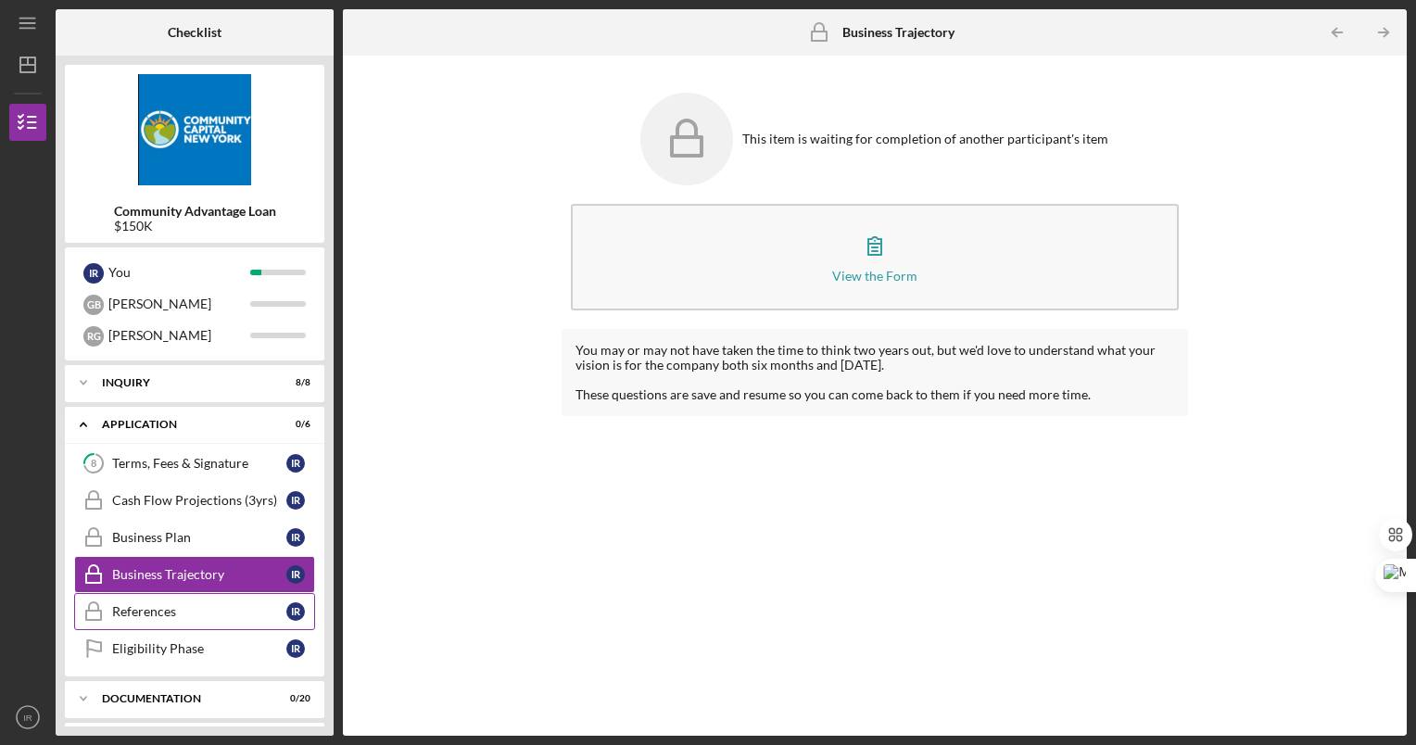
click at [189, 607] on div "References" at bounding box center [199, 611] width 174 height 15
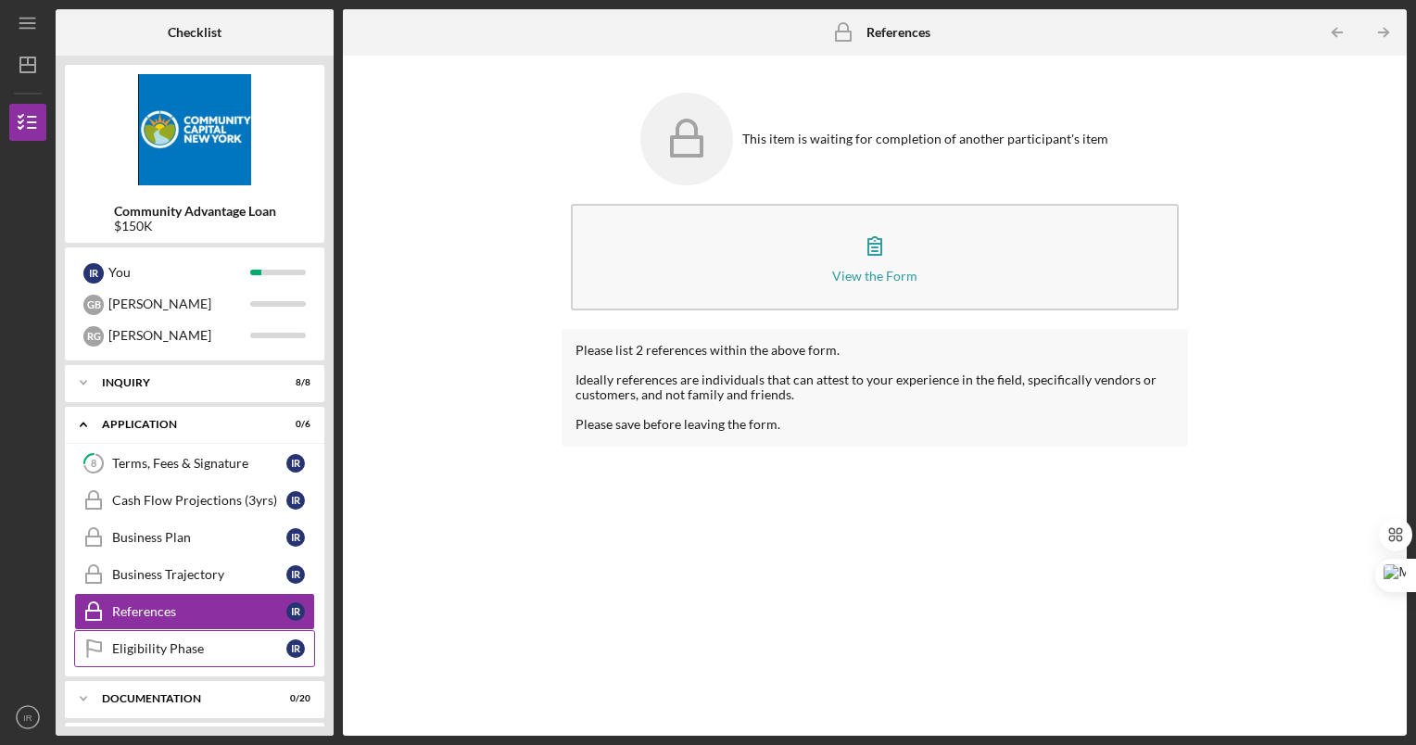
click at [194, 641] on div "Eligibility Phase" at bounding box center [199, 648] width 174 height 15
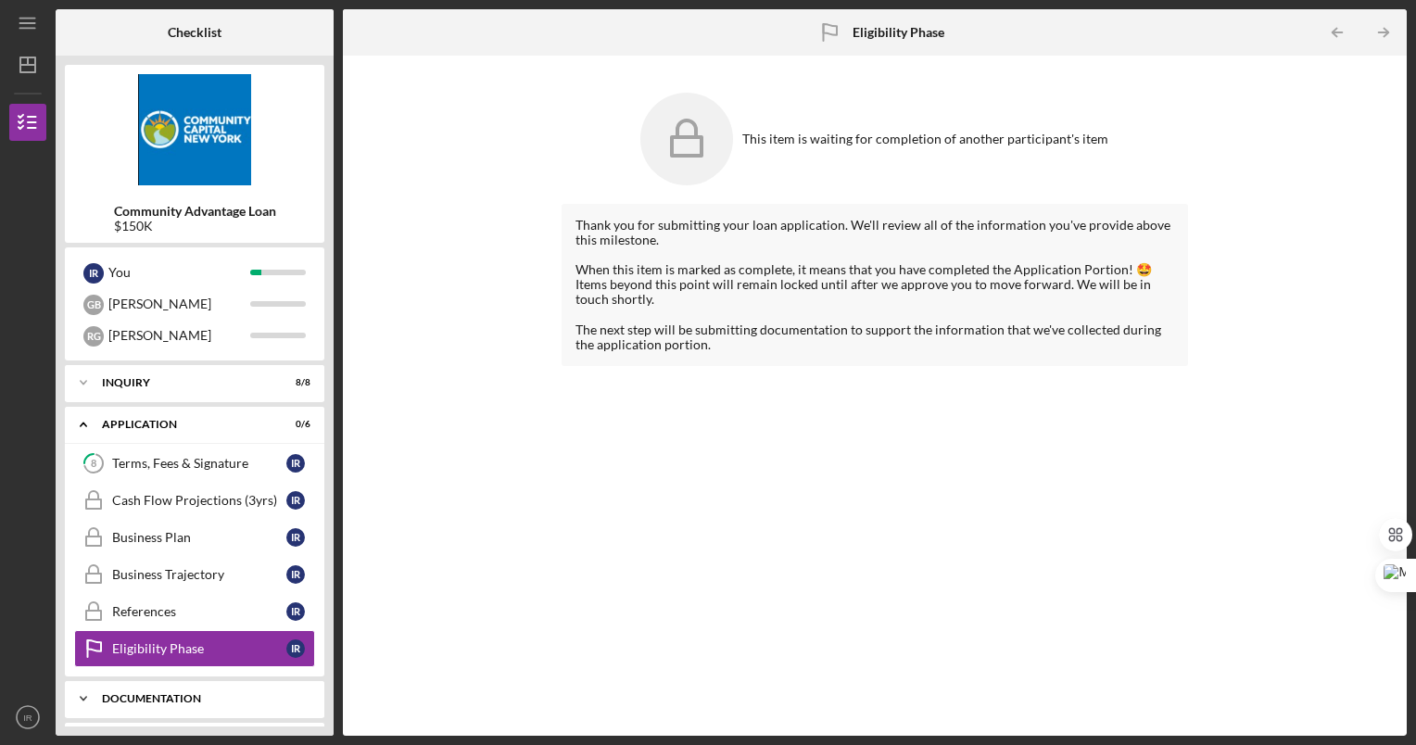
click at [197, 691] on div "Icon/Expander Documentation 0 / 20" at bounding box center [195, 698] width 260 height 37
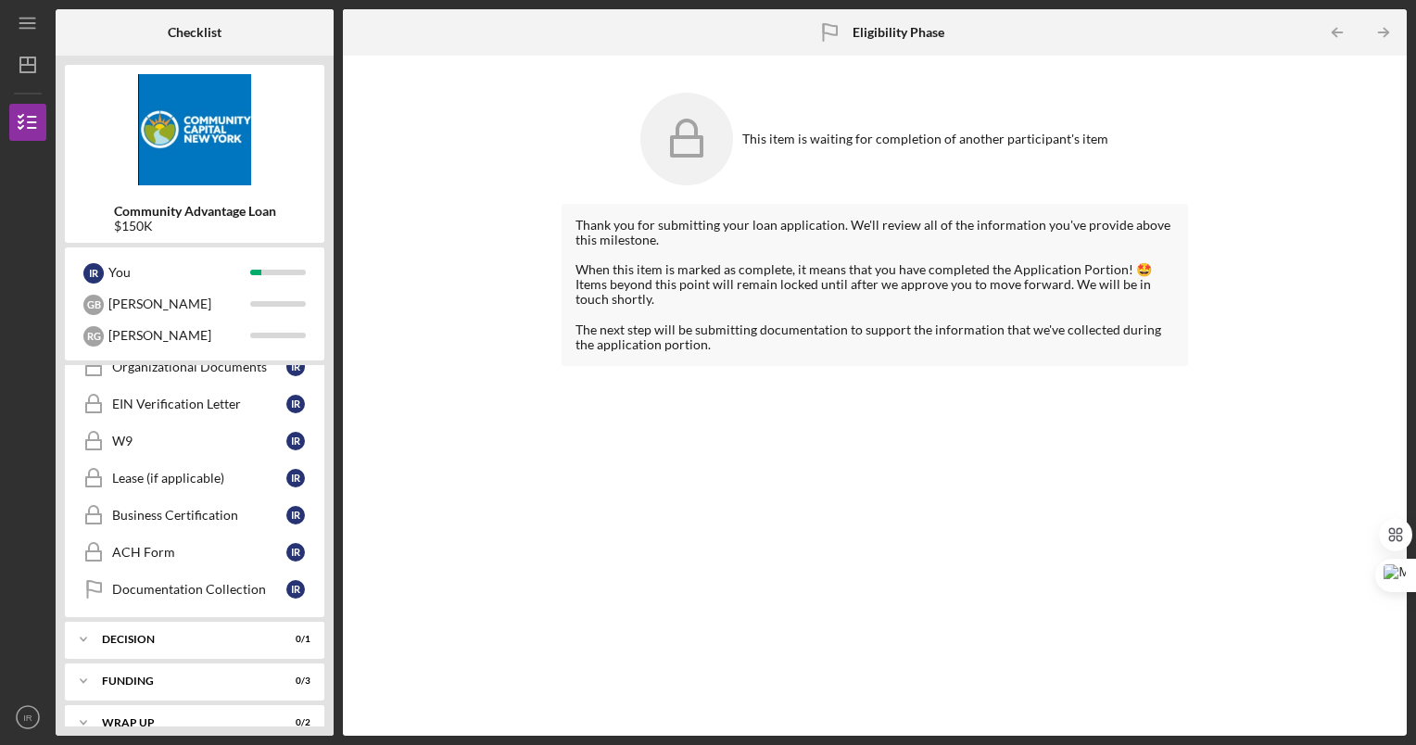
scroll to position [878, 0]
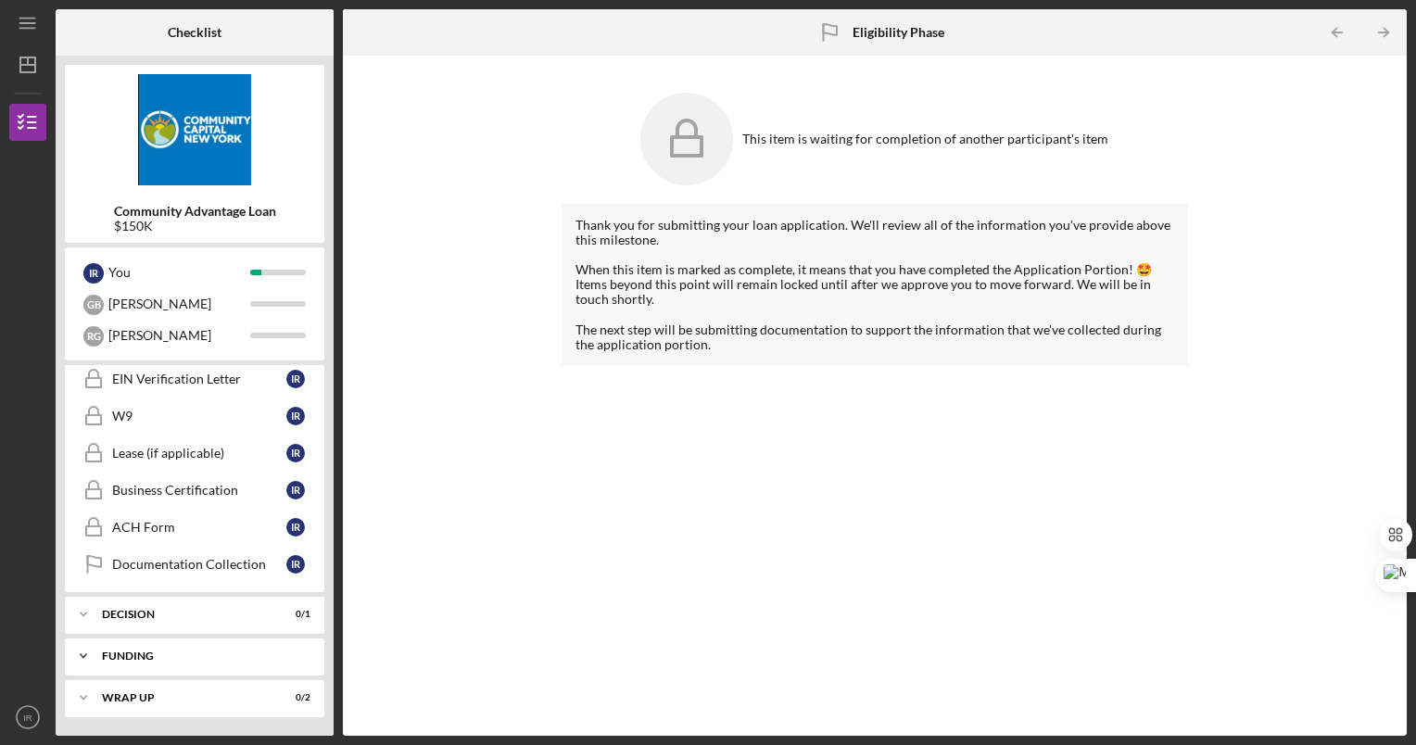
click at [174, 662] on div "Icon/Expander Funding 0 / 3" at bounding box center [195, 656] width 260 height 37
click at [603, 507] on div "Thank you for submitting your loan application. We'll review all of the informa…" at bounding box center [876, 456] width 628 height 504
click at [325, 388] on div "Community Advantage Loan $150K I R You G B [PERSON_NAME] Icon/Expander Inquiry …" at bounding box center [195, 396] width 278 height 680
click at [146, 606] on div "Icon/Expander Decision 0 / 1" at bounding box center [195, 614] width 260 height 37
click at [191, 656] on div "Decision" at bounding box center [199, 653] width 174 height 15
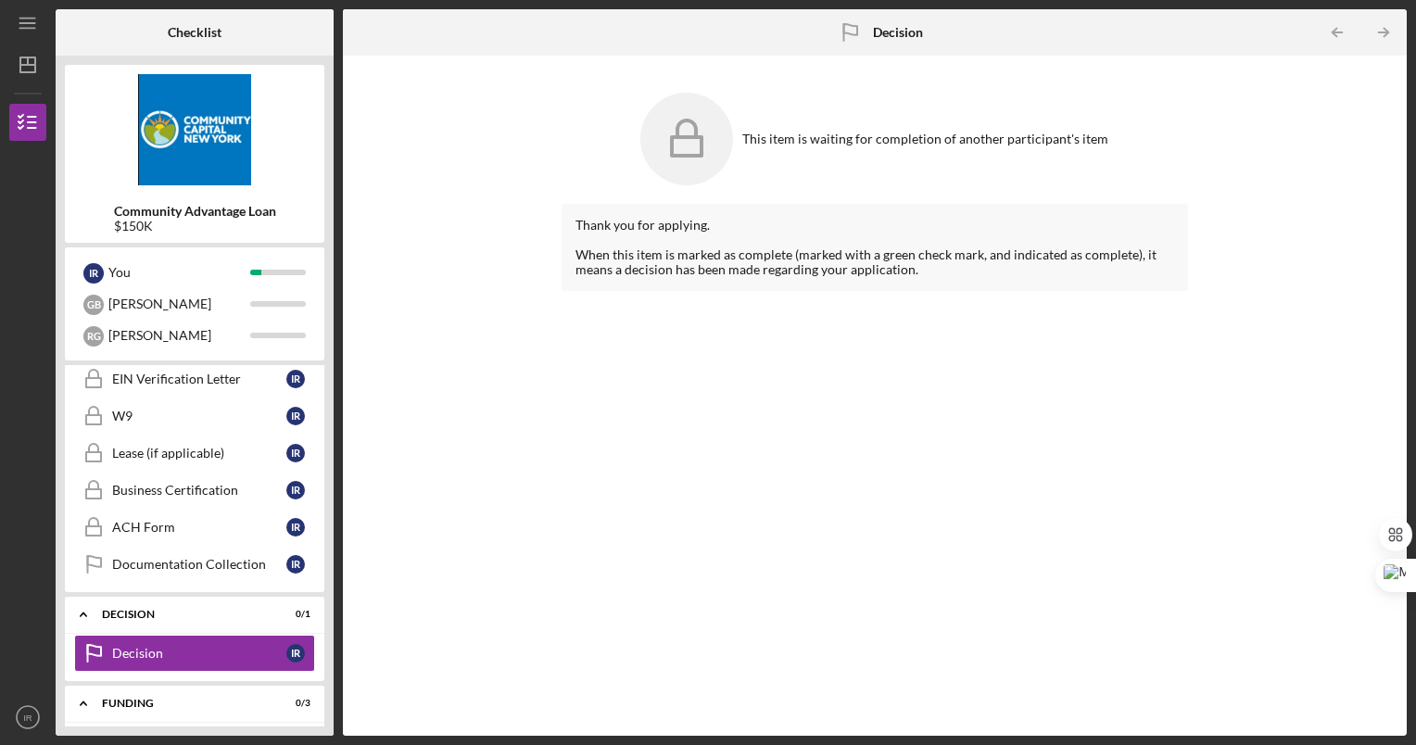
click at [486, 371] on div "This item is waiting for completion of another participant's item Thank you for…" at bounding box center [875, 396] width 1046 height 662
click at [175, 717] on div "Icon/Expander Funding 0 / 3" at bounding box center [195, 704] width 260 height 38
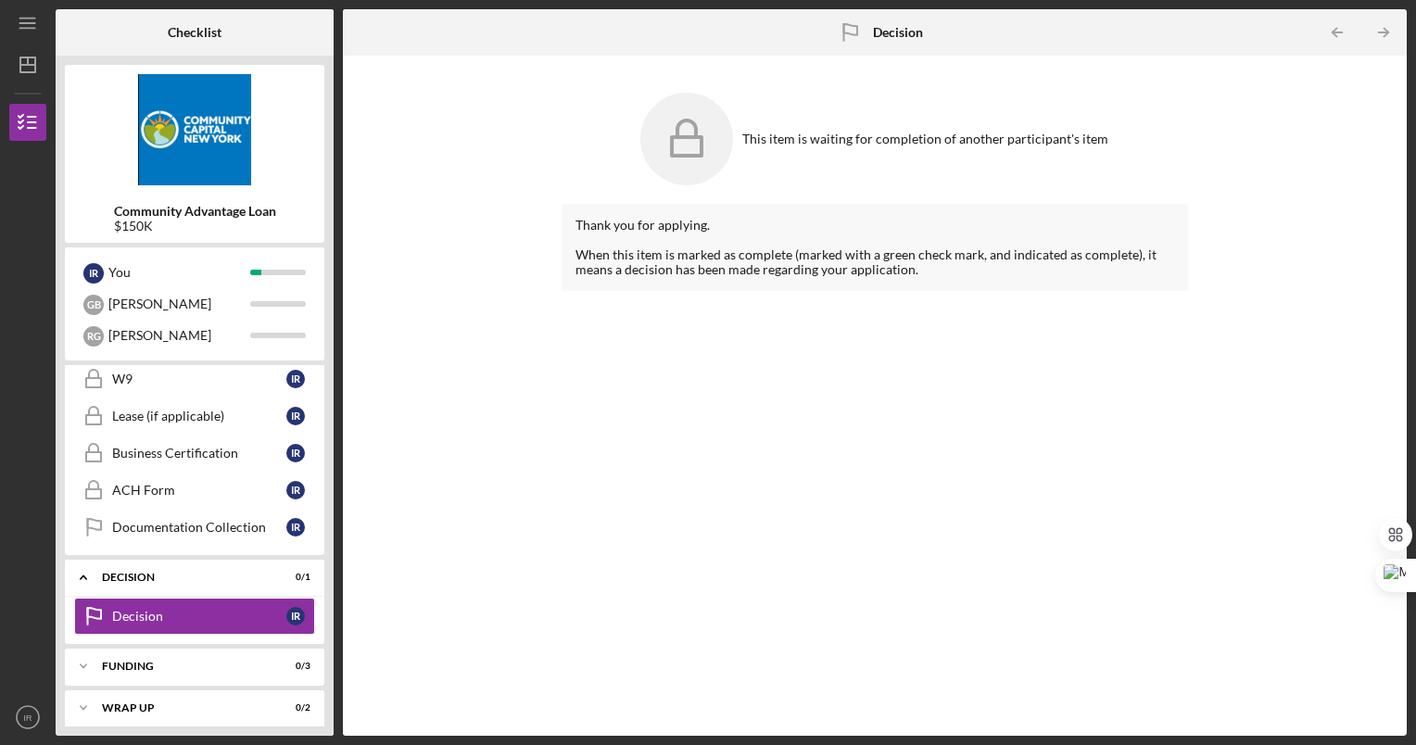
scroll to position [925, 0]
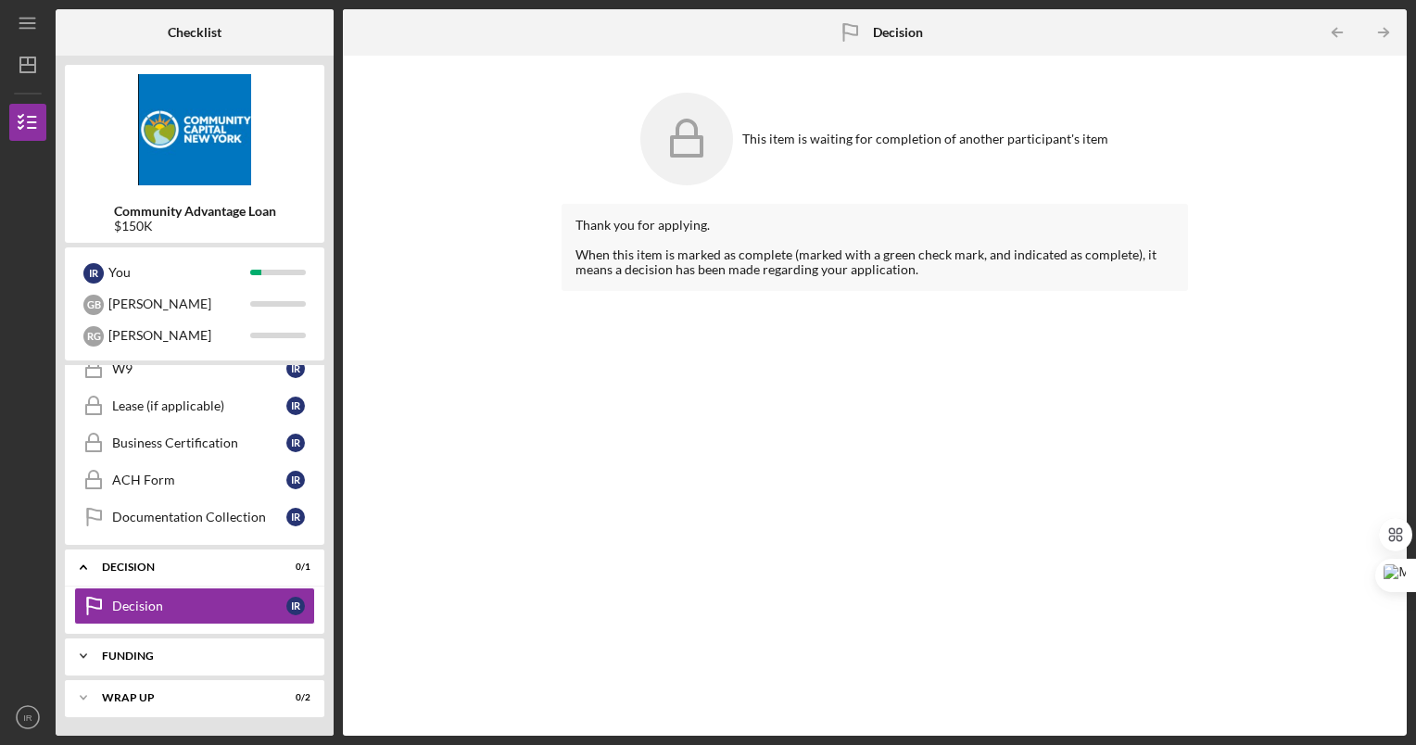
click at [183, 641] on div "Icon/Expander Funding 0 / 3" at bounding box center [195, 656] width 260 height 37
click at [330, 612] on div "Community Advantage Loan $150K I R You G B [PERSON_NAME] Icon/Expander Inquiry …" at bounding box center [195, 396] width 278 height 680
drag, startPoint x: 330, startPoint y: 669, endPoint x: 320, endPoint y: 766, distance: 96.9
click at [179, 687] on link "Transfer Funds Transfer Funds I R" at bounding box center [194, 695] width 241 height 37
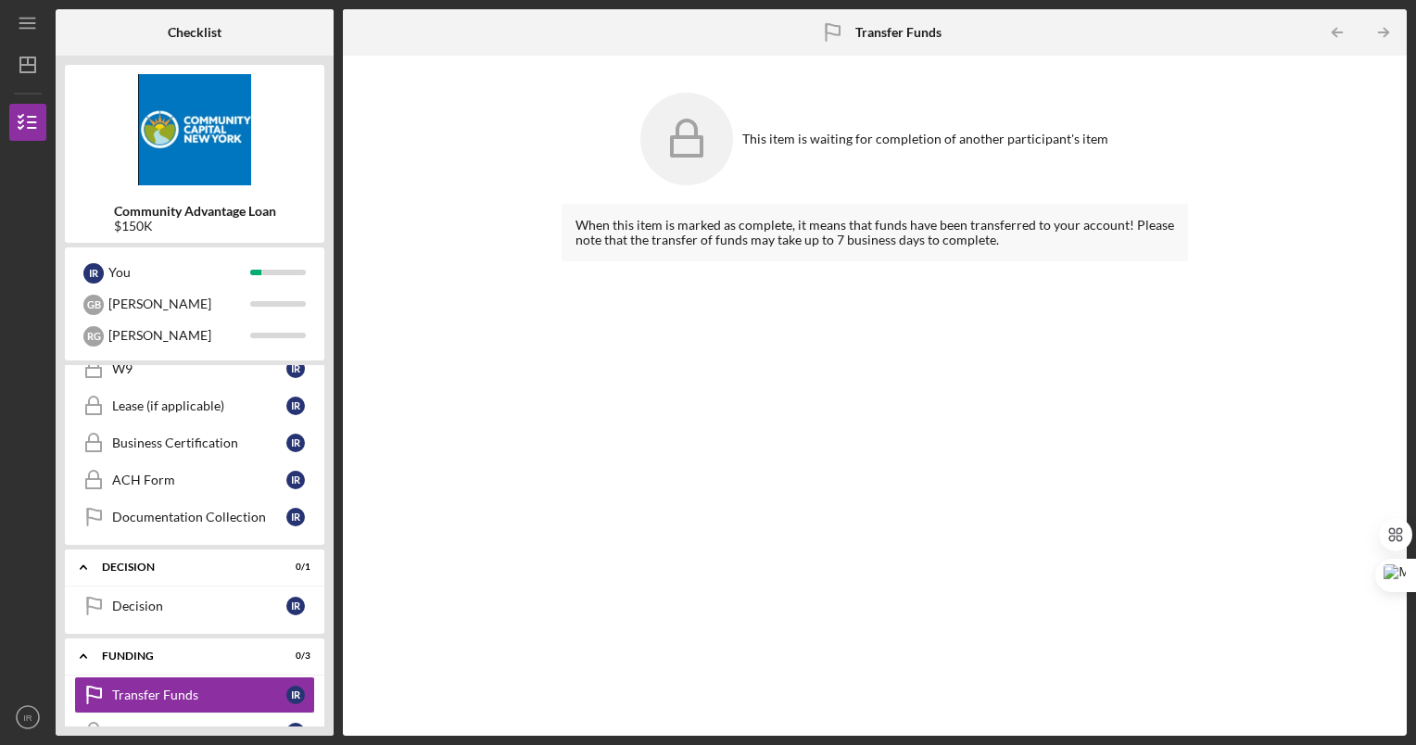
click at [1283, 286] on div "This item is waiting for completion of another participant's item When this ite…" at bounding box center [875, 396] width 1046 height 662
click at [323, 613] on div "Decision Decision I R" at bounding box center [195, 611] width 260 height 46
drag, startPoint x: 323, startPoint y: 613, endPoint x: 331, endPoint y: 693, distance: 81.1
click at [331, 693] on div "Community Advantage Loan $150K I R You G B [PERSON_NAME] Icon/Expander Inquiry …" at bounding box center [195, 396] width 278 height 680
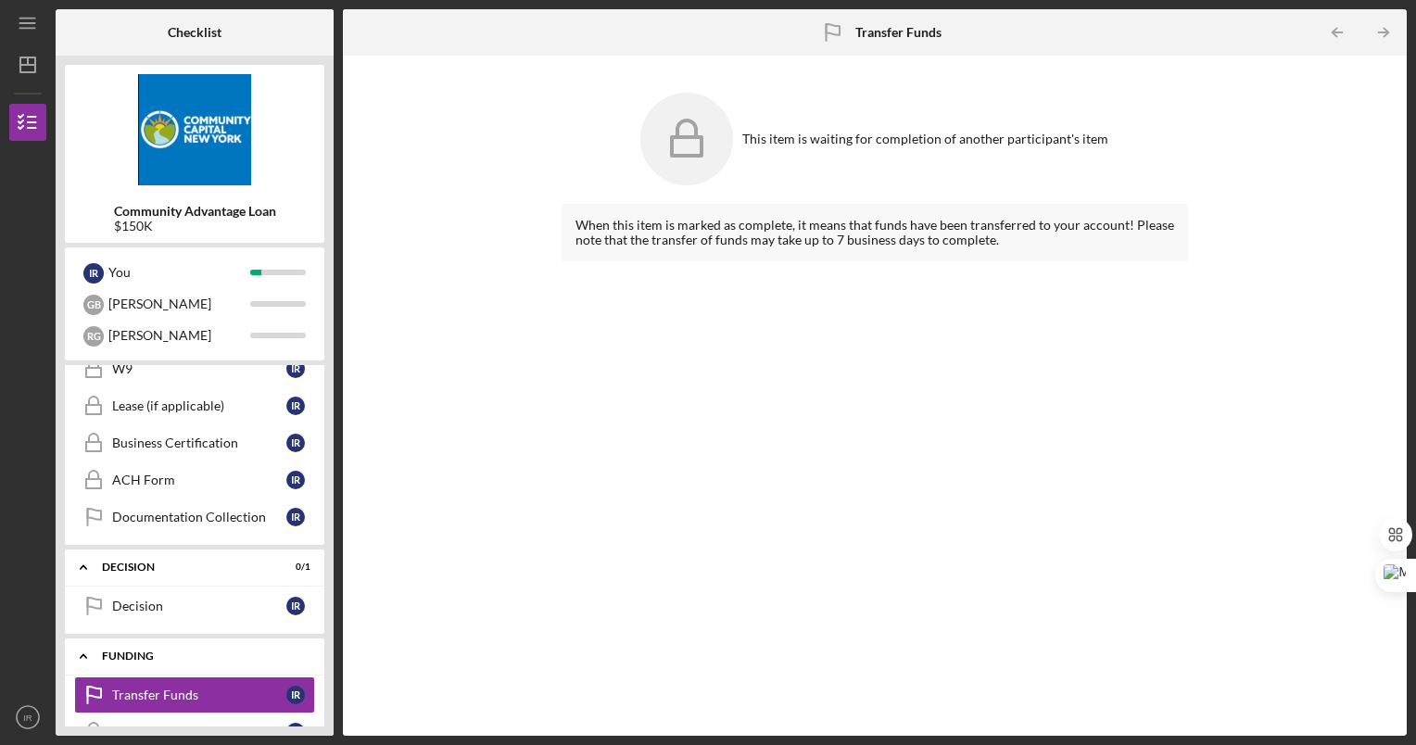
click at [215, 657] on div "Funding" at bounding box center [201, 656] width 199 height 11
click at [157, 713] on div "Icon/Expander Wrap up 0 / 2" at bounding box center [195, 697] width 260 height 37
click at [157, 713] on div "Icon/Expander Wrap up 0 / 2" at bounding box center [195, 698] width 260 height 38
click at [147, 708] on div "Icon/Expander Wrap up 0 / 2" at bounding box center [195, 697] width 260 height 37
click at [171, 717] on div "Icon/Expander Wrap up 0 / 2" at bounding box center [195, 698] width 260 height 38
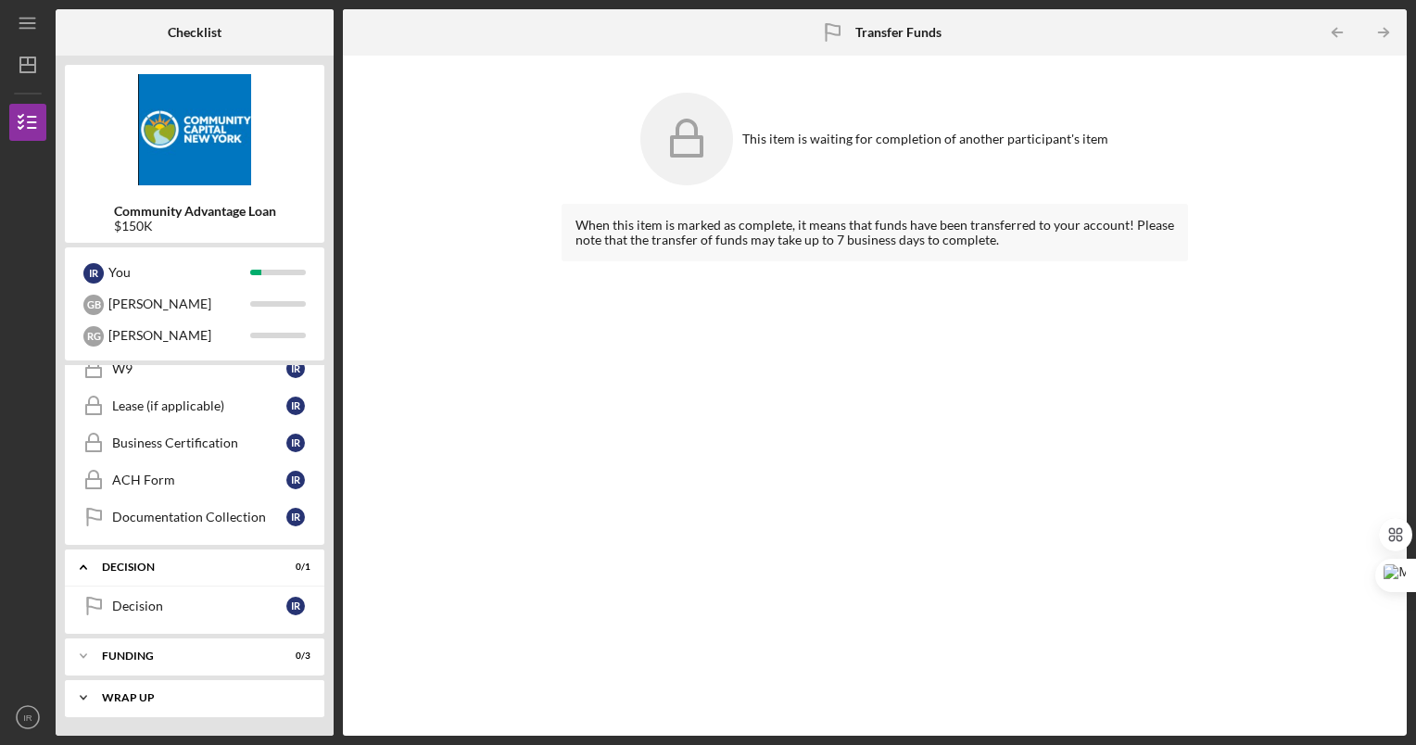
click at [171, 717] on div "Icon/Expander Wrap up 0 / 2" at bounding box center [195, 697] width 260 height 37
click at [171, 717] on div "Icon/Expander Wrap up 0 / 2" at bounding box center [195, 698] width 260 height 38
drag, startPoint x: 272, startPoint y: 528, endPoint x: 238, endPoint y: 616, distance: 94.2
click at [238, 616] on div "Icon/Expander Inquiry 8 / 8 Icon/Expander Application 0 / 6 8 Terms, Fees & Sig…" at bounding box center [195, 546] width 260 height 362
click at [196, 668] on div "Icon/Expander Funding 0 / 3" at bounding box center [195, 656] width 260 height 37
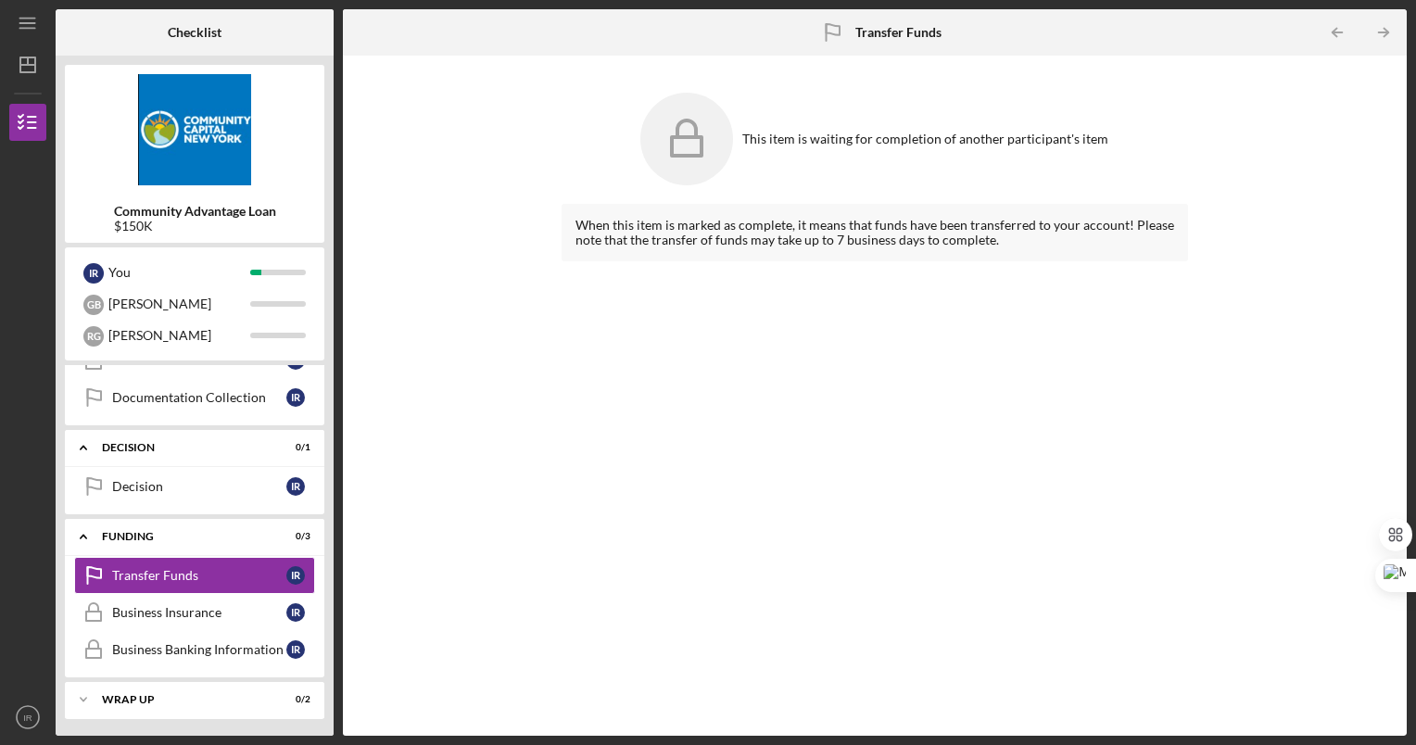
scroll to position [1047, 0]
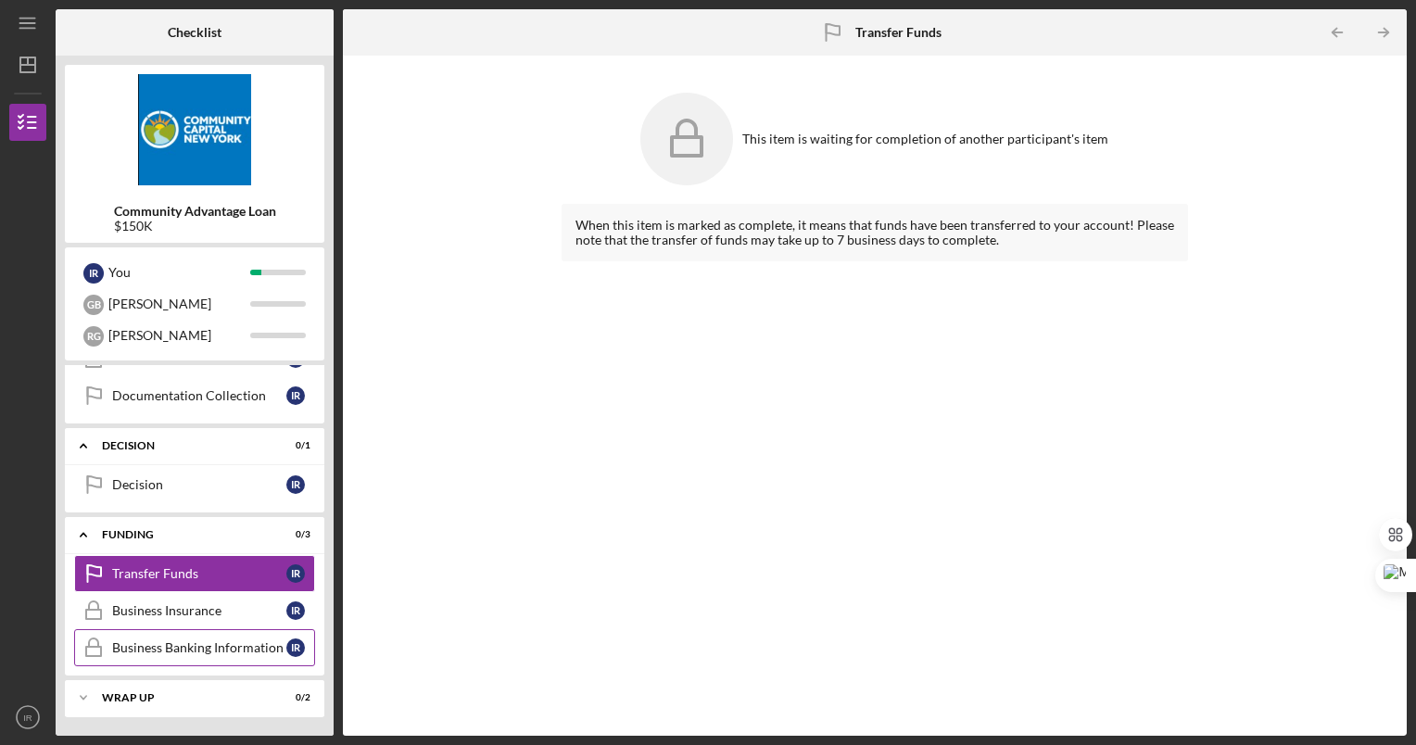
click at [218, 651] on div "Business Banking Information" at bounding box center [199, 648] width 174 height 15
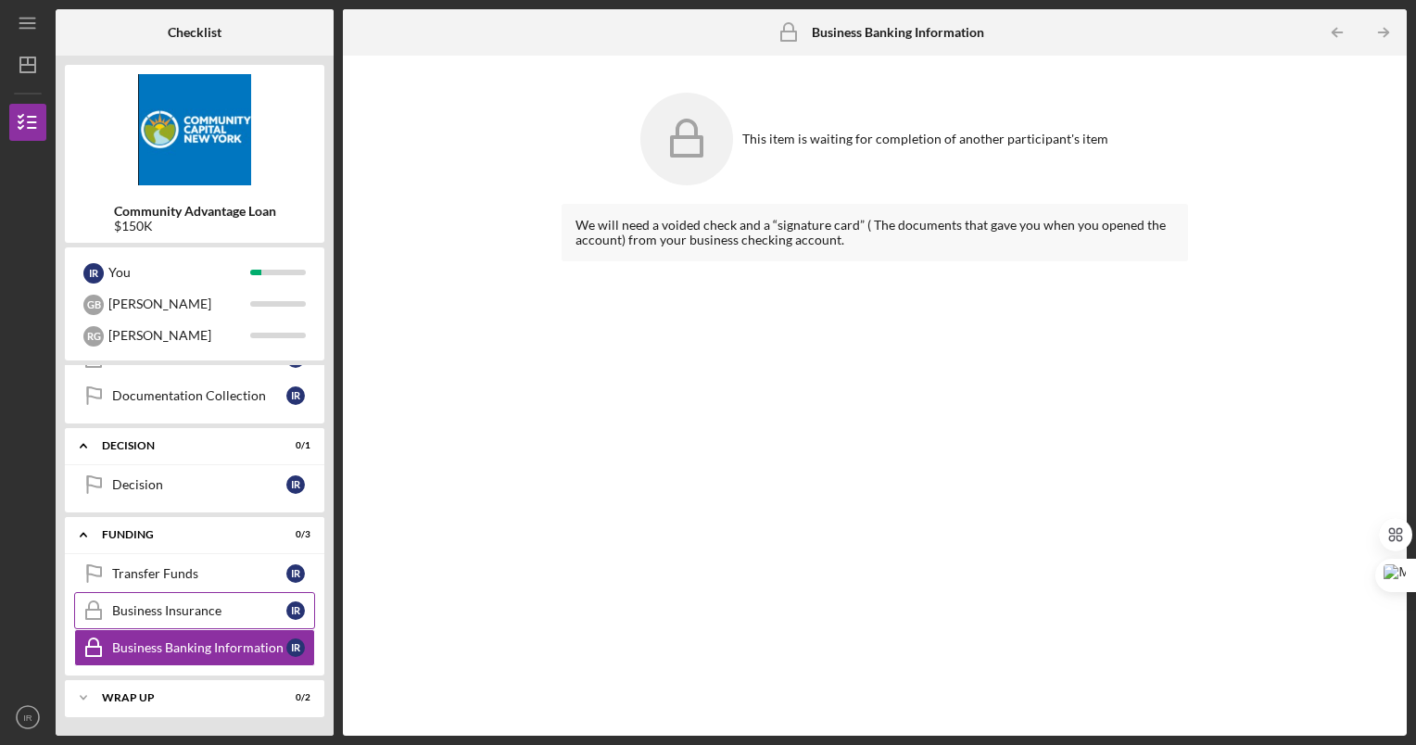
click at [187, 613] on div "Business Insurance" at bounding box center [199, 610] width 174 height 15
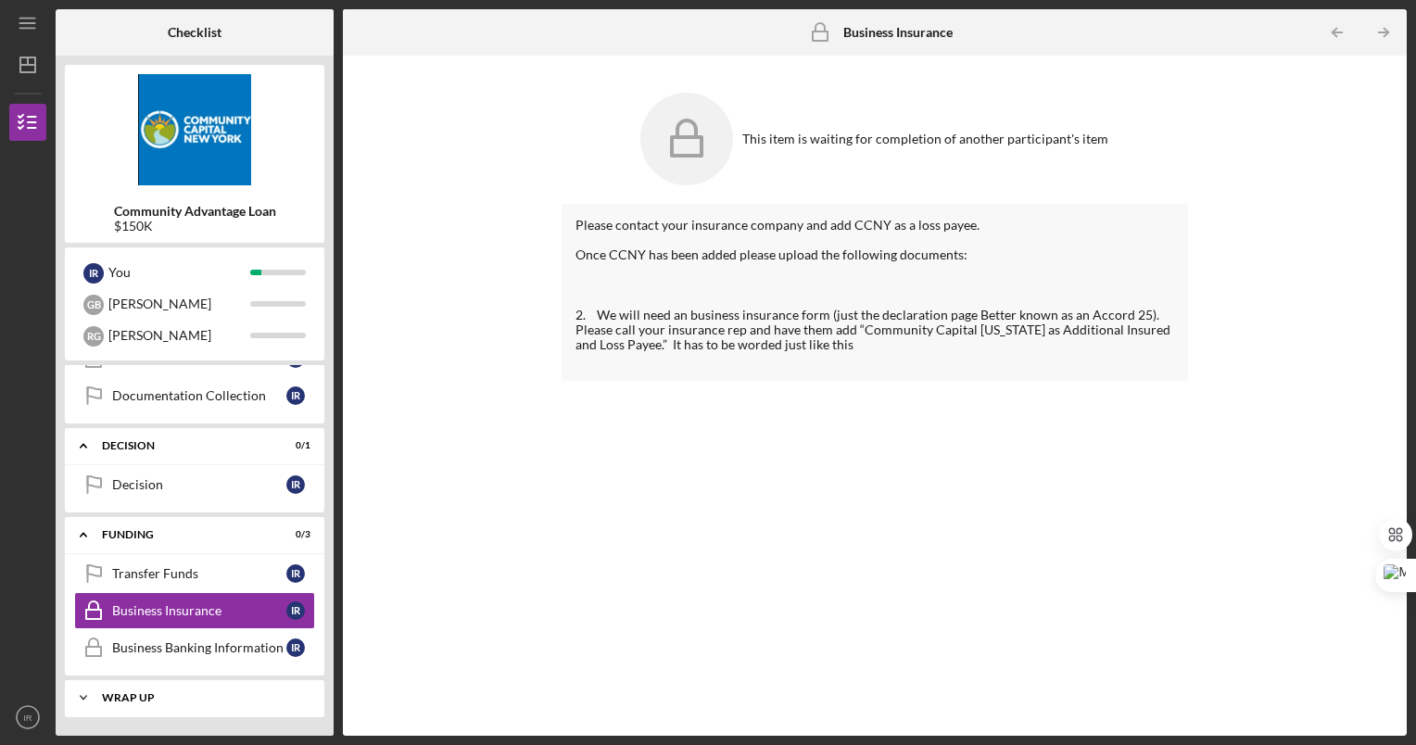
click at [184, 682] on div "Icon/Expander Wrap up 0 / 2" at bounding box center [195, 697] width 260 height 37
click at [165, 711] on div "Icon/Expander Wrap up 0 / 2" at bounding box center [195, 698] width 260 height 38
click at [158, 701] on div "Wrap up" at bounding box center [201, 697] width 199 height 11
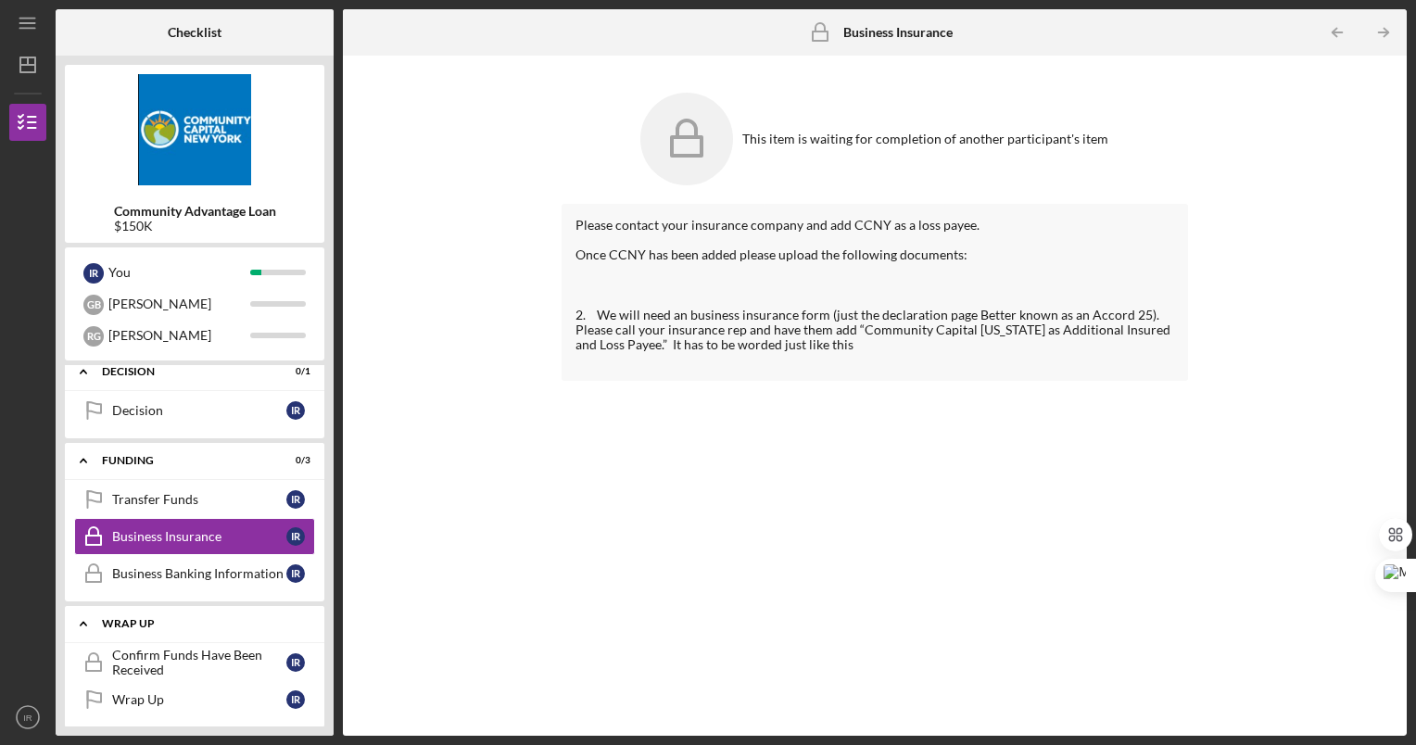
scroll to position [1131, 0]
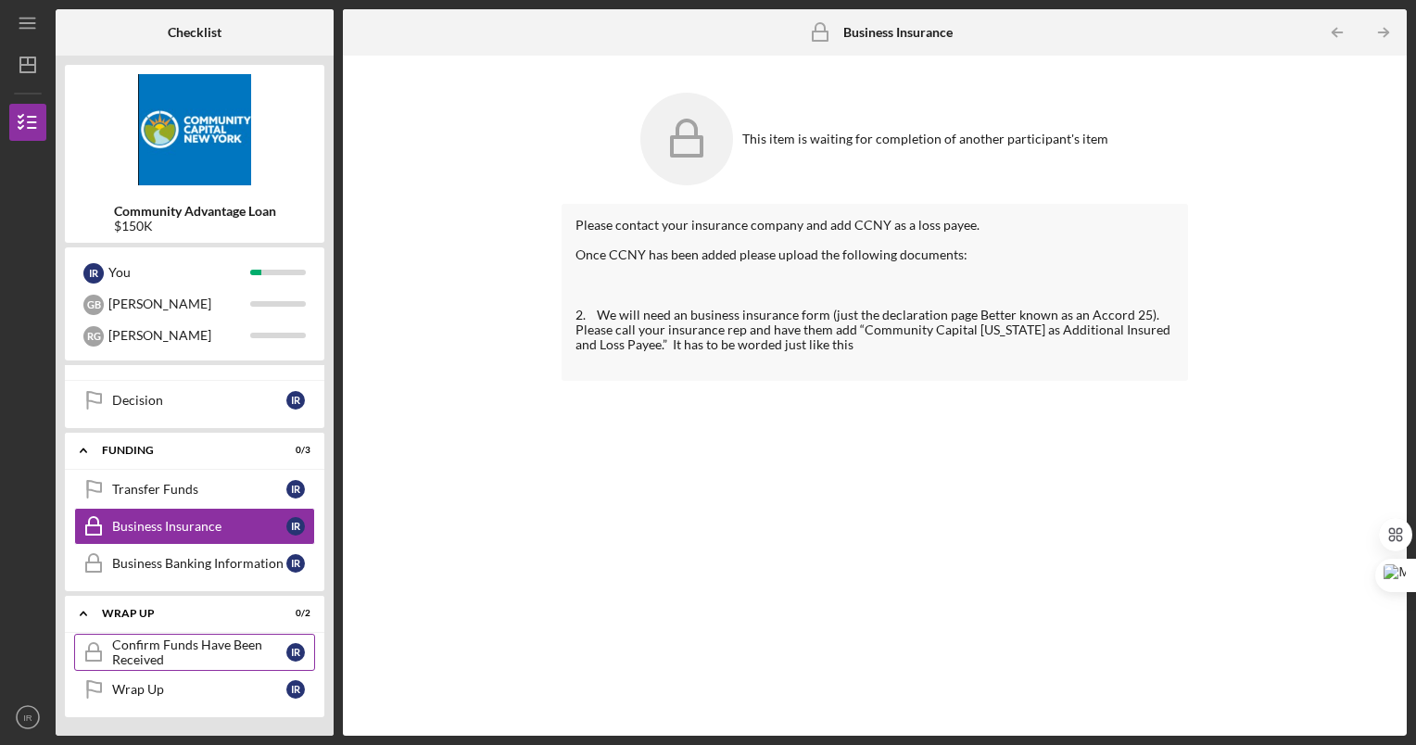
click at [154, 651] on div "Confirm Funds Have Been Received" at bounding box center [199, 653] width 174 height 30
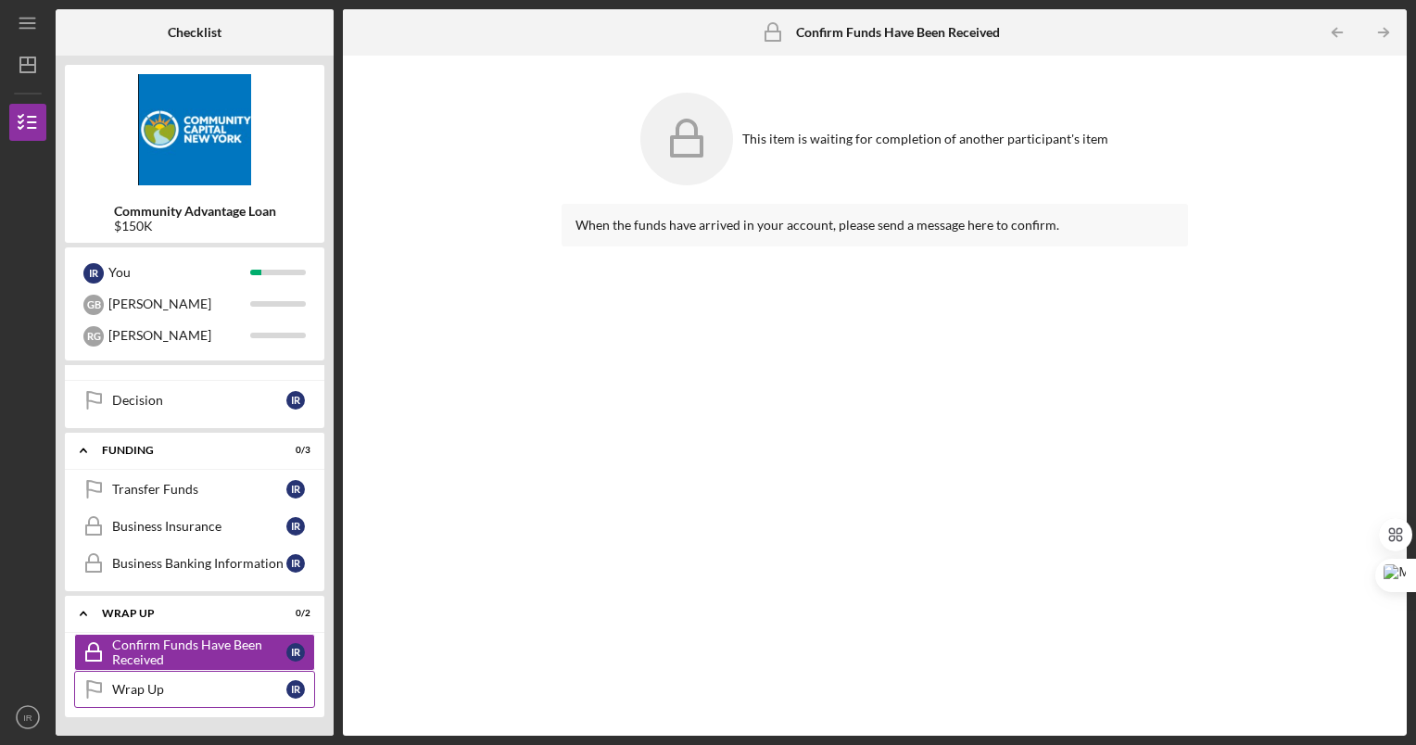
click at [171, 681] on link "Wrap Up Wrap Up I R" at bounding box center [194, 689] width 241 height 37
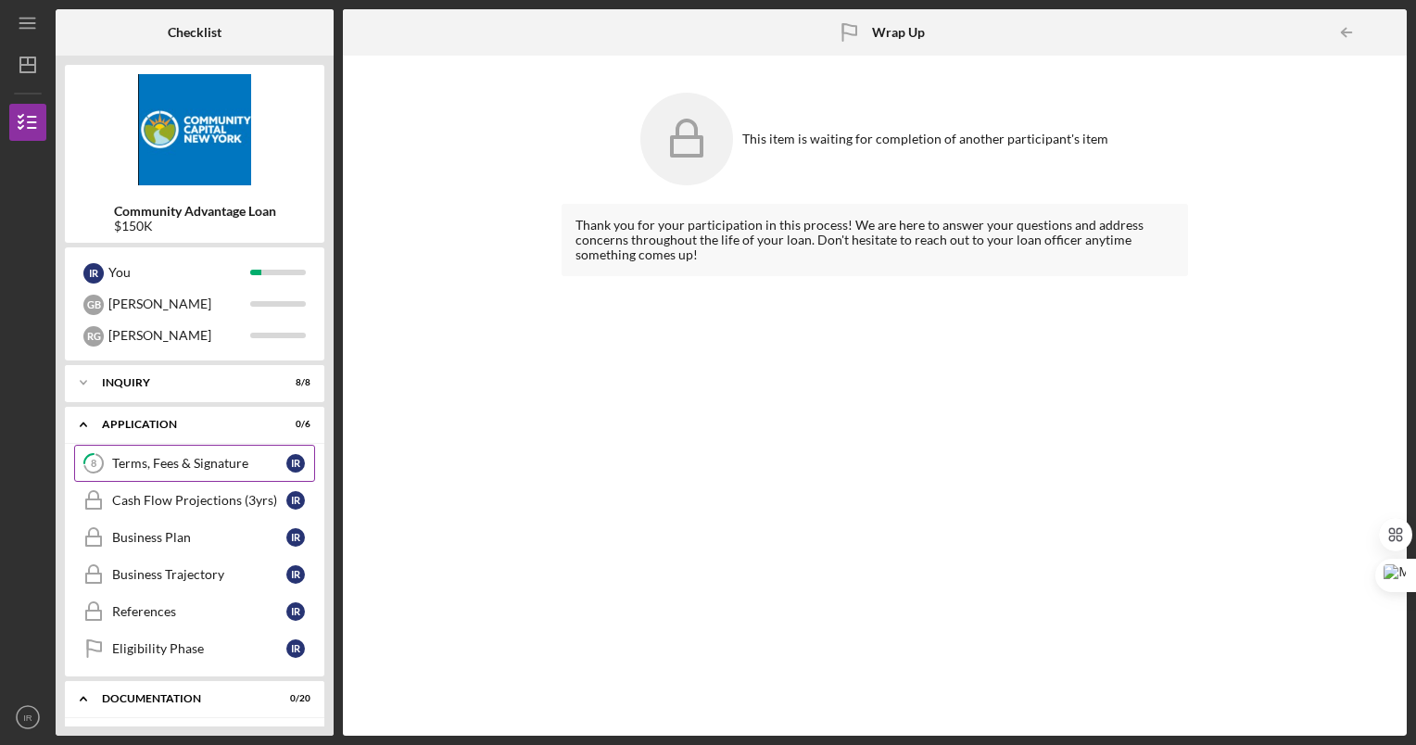
click at [163, 478] on link "8 Terms, Fees & Signature I R" at bounding box center [194, 463] width 241 height 37
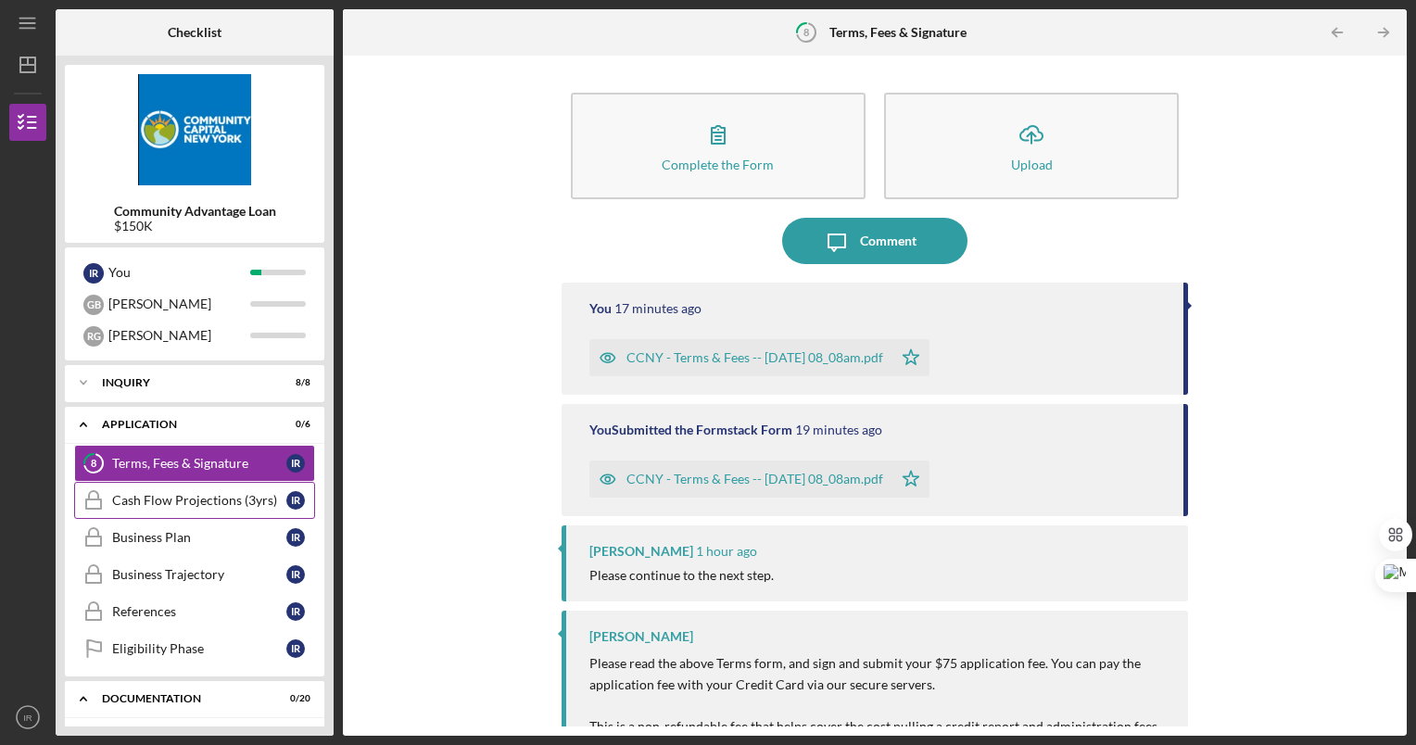
click at [176, 503] on div "Cash Flow Projections (3yrs)" at bounding box center [199, 500] width 174 height 15
